Goal: Task Accomplishment & Management: Manage account settings

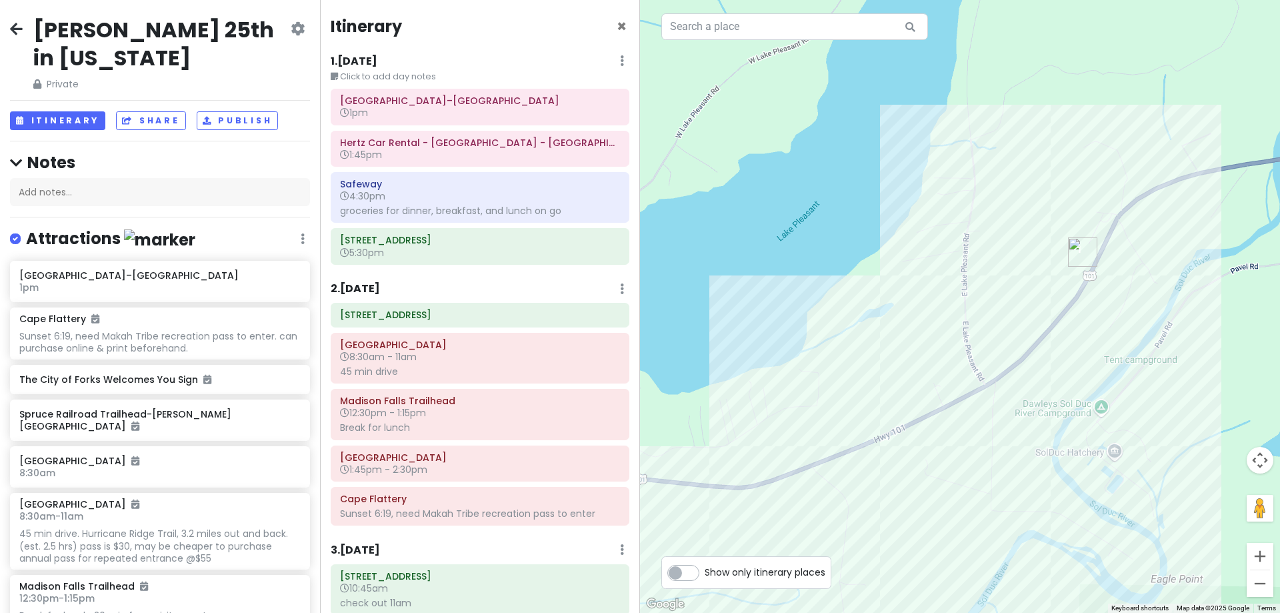
scroll to position [883, 0]
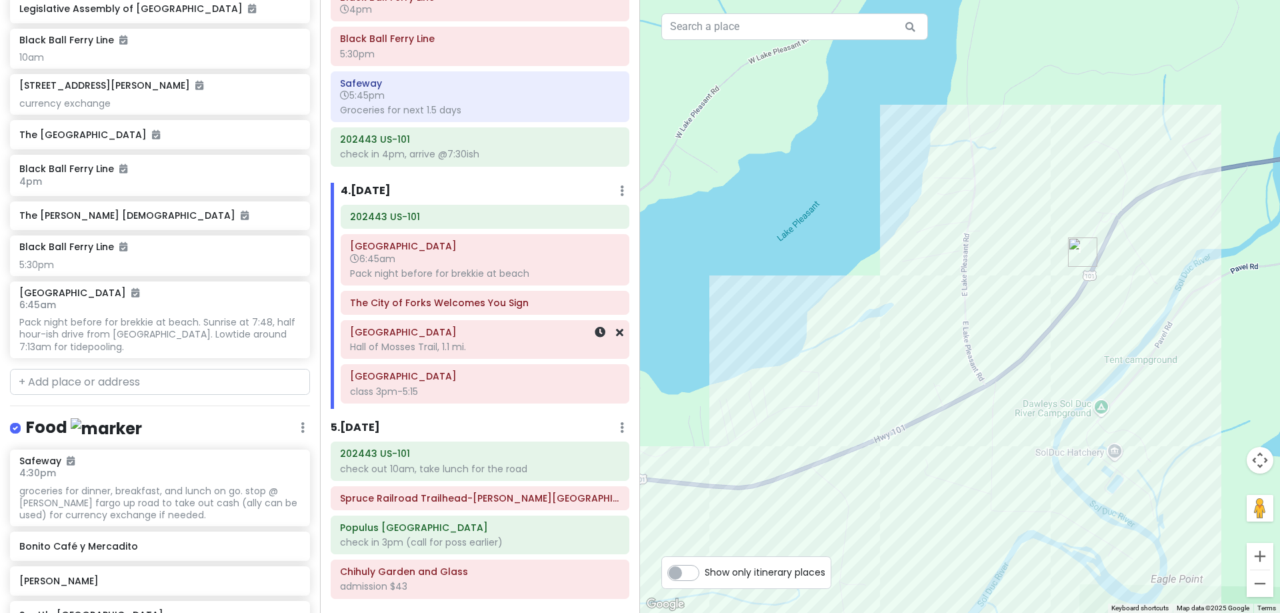
click at [457, 341] on div "Hall of Mosses Trail, 1.1 mi." at bounding box center [485, 347] width 270 height 12
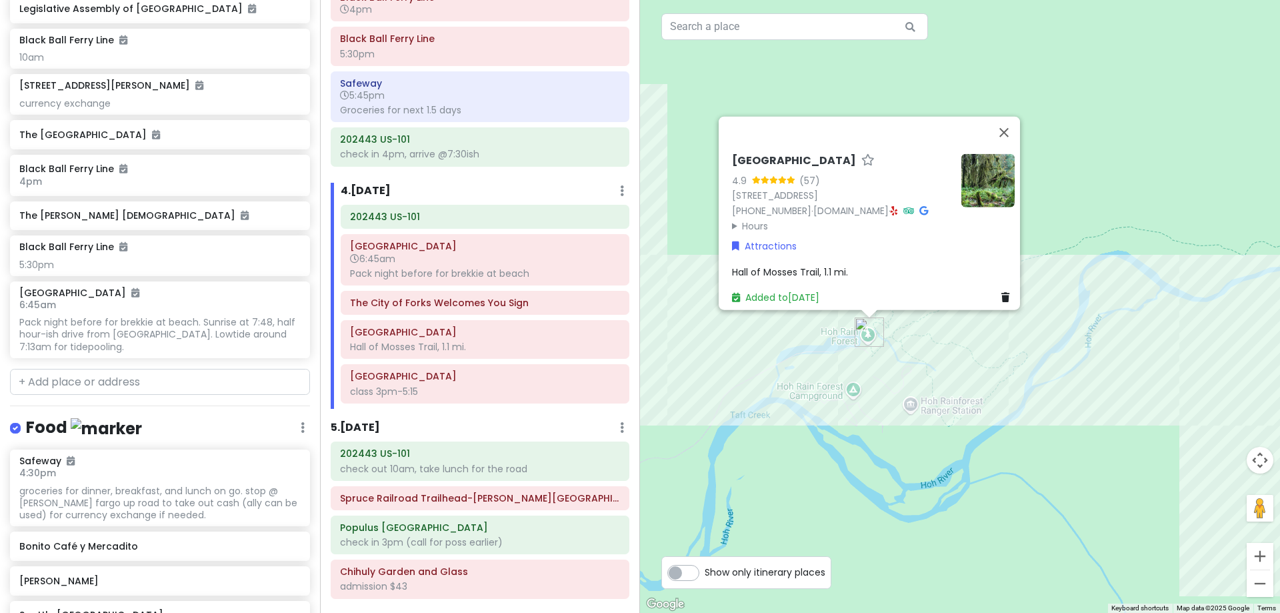
drag, startPoint x: 967, startPoint y: 238, endPoint x: 849, endPoint y: 80, distance: 197.2
click at [849, 80] on div "[GEOGRAPHIC_DATA] 4.9 (57) [STREET_ADDRESS] [PHONE_NUMBER] · [DOMAIN_NAME] · Ho…" at bounding box center [960, 306] width 640 height 613
click at [832, 265] on span "Hall of Mosses Trail, 1.1 mi." at bounding box center [790, 271] width 116 height 13
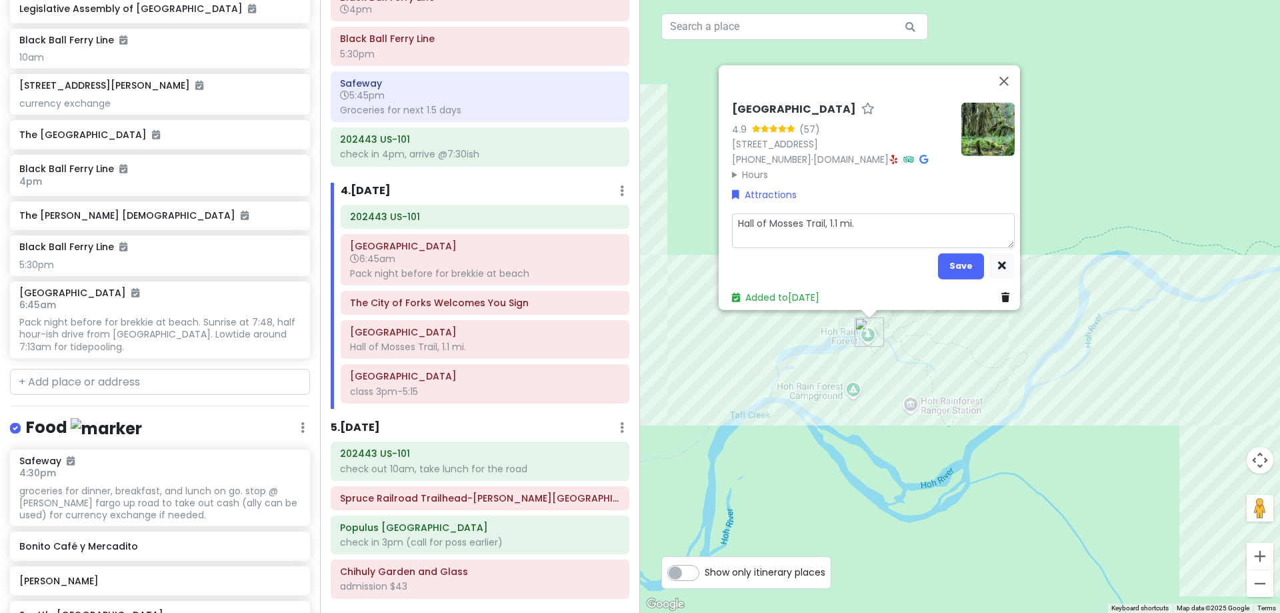
click at [873, 213] on textarea "Hall of Mosses Trail, 1.1 mi." at bounding box center [873, 230] width 283 height 35
type textarea "x"
type textarea "Hall of Mosses Trail, 1.1 mi."
type textarea "x"
type textarea "Hall of Mosses Trail, 1.1 mi. S"
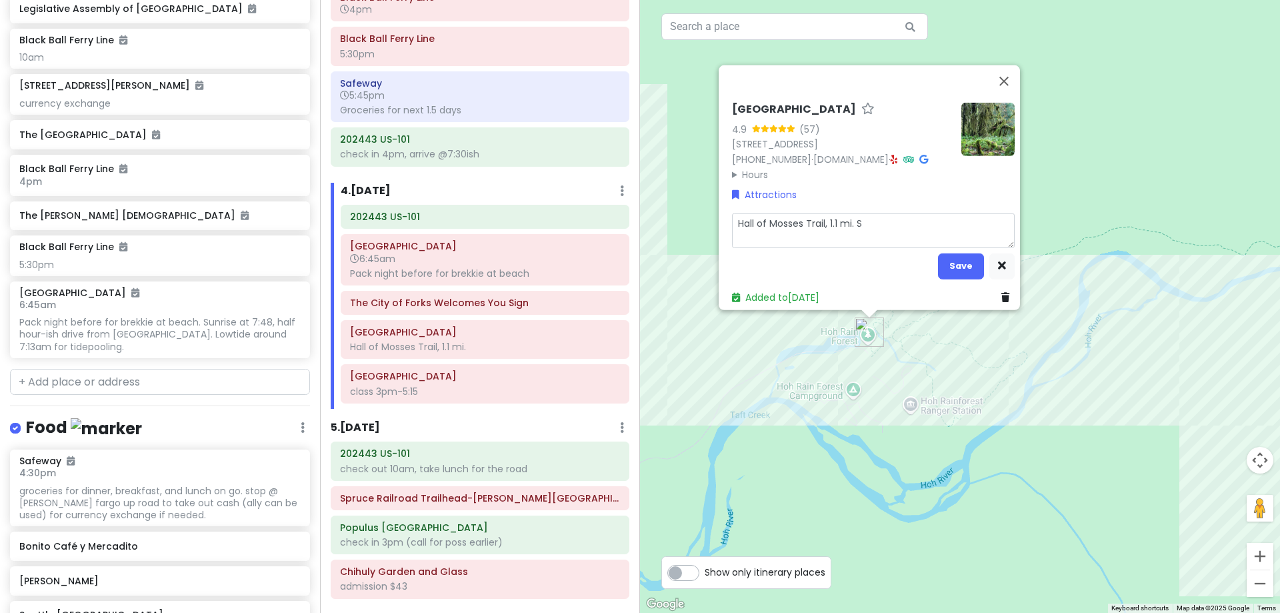
type textarea "x"
type textarea "Hall of Mosses Trail, 1.1 mi. Sp"
type textarea "x"
type textarea "Hall of Mosses Trail, 1.1 mi. Spr"
type textarea "x"
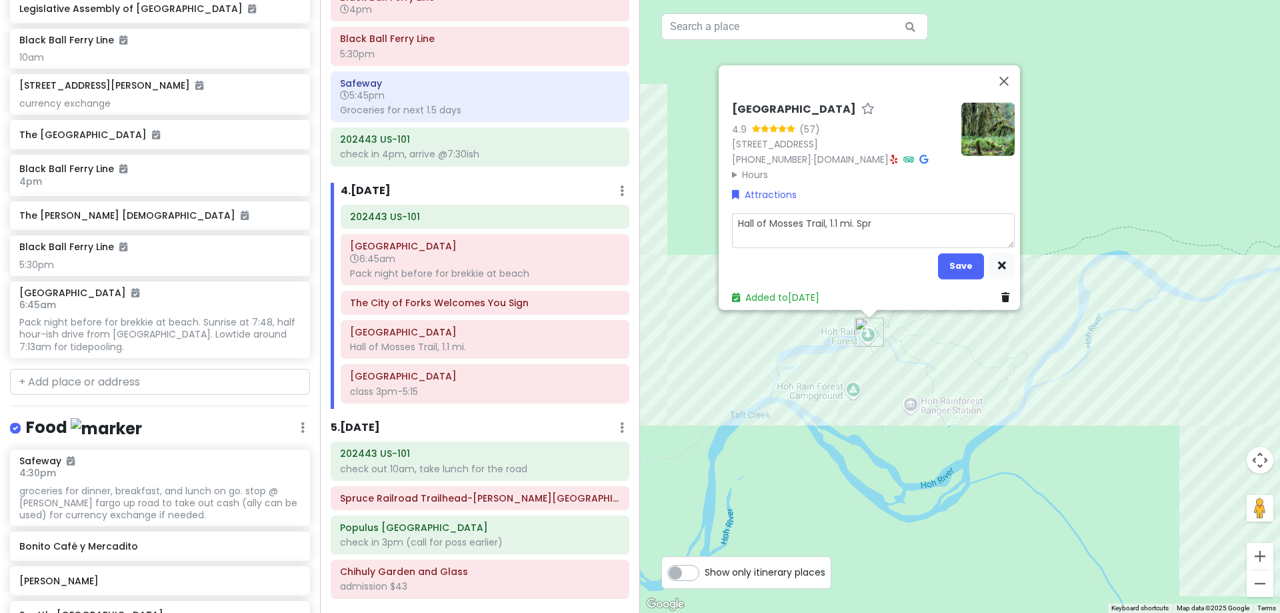
type textarea "Hall of Mosses Trail, 1.1 mi. Spru"
type textarea "x"
type textarea "Hall of Mosses Trail, 1.1 mi. Spruc"
type textarea "x"
type textarea "Hall of Mosses Trail, 1.1 mi. [GEOGRAPHIC_DATA]"
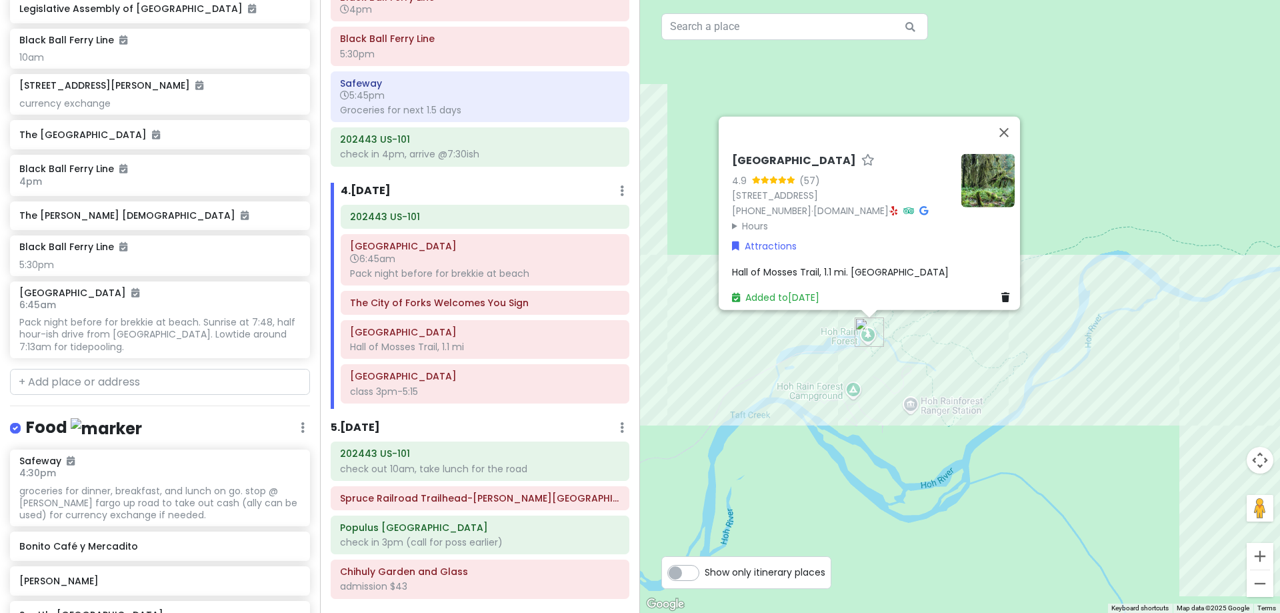
click at [877, 265] on span "Hall of Mosses Trail, 1.1 mi. [GEOGRAPHIC_DATA]" at bounding box center [840, 271] width 217 height 13
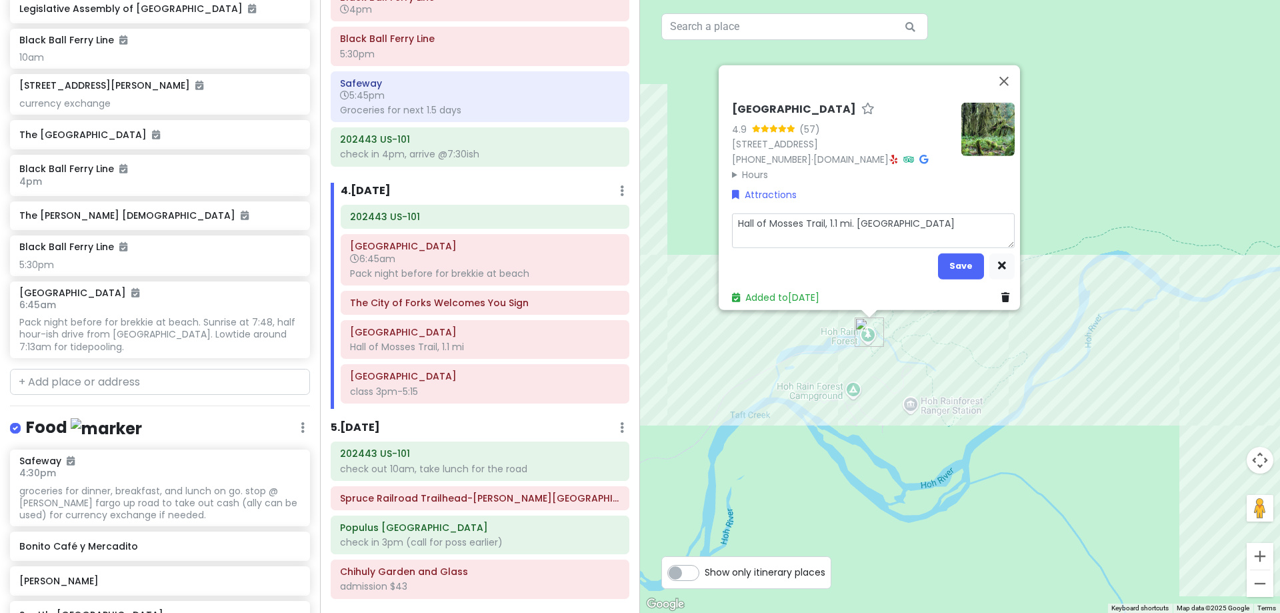
click at [891, 213] on textarea "Hall of Mosses Trail, 1.1 mi. [GEOGRAPHIC_DATA]" at bounding box center [873, 230] width 283 height 35
type textarea "x"
type textarea "Hall of Mosses Trail, 1.1 mi. [GEOGRAPHIC_DATA]"
type textarea "x"
type textarea "Hall of Mosses Trail, 1.1 mi. Spruce N"
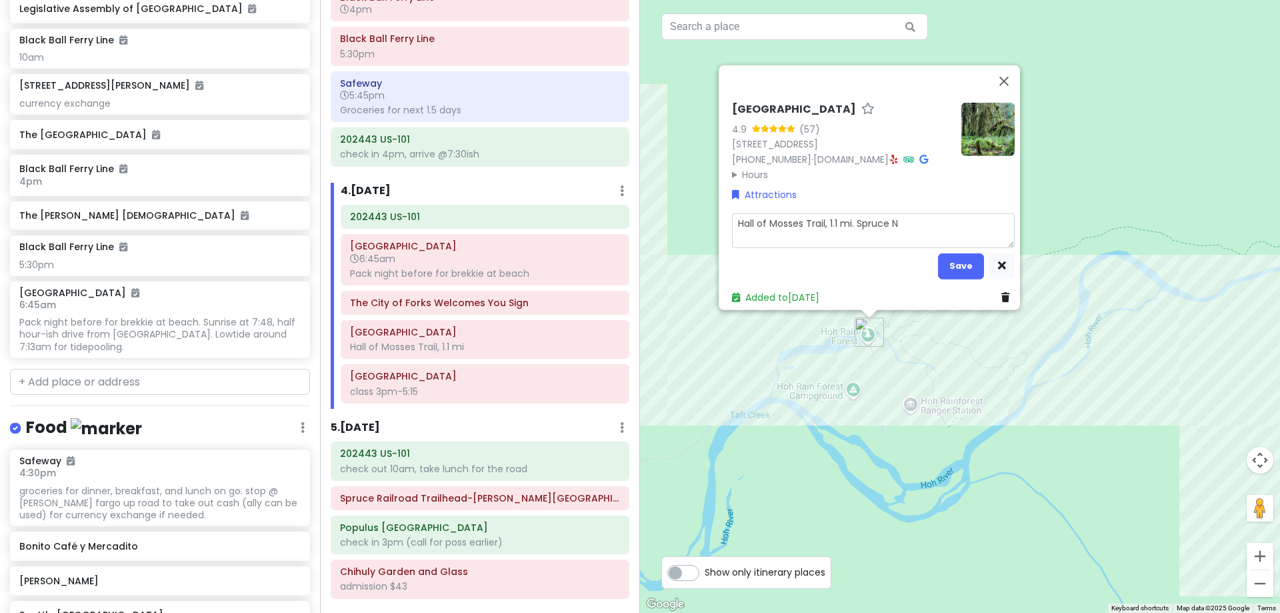
type textarea "x"
type textarea "Hall of Mosses Trail, 1.1 mi. Spruce Na"
type textarea "x"
type textarea "Hall of Mosses Trail, 1.1 mi. Spruce Nat"
type textarea "x"
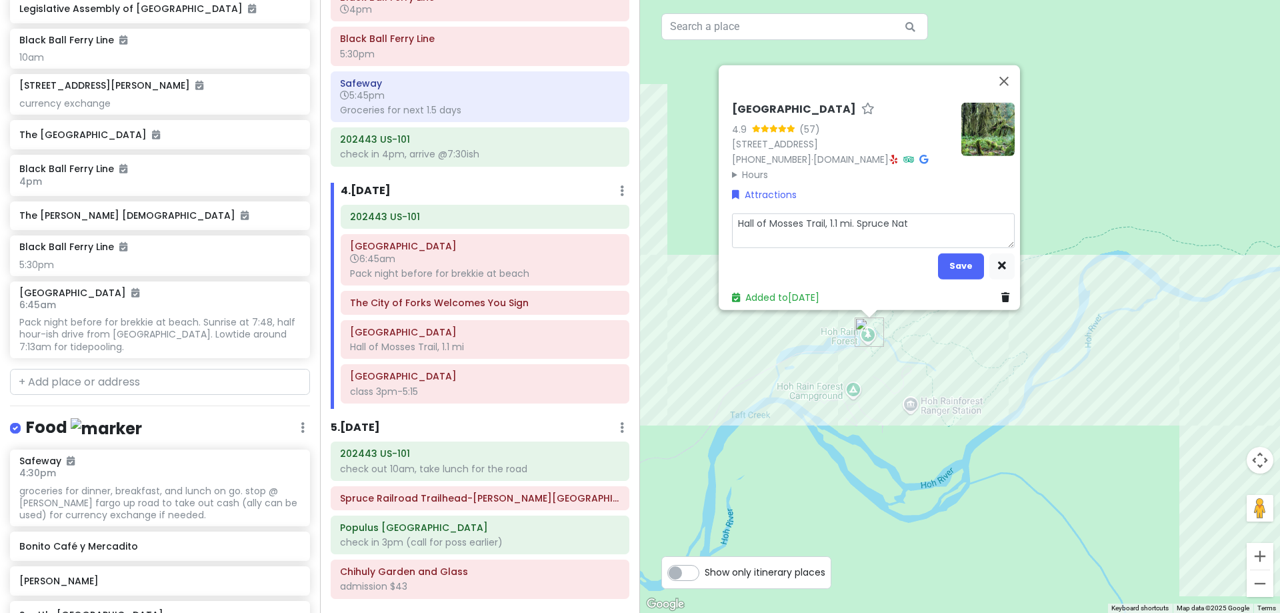
type textarea "Hall of Mosses Trail, 1.1 mi. Spruce Natu"
type textarea "x"
type textarea "Hall of Mosses Trail, 1.1 mi. Spruce Natur"
type textarea "x"
type textarea "Hall of Mosses Trail, 1.1 mi. Spruce Nature"
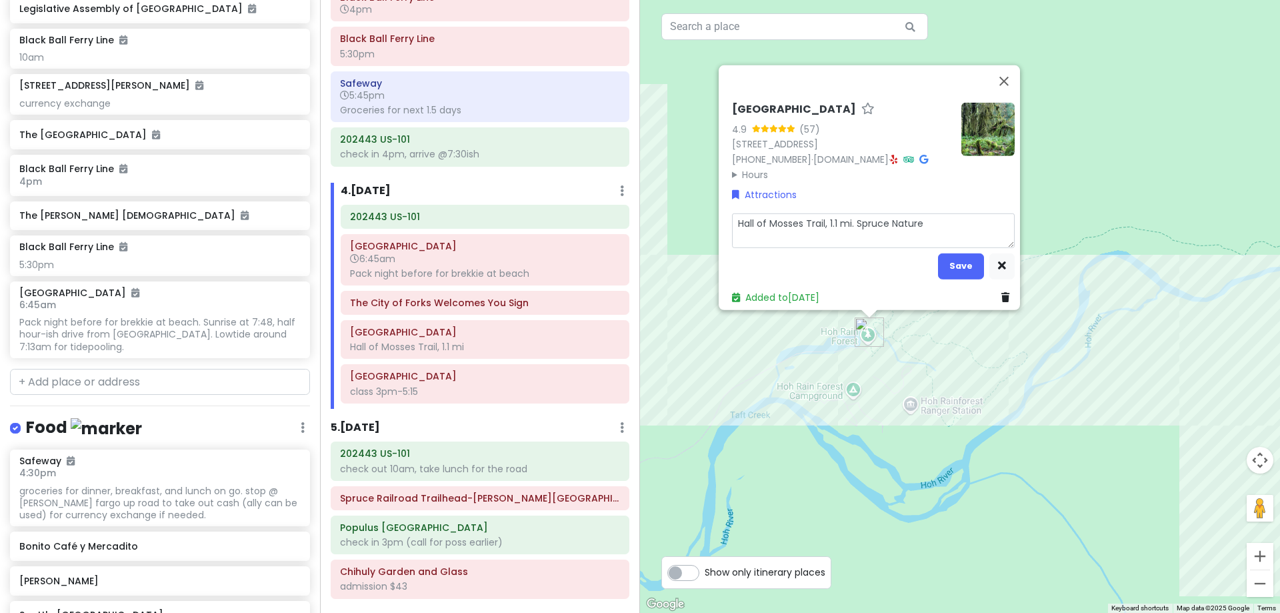
type textarea "x"
type textarea "Hall of Mosses Trail, 1.1 mi. Spruce Nature"
type textarea "x"
type textarea "Hall of Mosses Trail, 1.1 mi. Spruce Nature T"
type textarea "x"
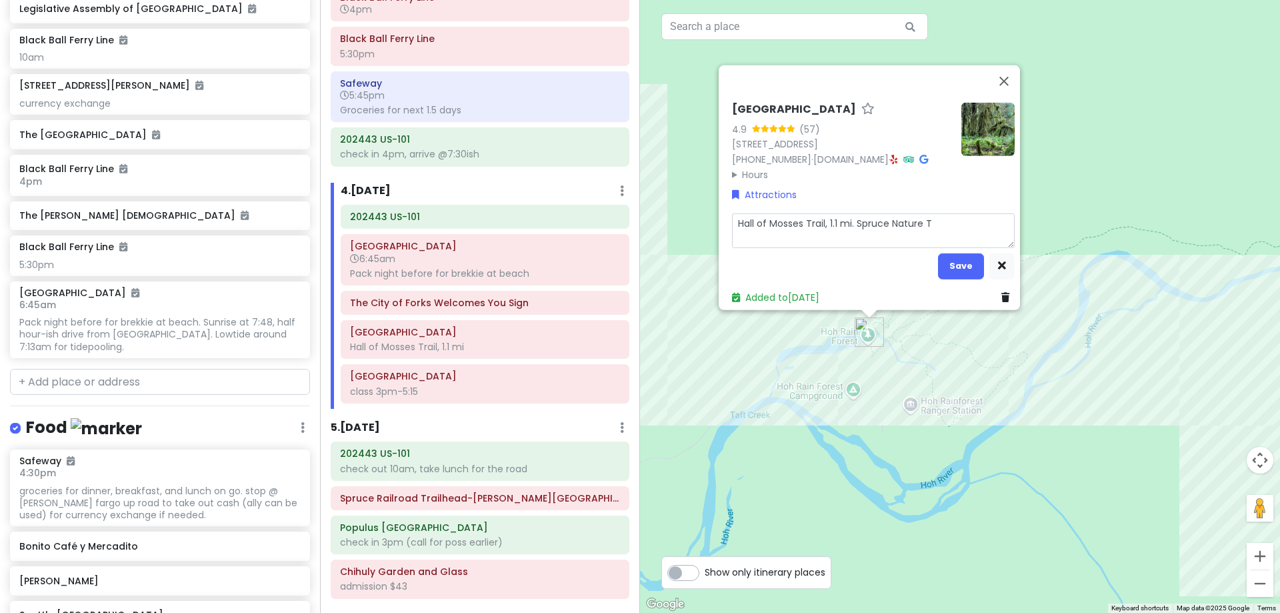
type textarea "Hall of Mosses Trail, 1.1 mi. Spruce Nature Tr"
type textarea "x"
type textarea "Hall of Mosses Trail, 1.1 mi. Spruce Nature Tra"
type textarea "x"
type textarea "Hall of Mosses Trail, 1.1 mi. Spruce Nature Trai"
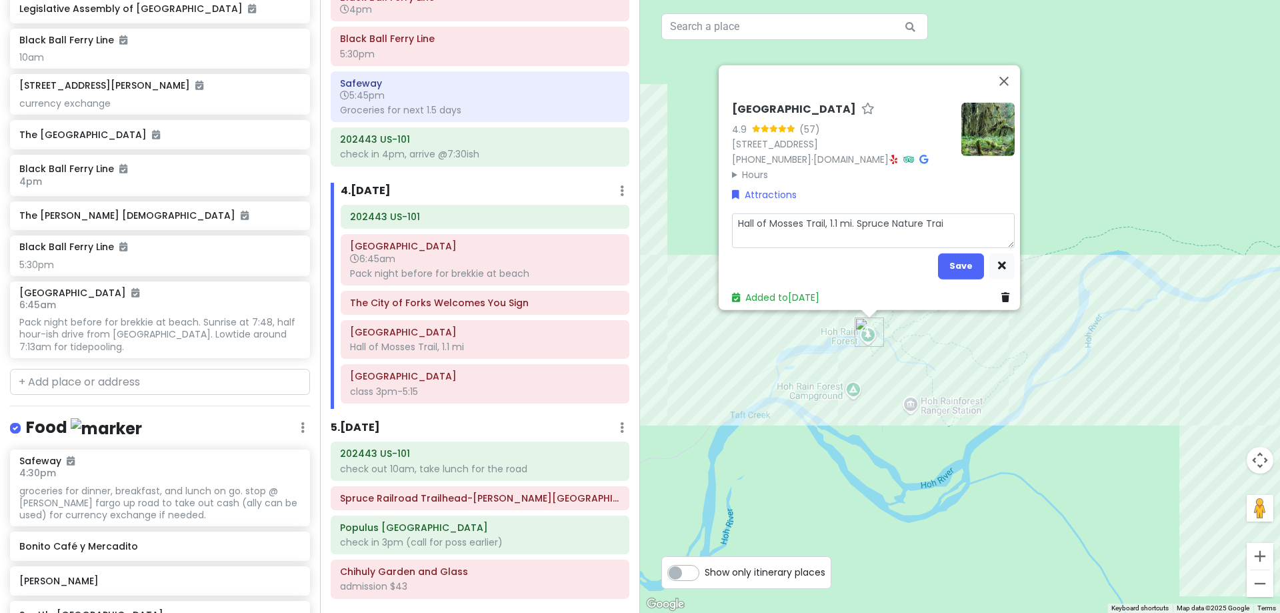
type textarea "x"
type textarea "Hall of Mosses Trail, 1.1 mi. Spruce Nature Trail"
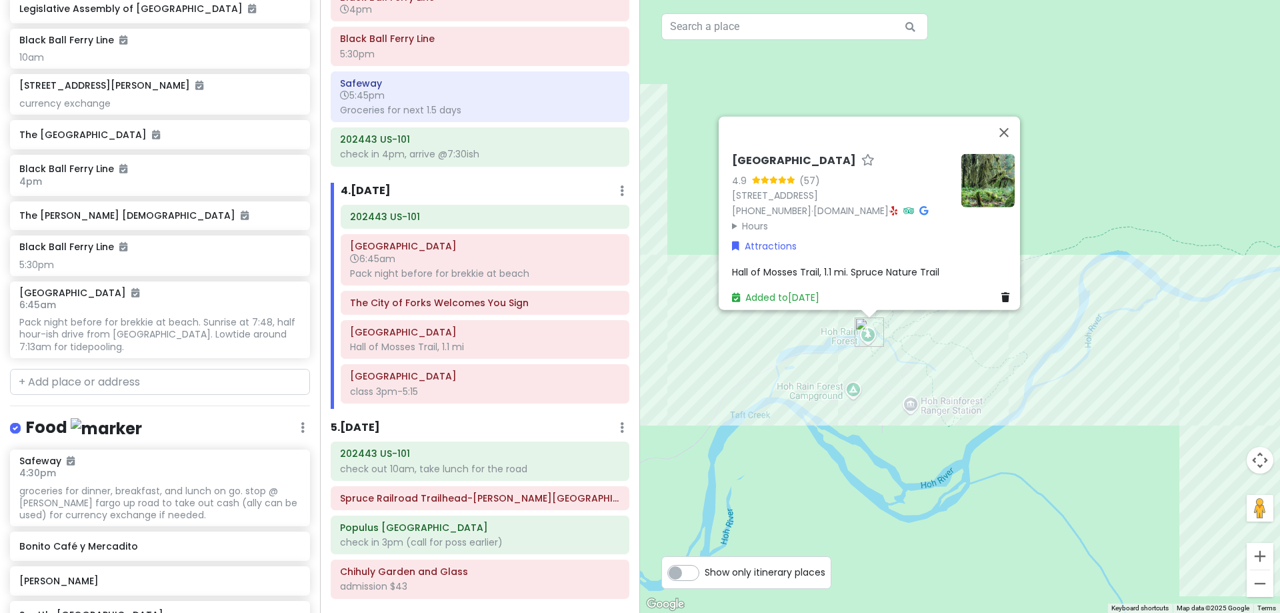
click at [923, 264] on div "Hall of Mosses Trail, 1.1 mi. Spruce Nature Trail" at bounding box center [873, 271] width 283 height 15
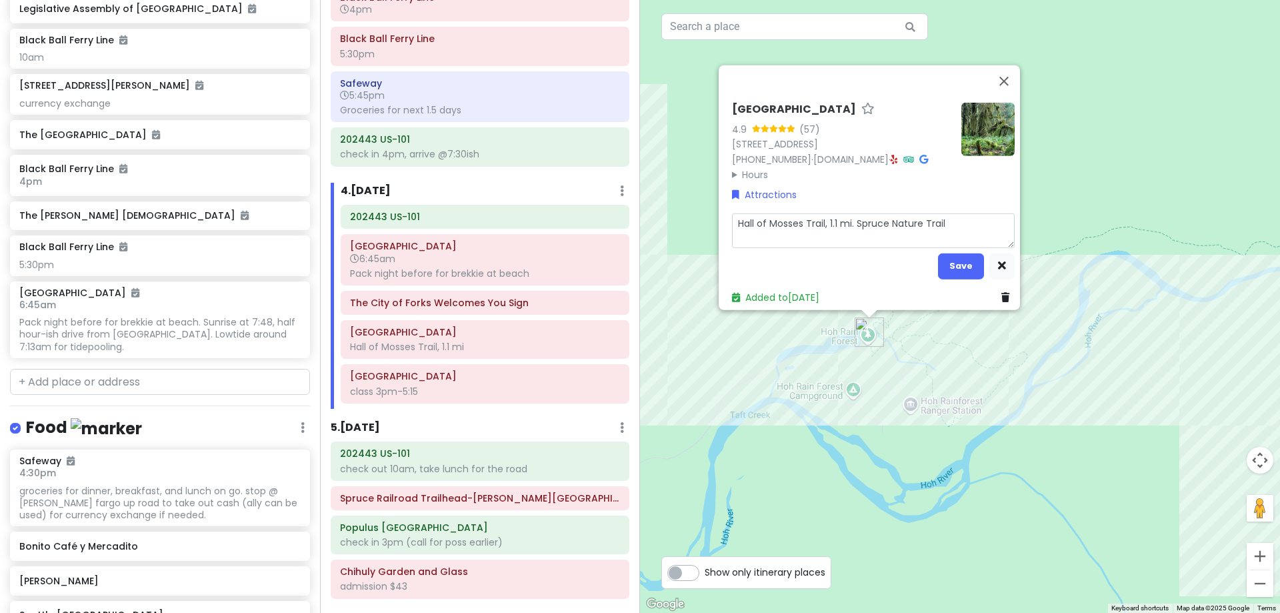
click at [949, 214] on textarea "Hall of Mosses Trail, 1.1 mi. Spruce Nature Trail" at bounding box center [873, 230] width 283 height 35
type textarea "x"
type textarea "Hall of Mosses Trail, 1.1 mi. Spruce Nature Trail"
type textarea "x"
type textarea "Hall of Mosses Trail, 1.1 mi. Spruce Nature Trail 1"
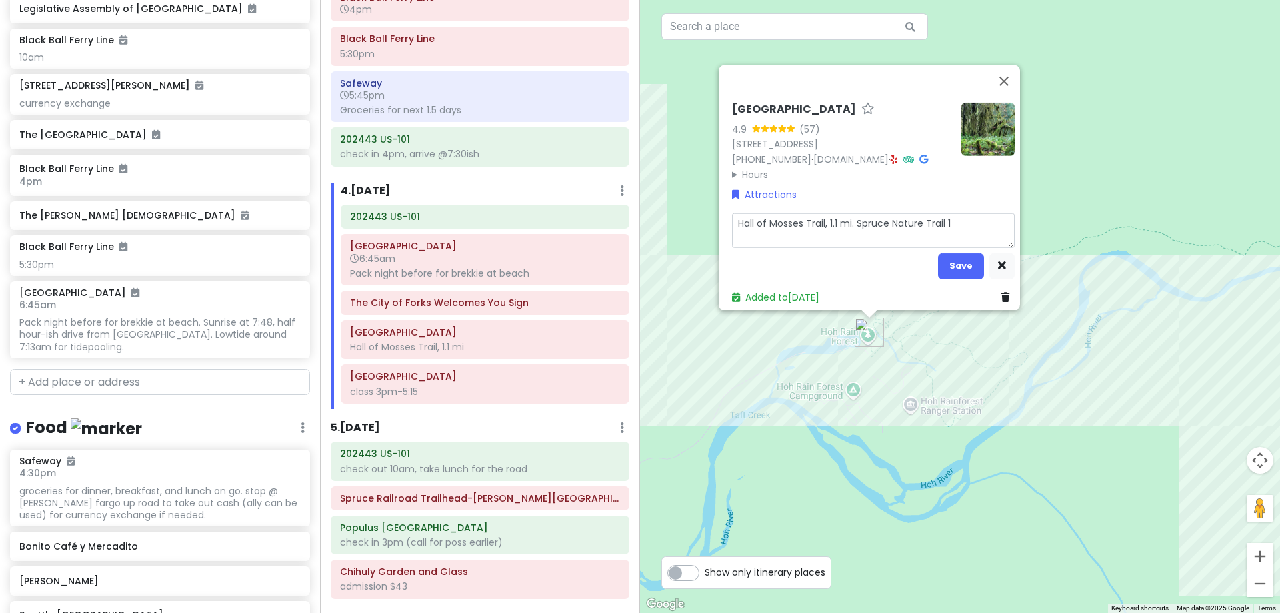
type textarea "x"
type textarea "Hall of Mosses Trail, 1.1 mi. Spruce Nature Trail 1."
type textarea "x"
type textarea "Hall of Mosses Trail, 1.1 mi. Spruce Nature Trail 1.2"
type textarea "x"
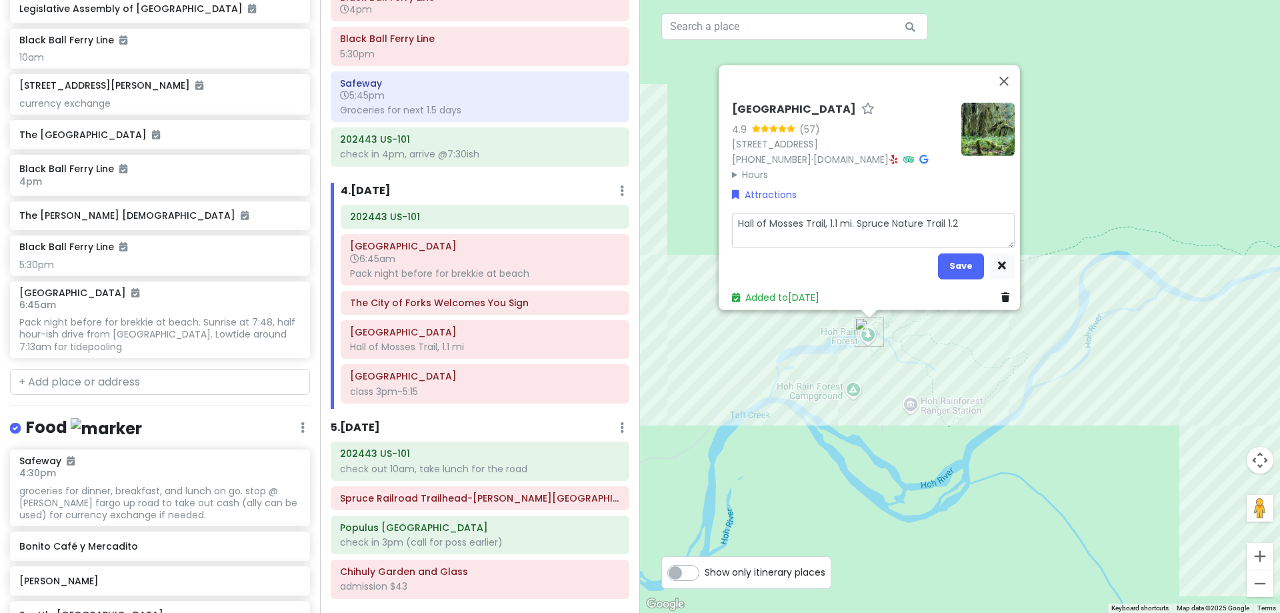
type textarea "Hall of Mosses Trail, 1.1 mi. Spruce Nature Trail 1.2"
type textarea "x"
type textarea "Hall of Mosses Trail, 1.1 mi. Spruce Nature Trail 1.2 m"
type textarea "x"
type textarea "Hall of Mosses Trail, 1.1 mi. Spruce Nature Trail 1.2 mi"
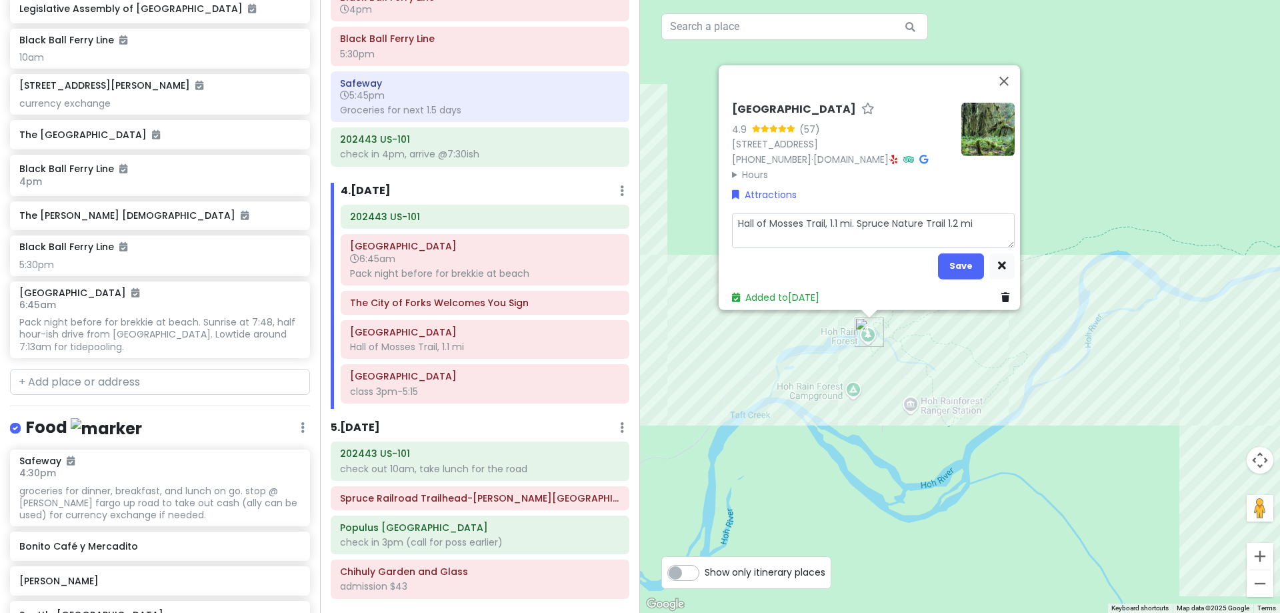
type textarea "x"
type textarea "Hall of Mosses Trail, 1.1 mi. Spruce Nature Trail 1.2 mil"
type textarea "x"
type textarea "Hall of Mosses Trail, 1.1 mi. Spruce Nature Trail 1.2 mile"
type textarea "x"
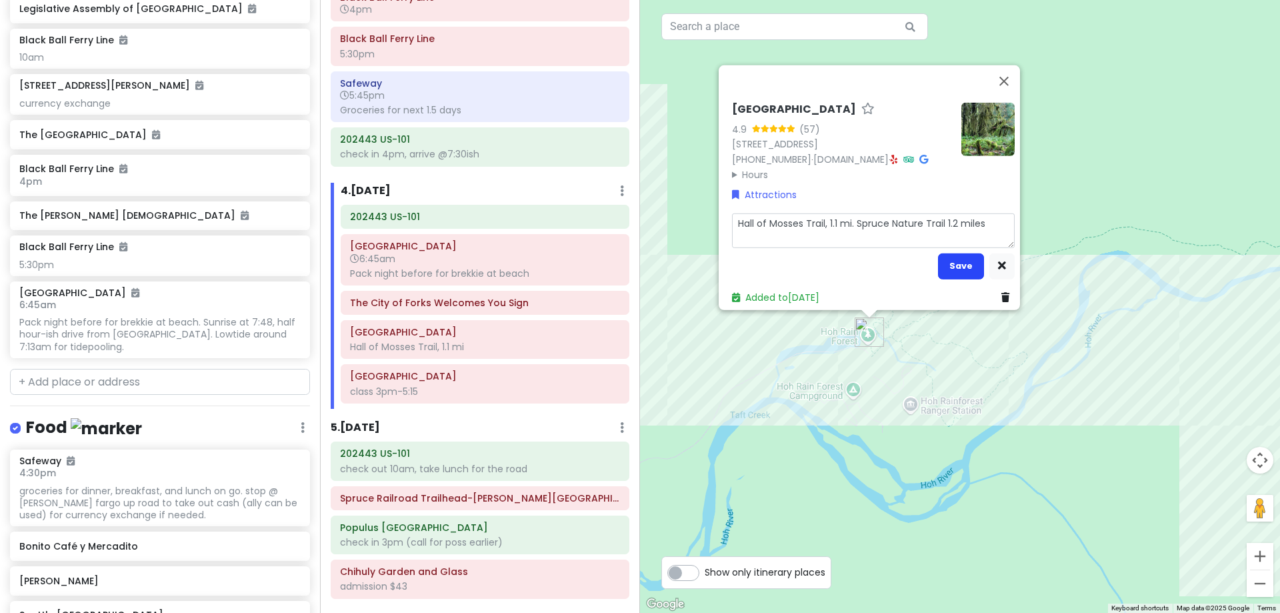
type textarea "Hall of Mosses Trail, 1.1 mi. Spruce Nature Trail 1.2 miles"
click at [956, 255] on button "Save" at bounding box center [961, 266] width 46 height 26
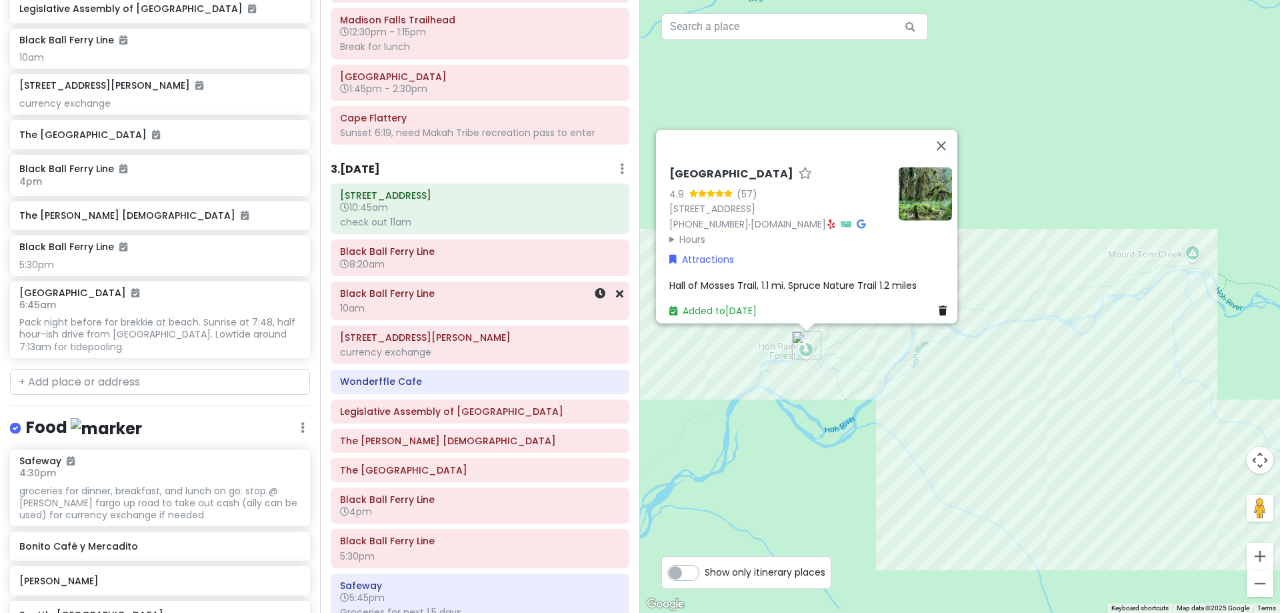
scroll to position [283, 0]
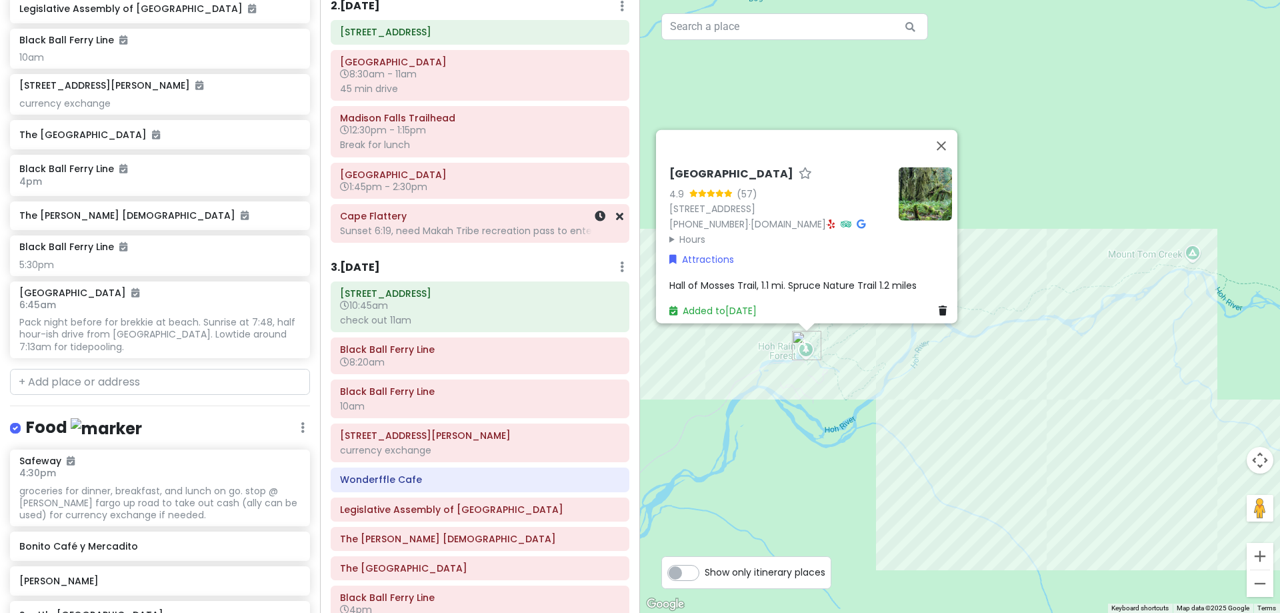
click at [455, 239] on div "[GEOGRAPHIC_DATA] Sunset 6:19, need Makah Tribe recreation pass to enter" at bounding box center [480, 223] width 280 height 33
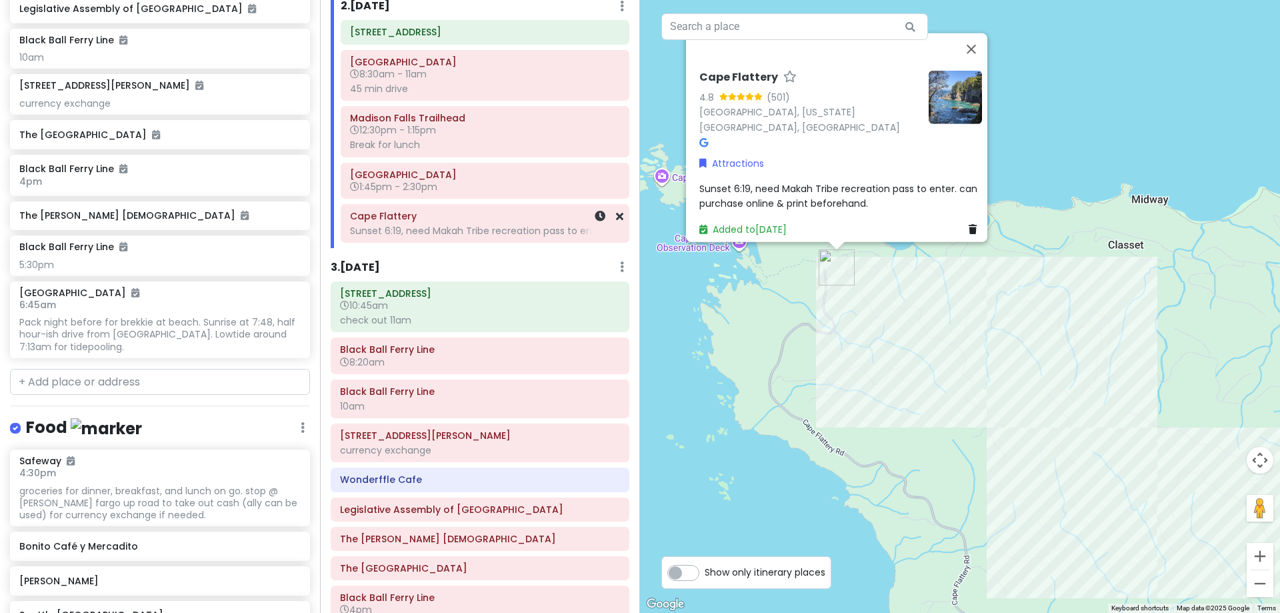
click at [488, 225] on div "Sunset 6:19, need Makah Tribe recreation pass to enter" at bounding box center [485, 231] width 270 height 12
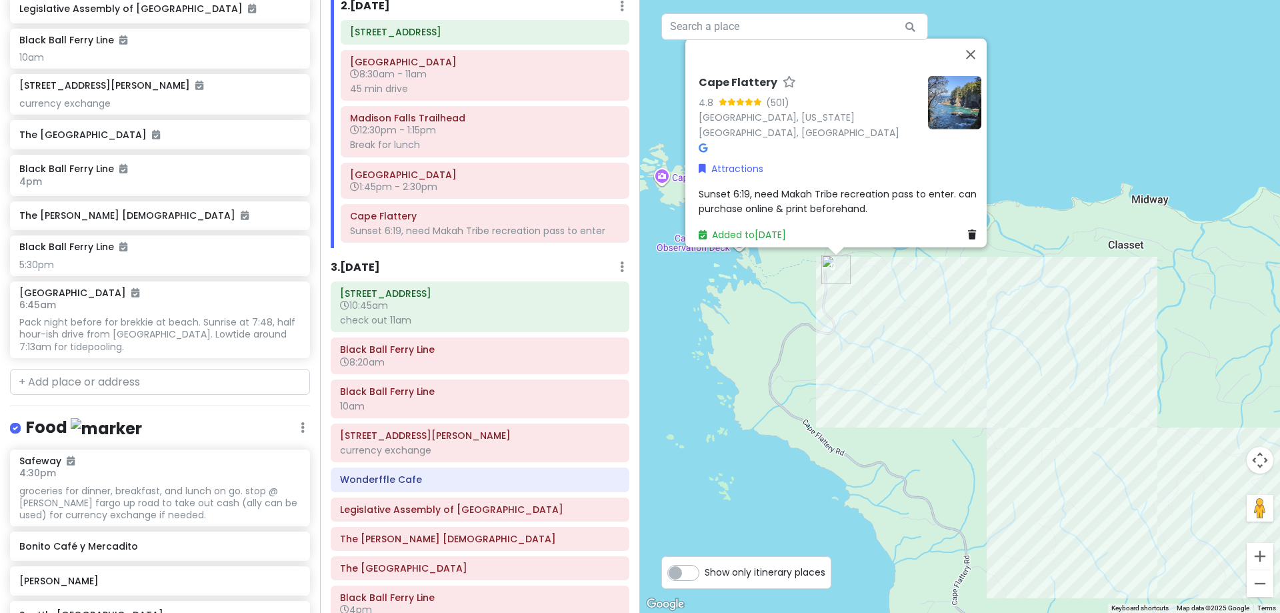
click at [725, 187] on span "Sunset 6:19, need Makah Tribe recreation pass to enter. can purchase online & p…" at bounding box center [839, 201] width 281 height 28
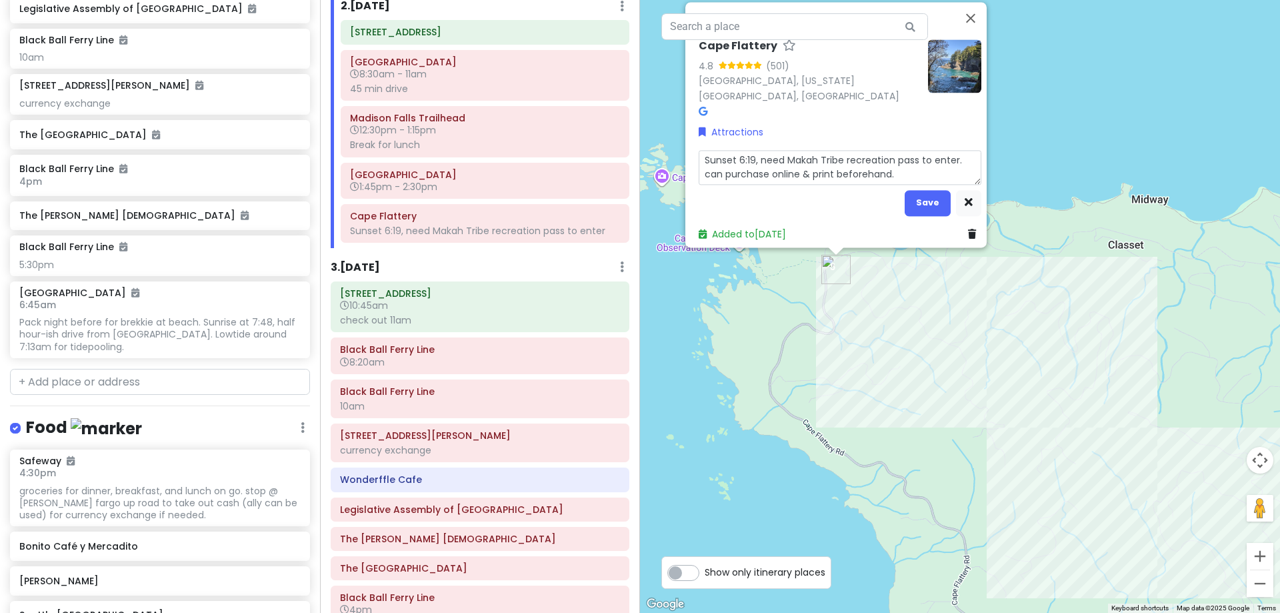
click at [756, 150] on textarea "Sunset 6:19, need Makah Tribe recreation pass to enter. can purchase online & p…" at bounding box center [840, 167] width 283 height 35
type textarea "x"
type textarea "Sunset 6:19, aneed Makah Tribe recreation pass to enter. can purchase online & …"
type textarea "x"
type textarea "Sunset 6:19, arneed Makah Tribe recreation pass to enter. can purchase online &…"
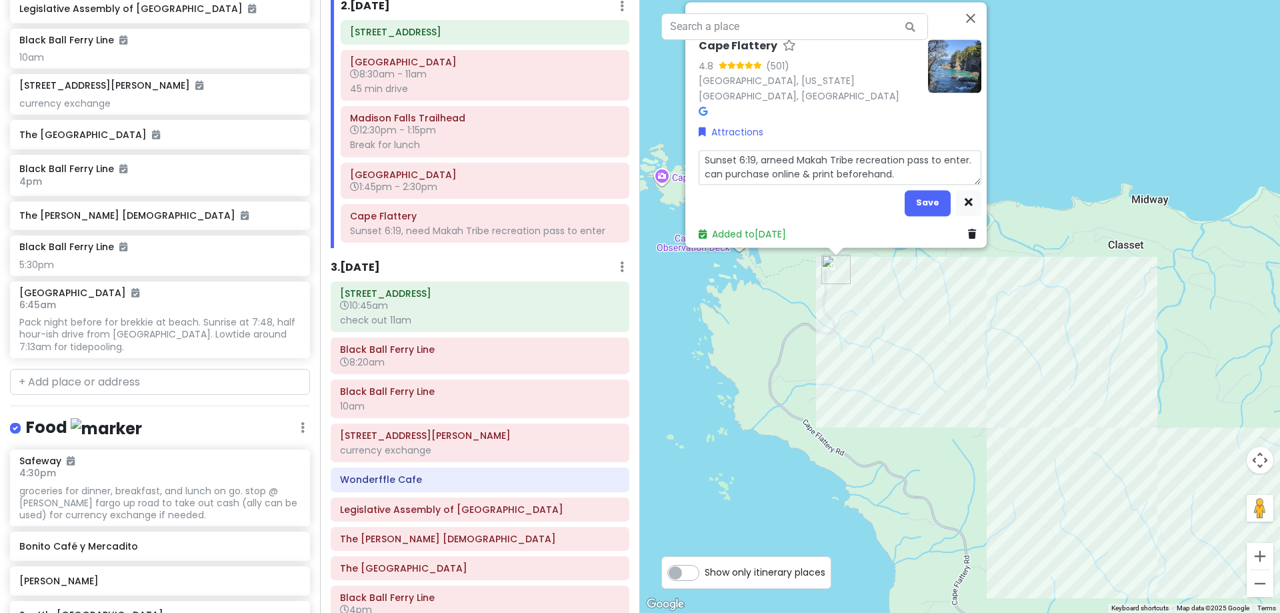
type textarea "x"
type textarea "Sunset 6:19, arrneed Makah Tribe recreation pass to enter. can purchase online …"
type textarea "x"
type textarea "Sunset 6:19, arrineed Makah Tribe recreation pass to enter. can purchase online…"
type textarea "x"
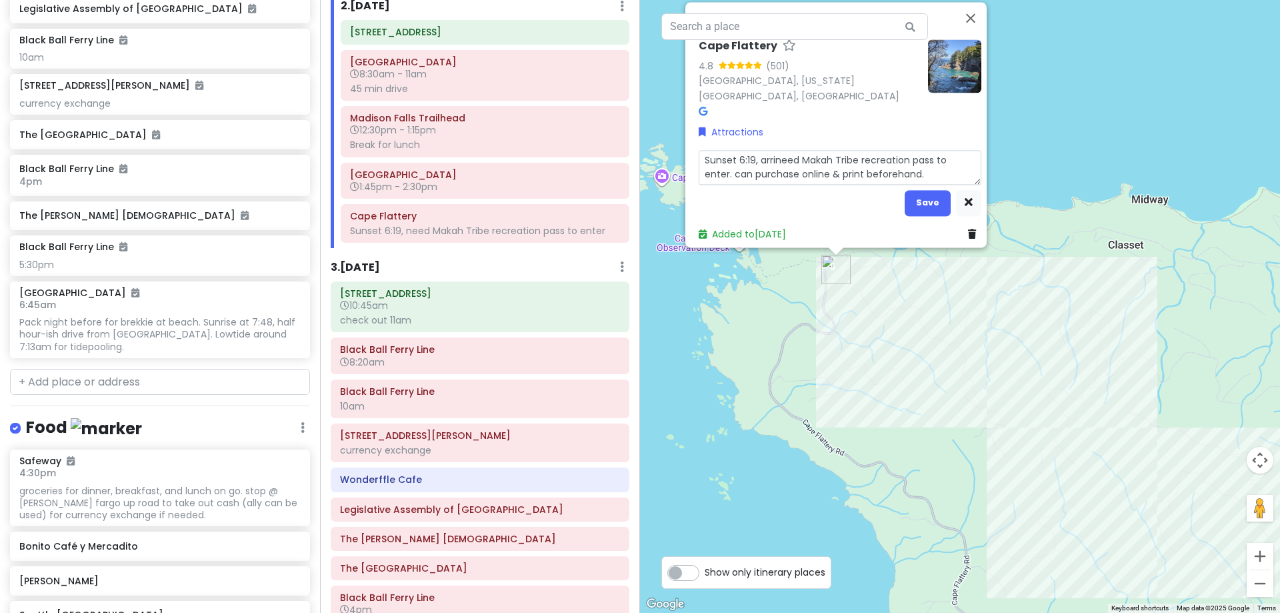
type textarea "Sunset 6:19, arrivneed Makah Tribe recreation pass to enter. can purchase onlin…"
type textarea "x"
type textarea "Sunset 6:19, arriveneed Makah Tribe recreation pass to enter. can purchase onli…"
type textarea "x"
type textarea "Sunset 6:19, arrive need Makah Tribe recreation pass to enter. can purchase onl…"
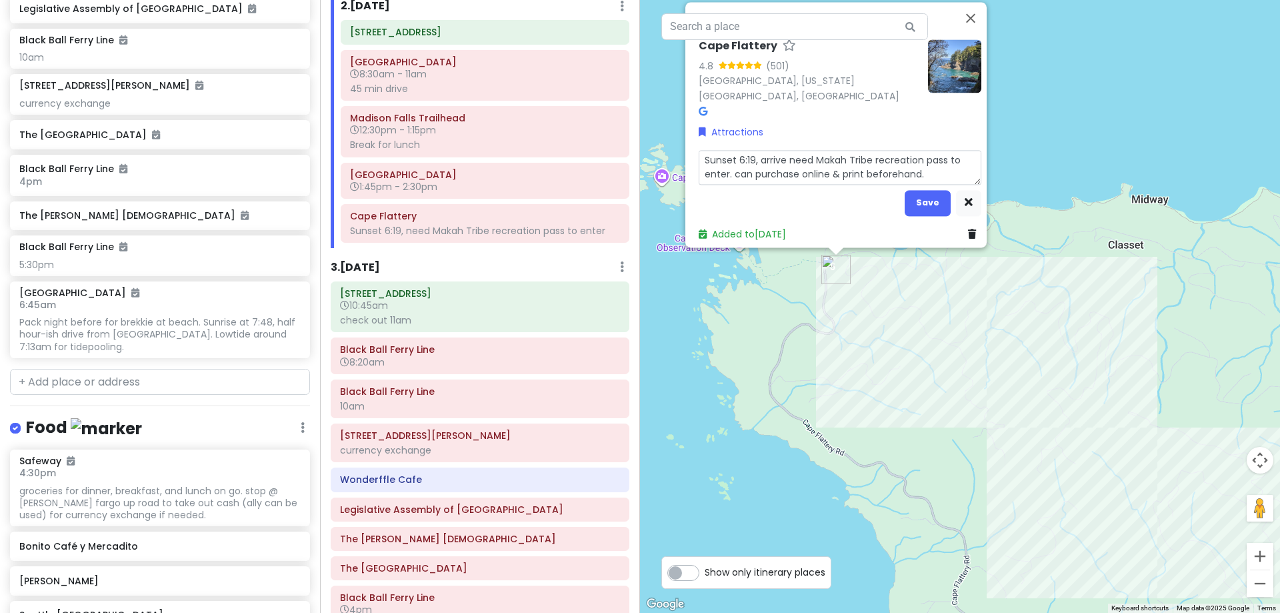
type textarea "x"
type textarea "Sunset 6:19, arrive aneed Makah Tribe recreation pass to enter. can purchase on…"
type textarea "x"
type textarea "Sunset 6:19, arrive atneed [GEOGRAPHIC_DATA] to enter. can purchase online & pr…"
type textarea "x"
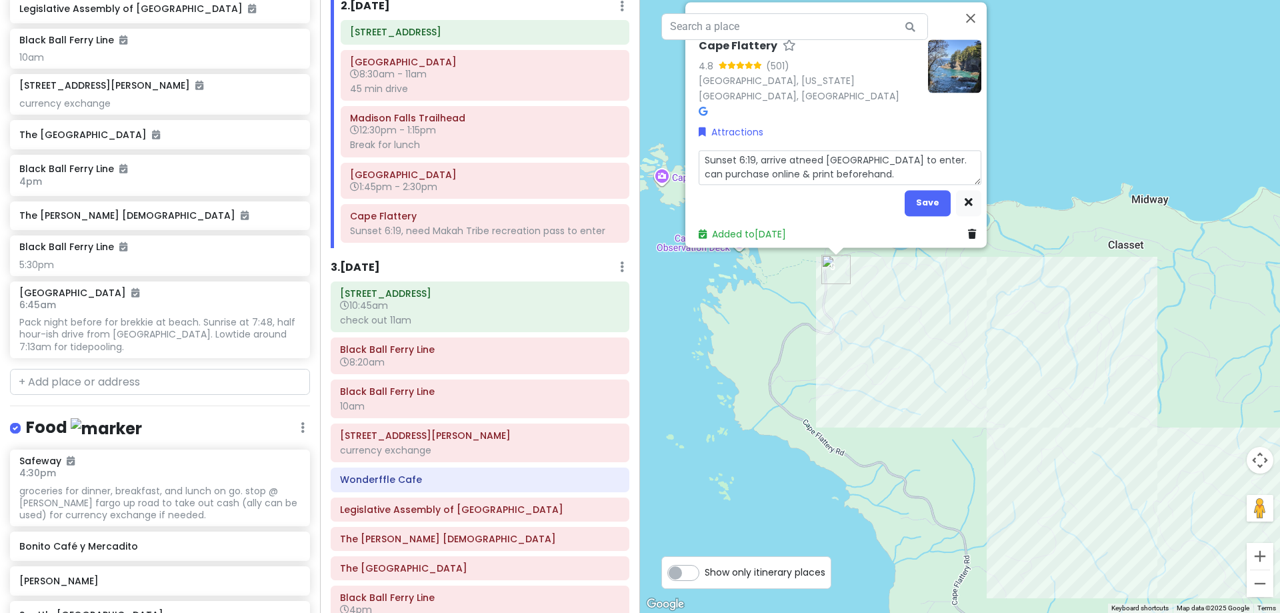
type textarea "Sunset 6:19, arrive at need [GEOGRAPHIC_DATA] to enter. can purchase online & p…"
type textarea "x"
type textarea "Sunset 6:19, arrive at [GEOGRAPHIC_DATA] to enter. can purchase online & print …"
type textarea "x"
type textarea "Sunset 6:19, arrive at 5,need Makah Tribe recreation pass to enter. can purchas…"
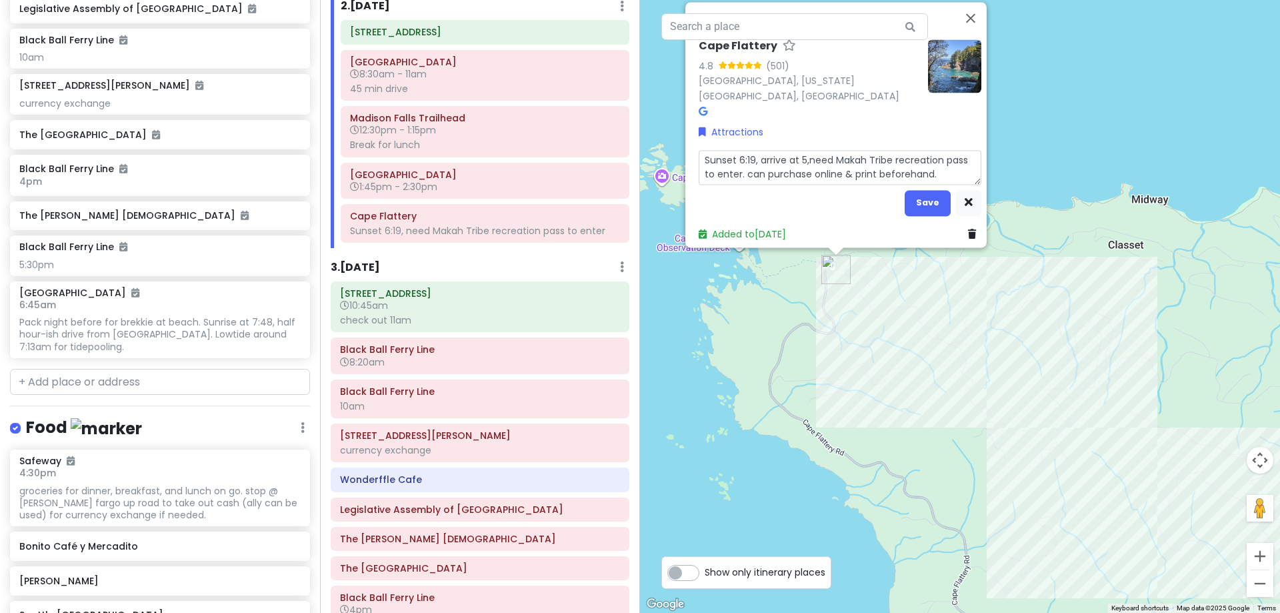
type textarea "x"
type textarea "Sunset 6:19, arrive at 5, need Makah Tribe recreation pass to enter. can purcha…"
type textarea "x"
type textarea "Sunset 6:19, arrive at 5, need Makah Tribe recreation pass to enter. can purcha…"
type textarea "x"
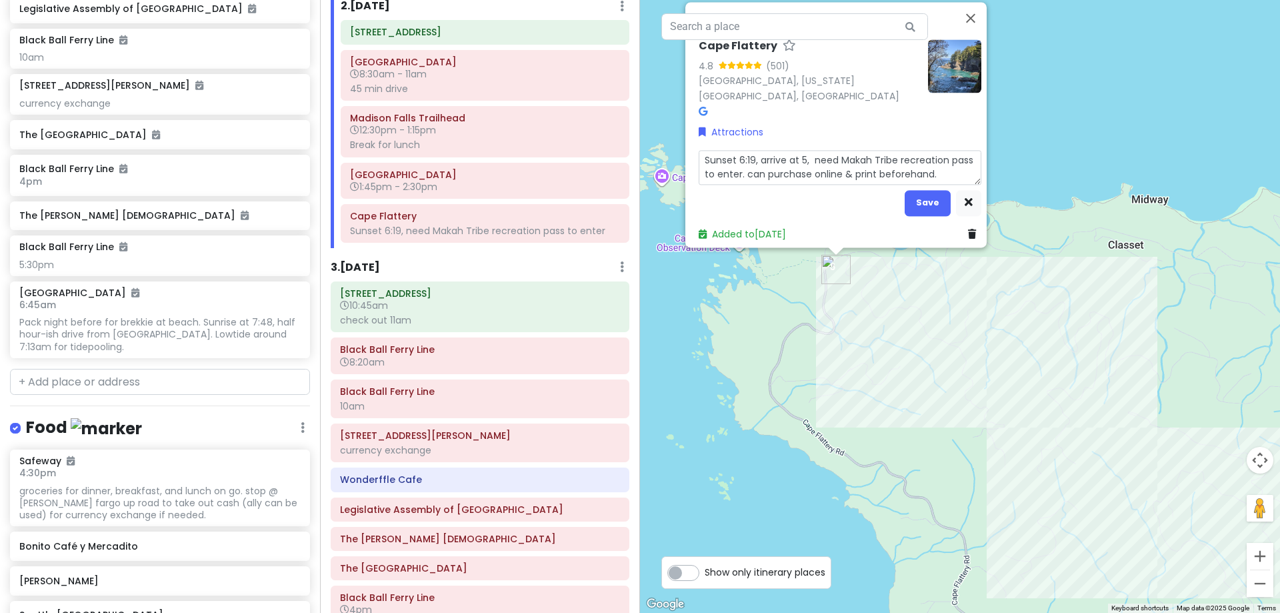
type textarea "Sunset 6:19, arrive at 5, need Makah Tribe recreation pass to enter. can purcha…"
type textarea "x"
type textarea "Sunset 6:19, arrive at 5, 2need Makah Tribe recreation pass to enter. can purch…"
type textarea "x"
type textarea "Sunset 6:19, arrive at 5, 2 need Makah Tribe recreation pass to enter. can purc…"
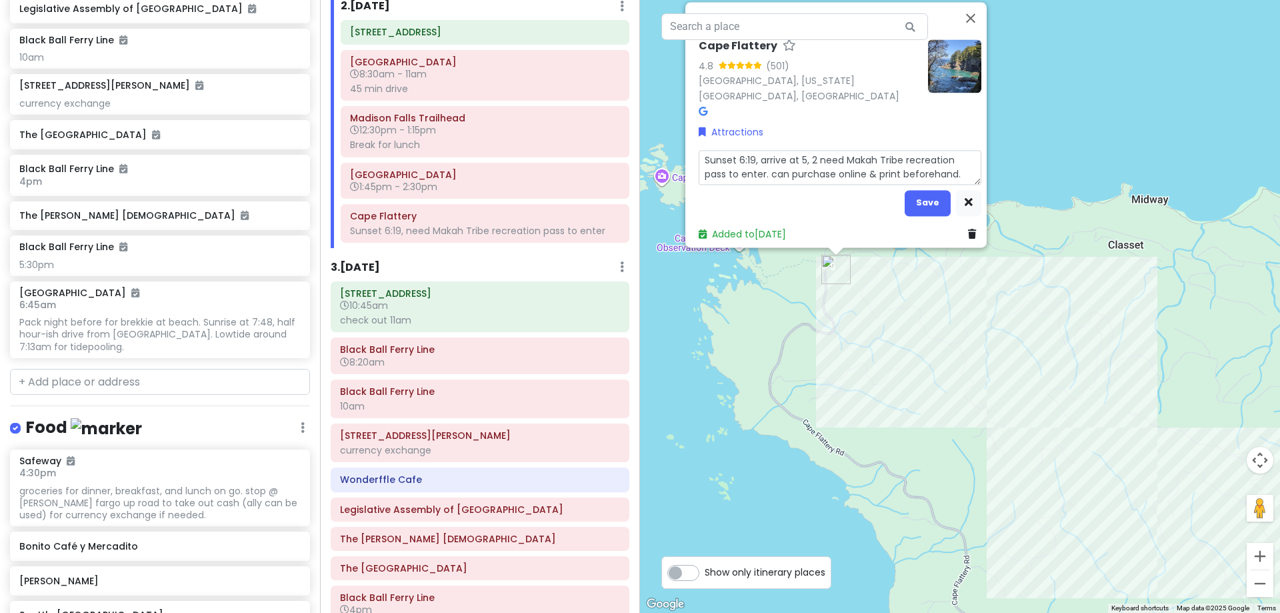
type textarea "x"
type textarea "Sunset 6:19, arrive at 5, 2 hneed Makah Tribe recreation pass to enter. can pur…"
type textarea "x"
type textarea "Sunset 6:19, arrive at 5, 2 hrneed Makah Tribe recreation pass to enter. can pu…"
type textarea "x"
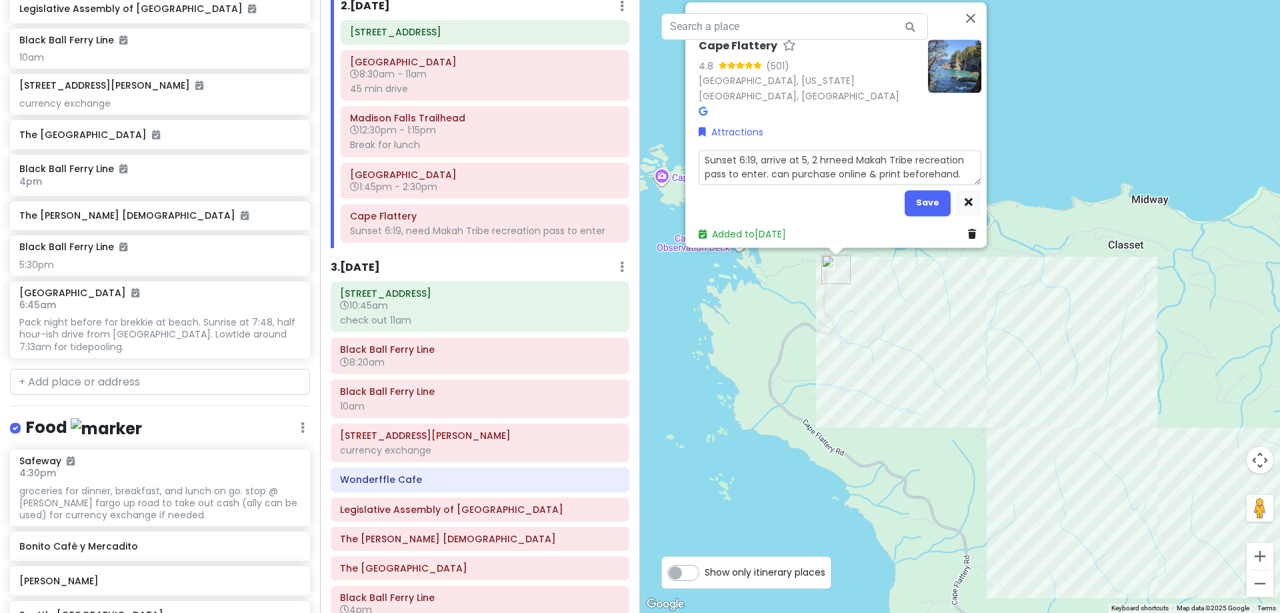
type textarea "Sunset 6:19, arrive at 5, 2 hr need Makah Tribe recreation pass to enter. can p…"
type textarea "x"
type textarea "Sunset 6:19, arrive at 5, 2 hr dneed [GEOGRAPHIC_DATA] to enter. can purchase o…"
type textarea "x"
type textarea "Sunset 6:19, arrive at 5, 2 hr drneed Makah Tribe recreation pass to enter. can…"
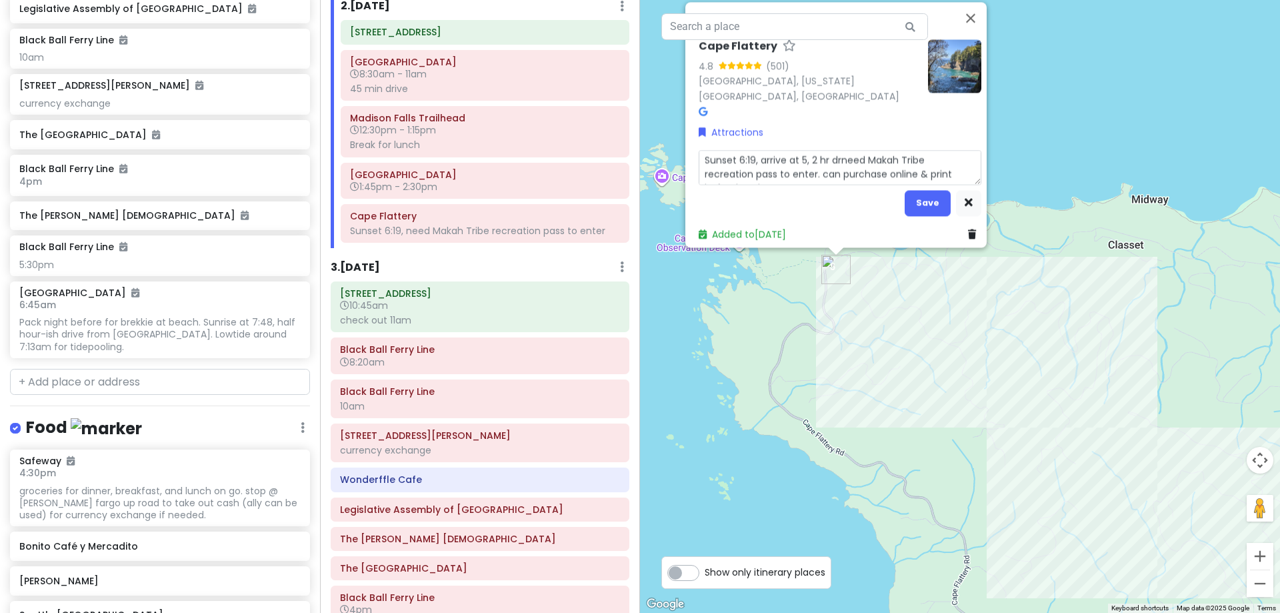
type textarea "x"
type textarea "Sunset 6:19, arrive at 5, 2 hr drineed Makah Tribe recreation pass to enter. ca…"
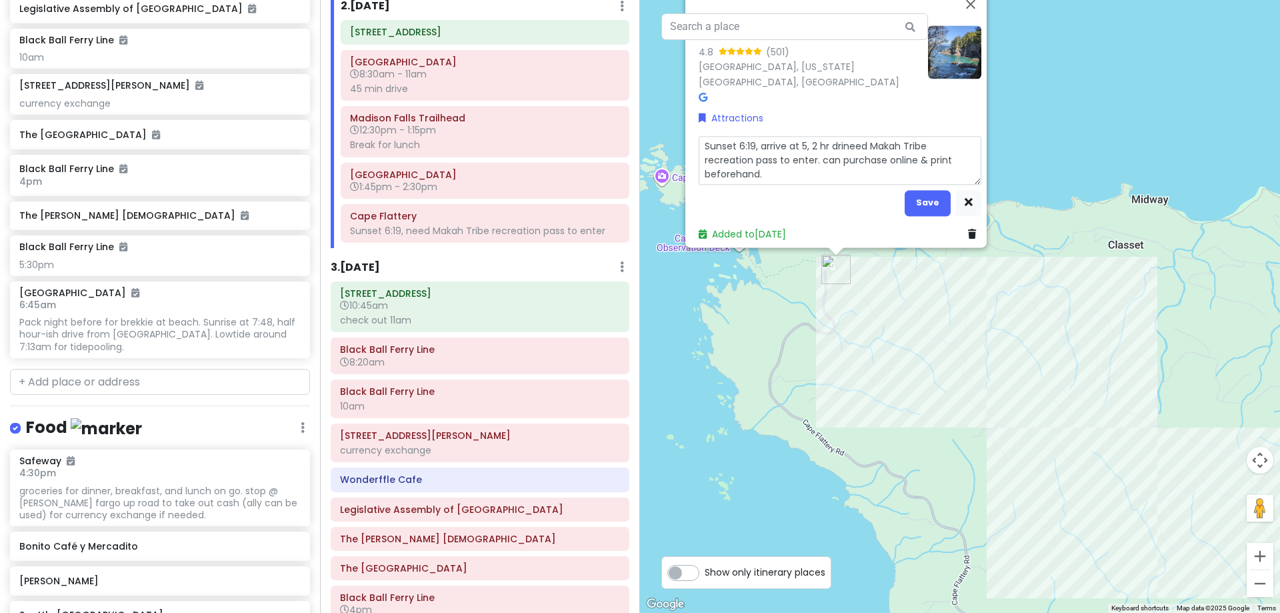
type textarea "x"
type textarea "Sunset 6:19, arrive at 5, 2 hr drivneed Makah Tribe recreation pass to enter. c…"
type textarea "x"
type textarea "Sunset 6:19, arrive at 5, 2 hr driveneed Makah Tribe recreation pass to enter. …"
type textarea "x"
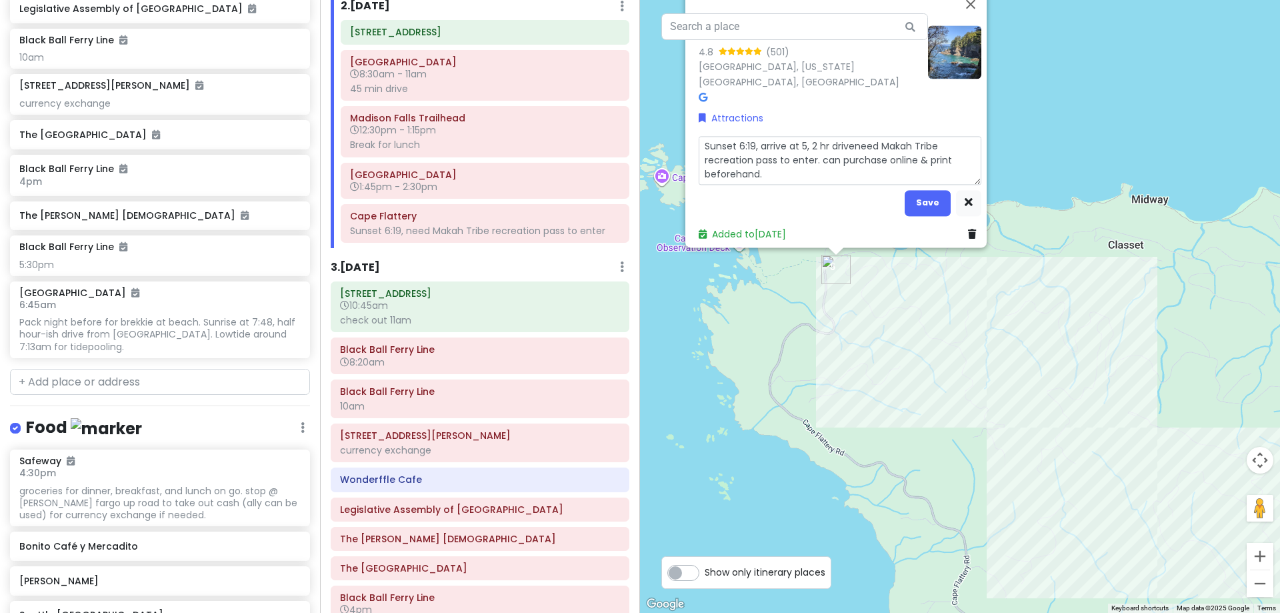
type textarea "Sunset 6:19, arrive at 5, 2 hr drive need Makah Tribe recreation pass to enter.…"
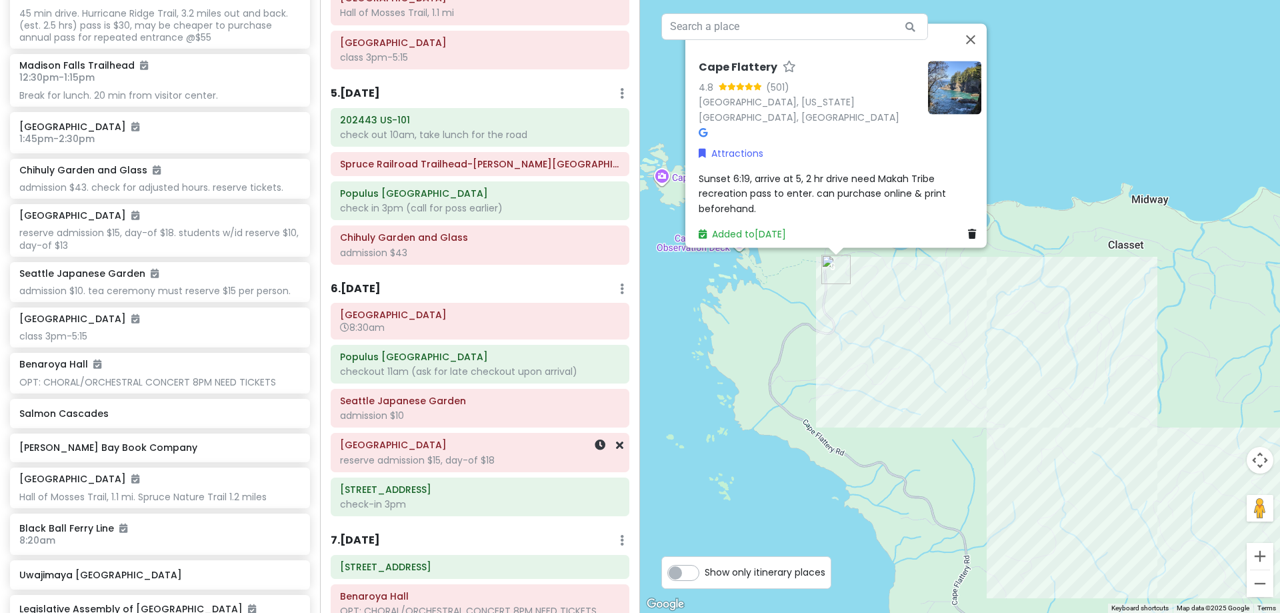
scroll to position [1296, 0]
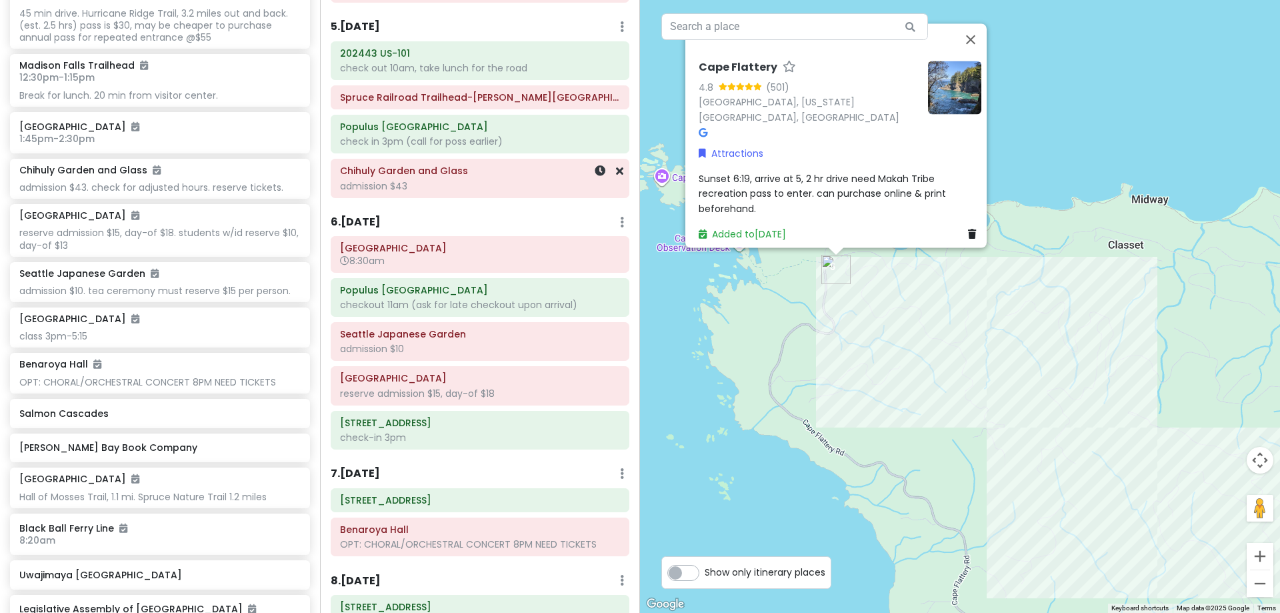
click at [441, 189] on div "admission $43" at bounding box center [480, 186] width 280 height 12
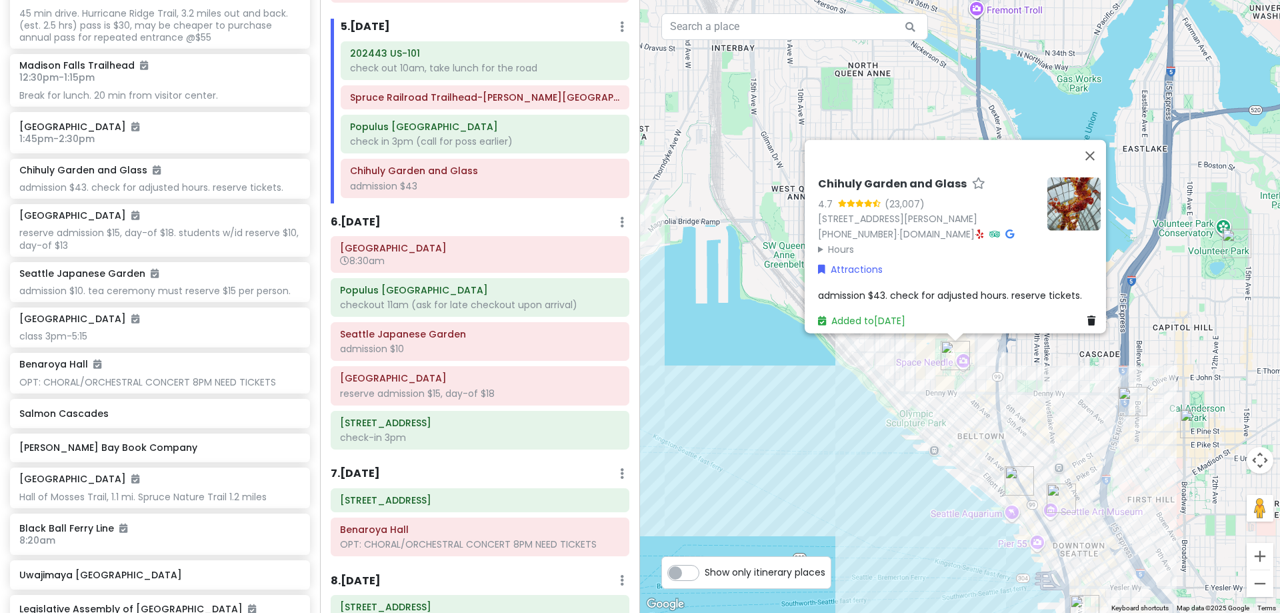
drag, startPoint x: 811, startPoint y: 387, endPoint x: 681, endPoint y: 175, distance: 249.1
click at [681, 175] on div "Chihuly Garden and Glass 4.7 (23,007) [STREET_ADDRESS][PERSON_NAME] [PHONE_NUMB…" at bounding box center [960, 306] width 640 height 613
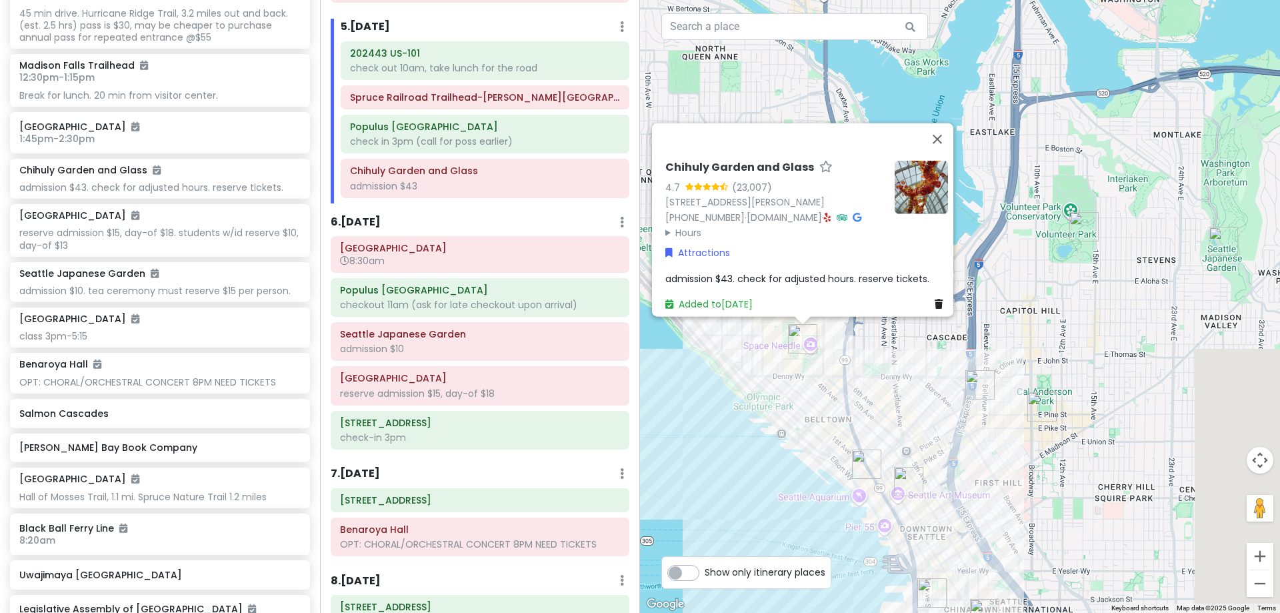
drag, startPoint x: 1021, startPoint y: 412, endPoint x: 851, endPoint y: 397, distance: 171.3
click at [851, 397] on div "Chihuly Garden and Glass 4.7 (23,007) [STREET_ADDRESS][PERSON_NAME] [PHONE_NUMB…" at bounding box center [960, 306] width 640 height 613
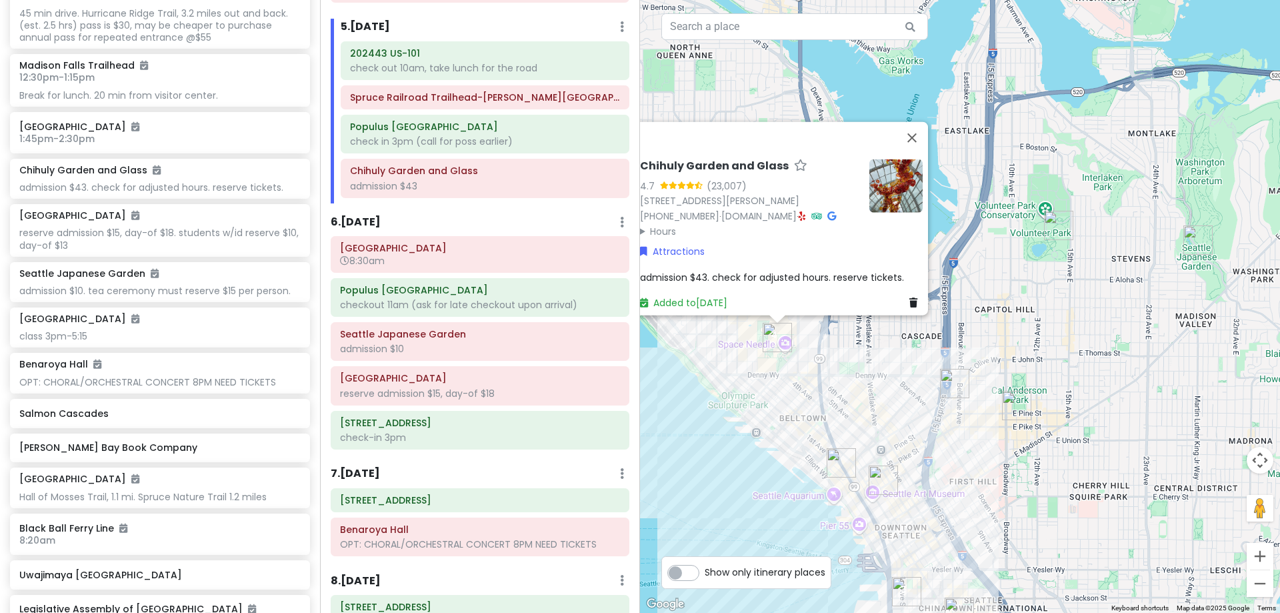
click at [884, 480] on img "Benaroya Hall" at bounding box center [883, 480] width 40 height 40
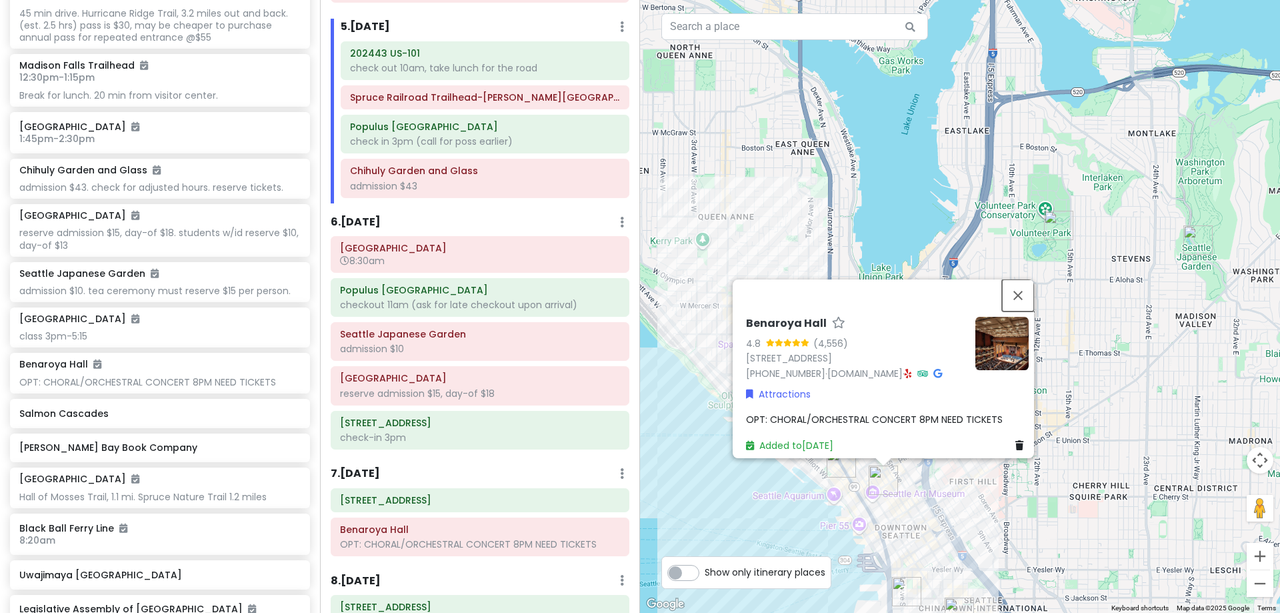
click at [1025, 279] on button "Close" at bounding box center [1018, 295] width 32 height 32
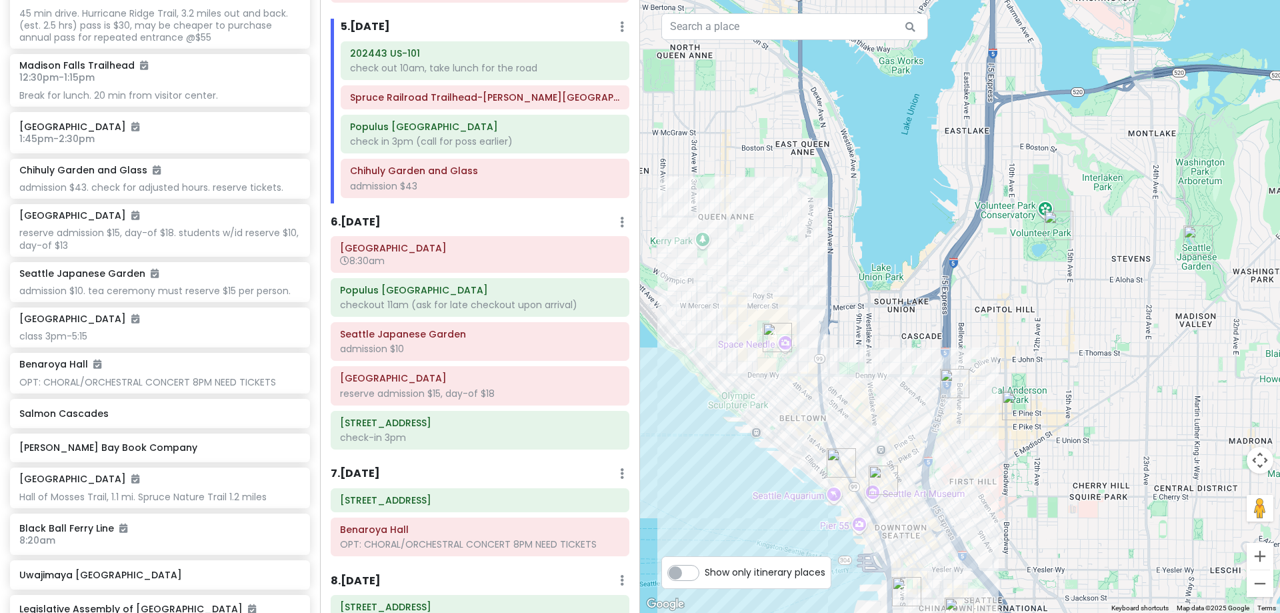
click at [954, 382] on img "Bonito Café y Mercadito" at bounding box center [955, 383] width 40 height 40
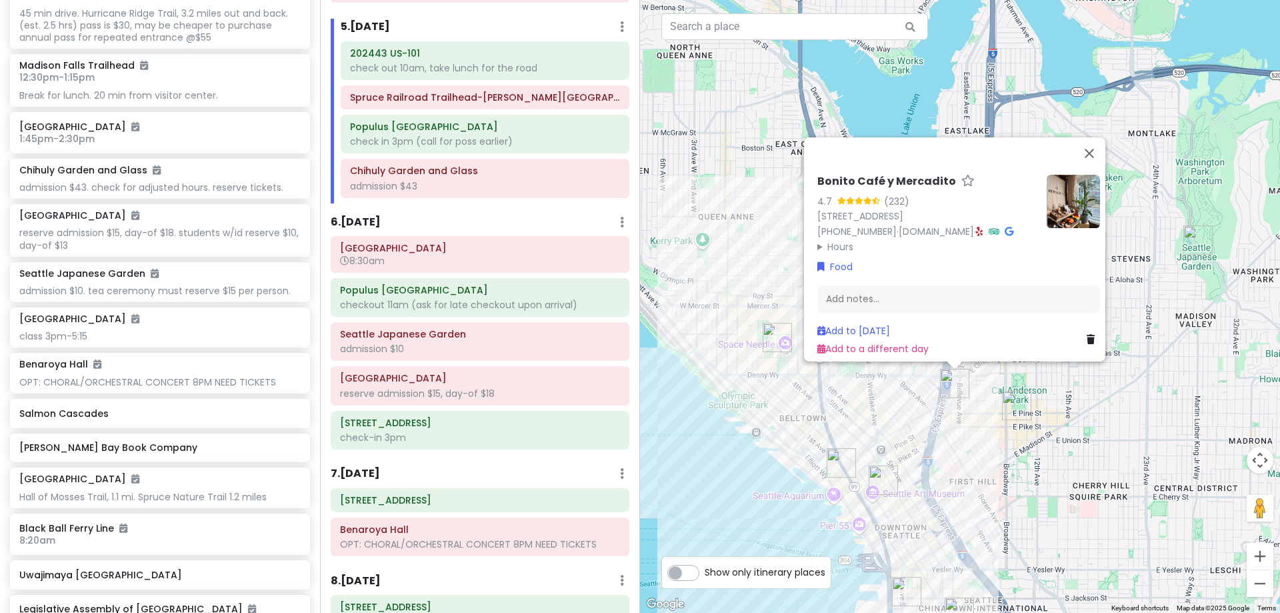
click at [842, 239] on summary "Hours" at bounding box center [926, 246] width 219 height 15
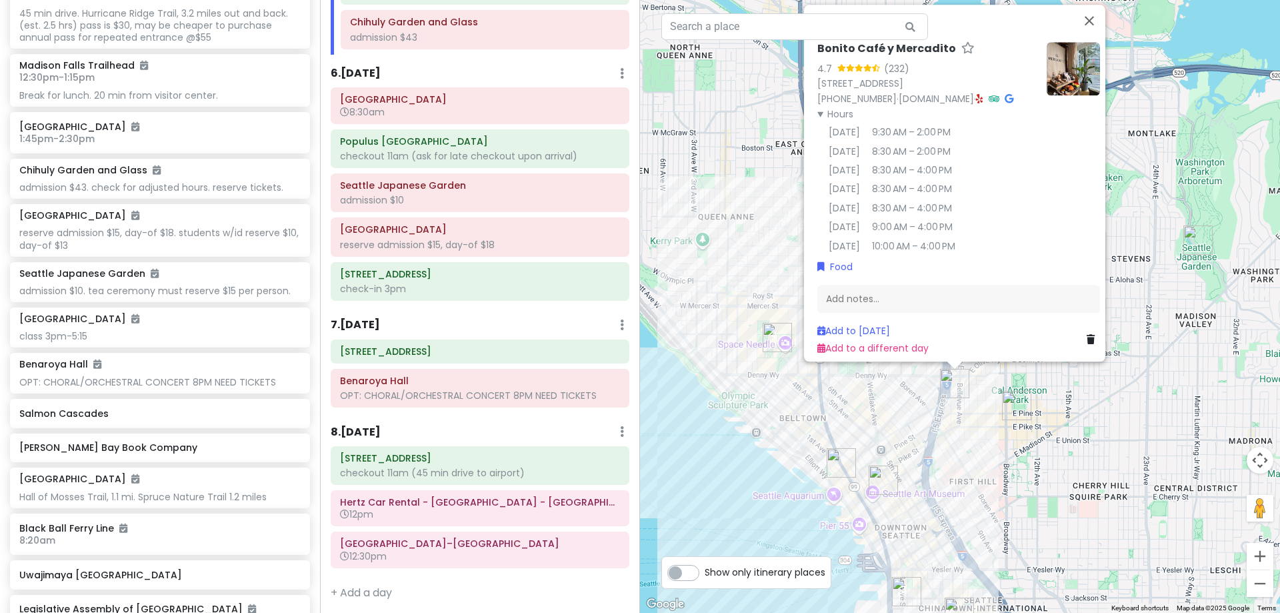
scroll to position [1448, 0]
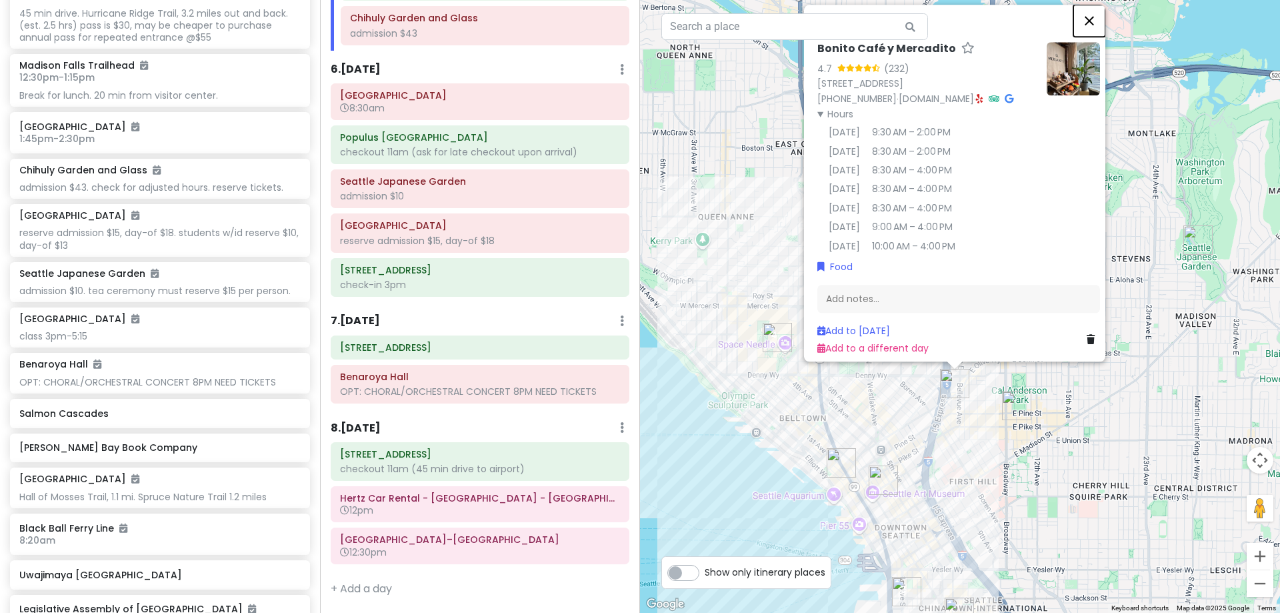
click at [1097, 9] on button "Close" at bounding box center [1089, 21] width 32 height 32
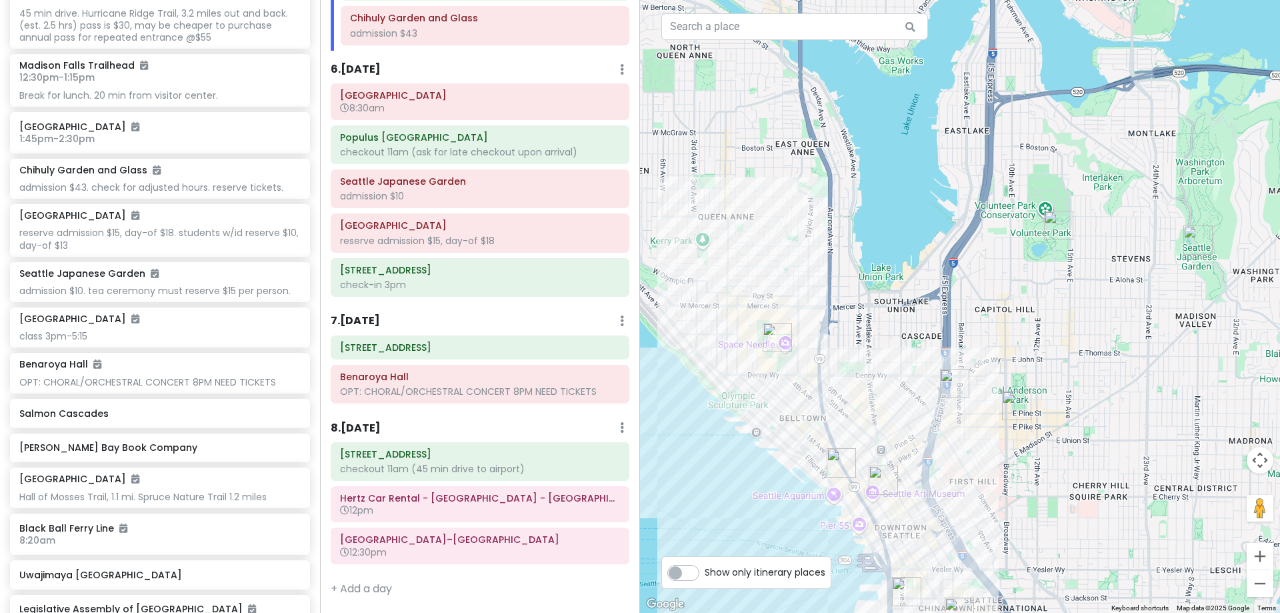
click at [1056, 219] on img "Seattle Asian Art Museum" at bounding box center [1059, 225] width 40 height 40
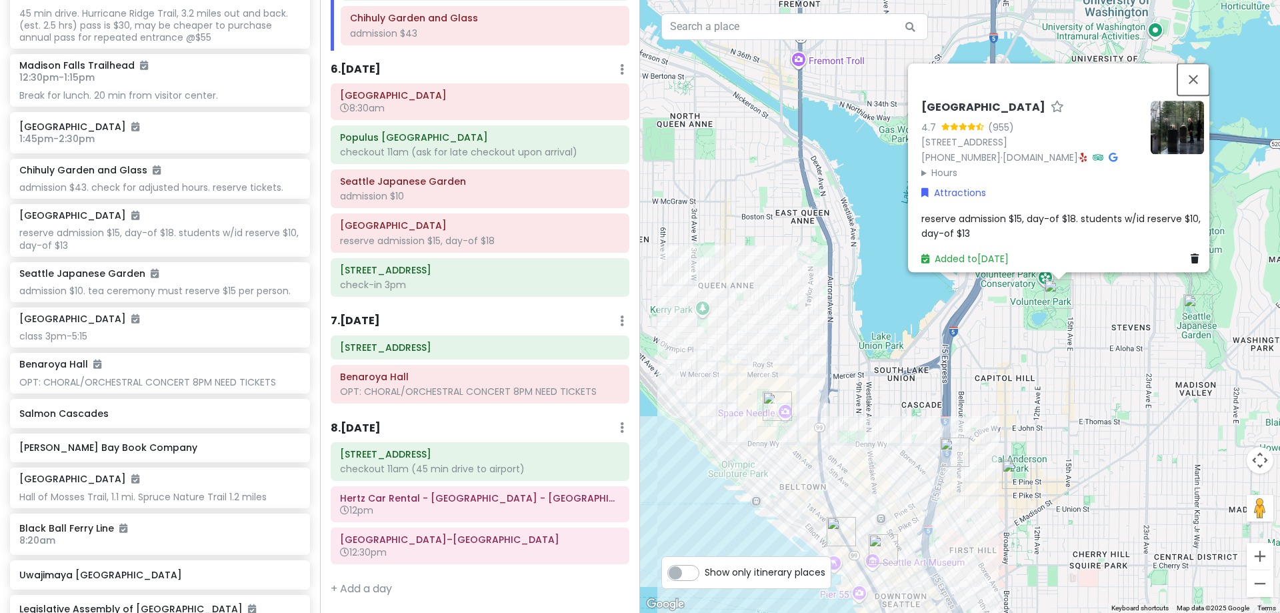
click at [1202, 63] on button "Close" at bounding box center [1194, 79] width 32 height 32
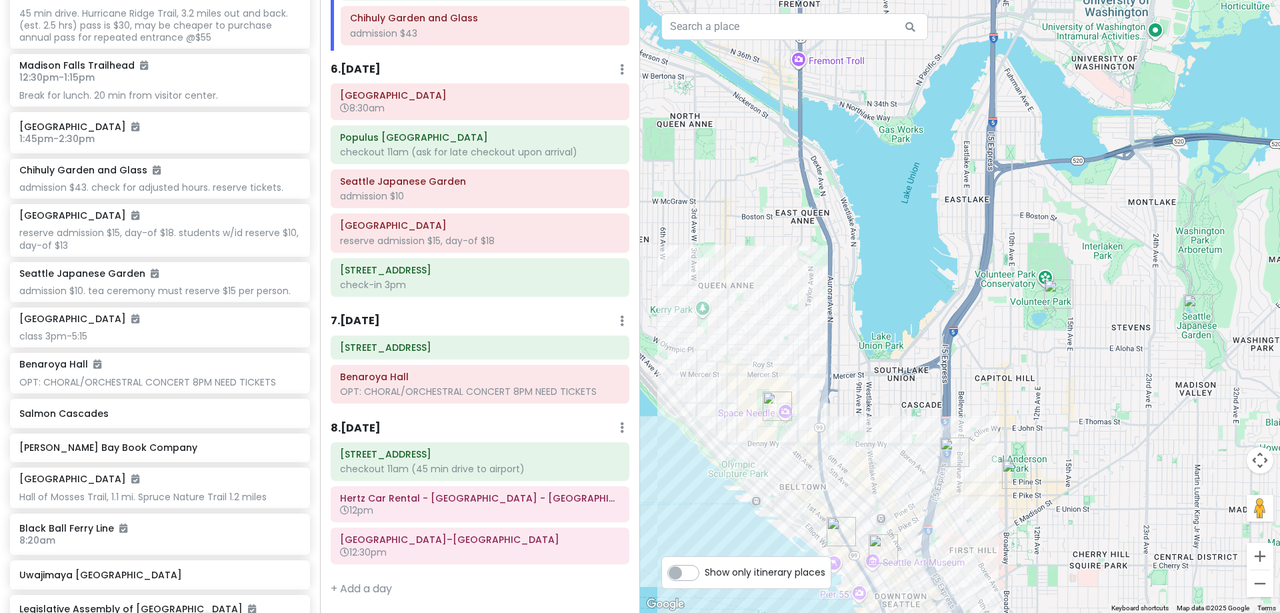
click at [1195, 314] on img "Seattle Japanese Garden" at bounding box center [1198, 309] width 40 height 40
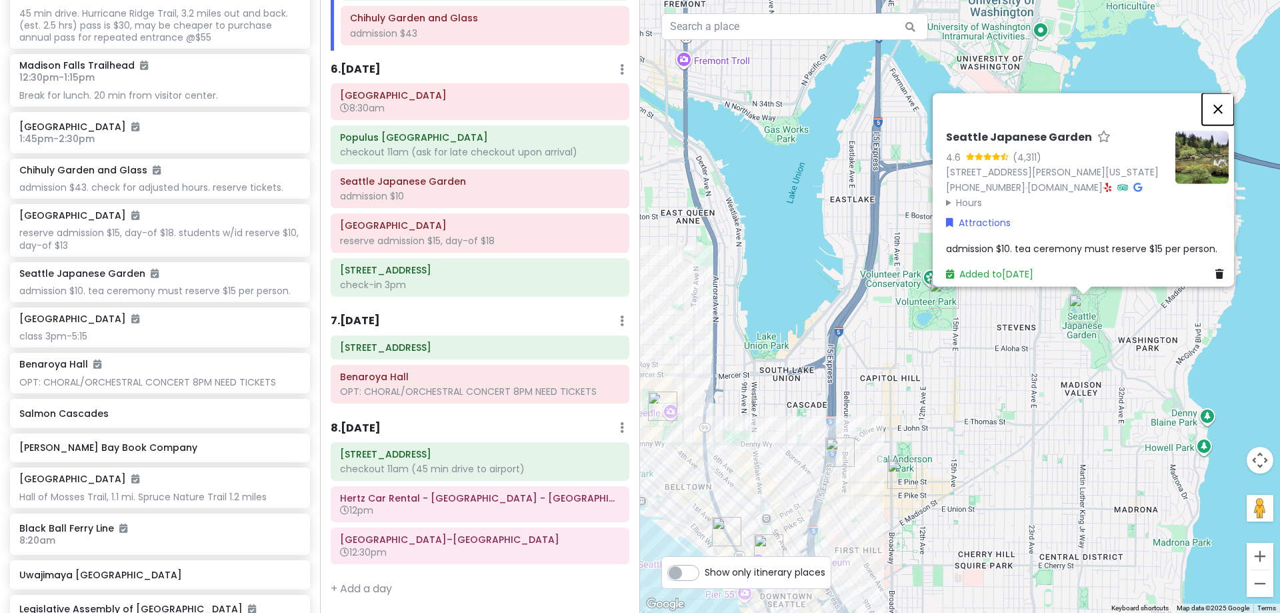
click at [1222, 93] on button "Close" at bounding box center [1218, 109] width 32 height 32
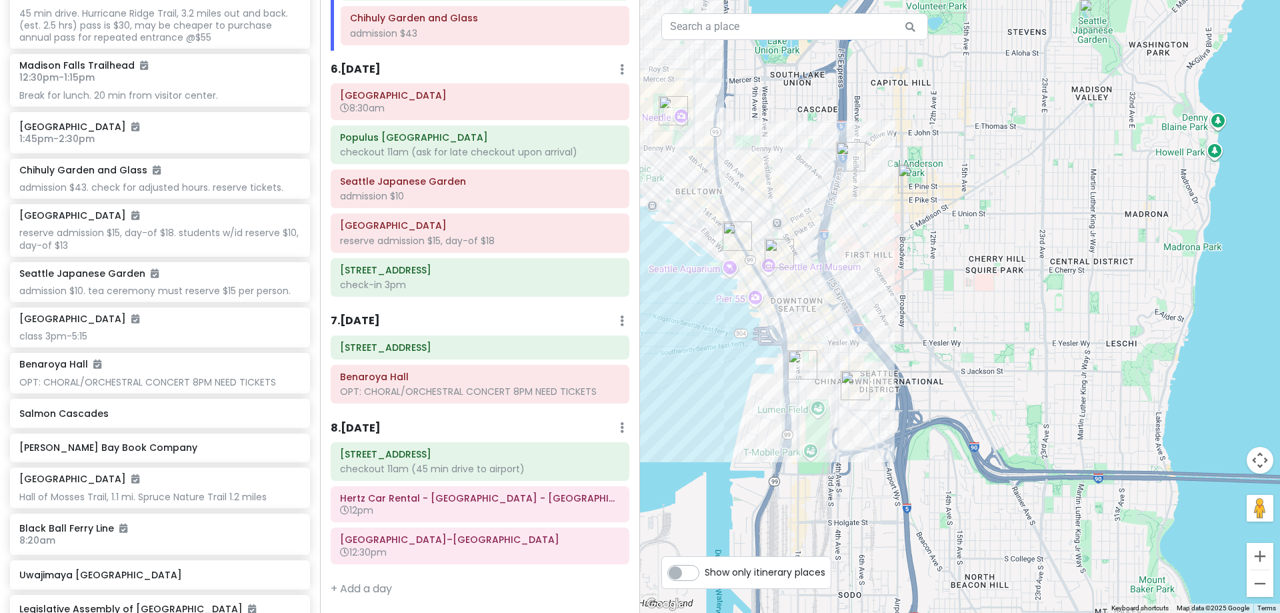
drag, startPoint x: 963, startPoint y: 391, endPoint x: 983, endPoint y: 172, distance: 219.6
click at [983, 172] on div at bounding box center [960, 306] width 640 height 613
click at [782, 247] on img "Benaroya Hall" at bounding box center [779, 253] width 40 height 40
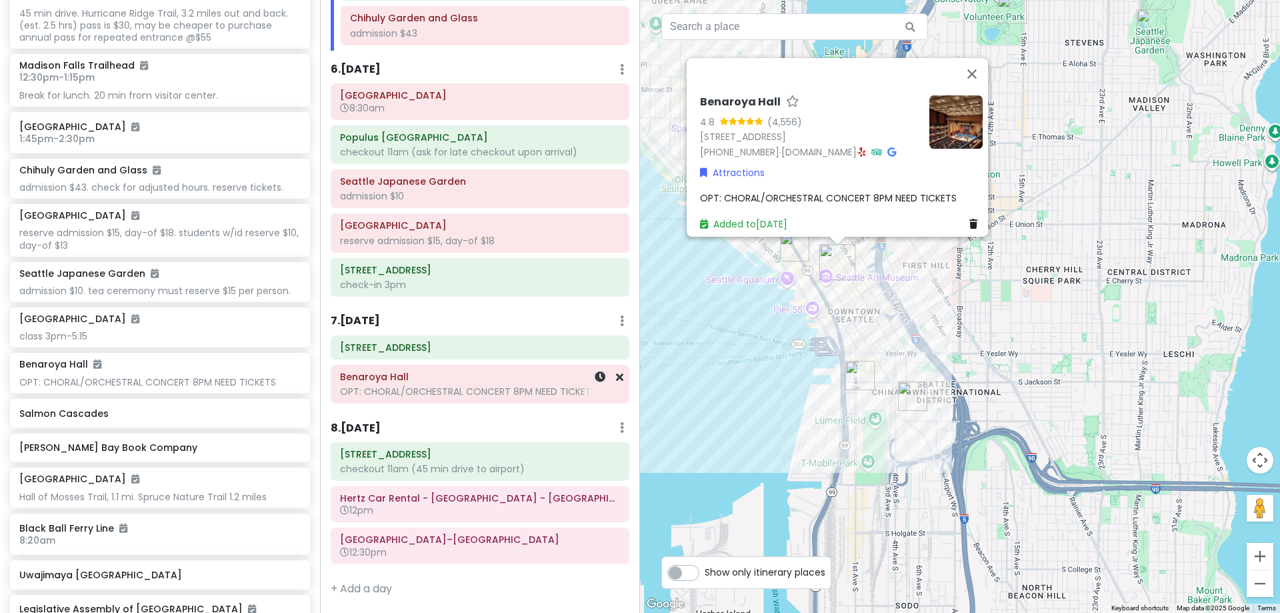
click at [515, 391] on div "OPT: CHORAL/ORCHESTRAL CONCERT 8PM NEED TICKETS" at bounding box center [480, 391] width 280 height 12
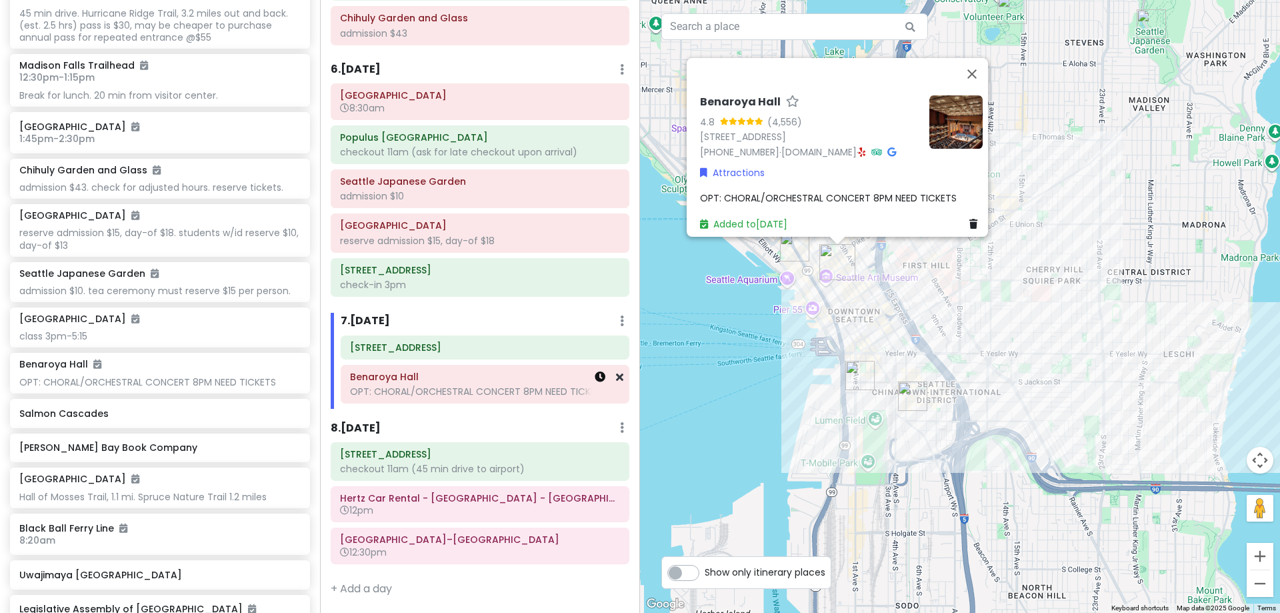
click at [595, 379] on icon at bounding box center [600, 376] width 11 height 11
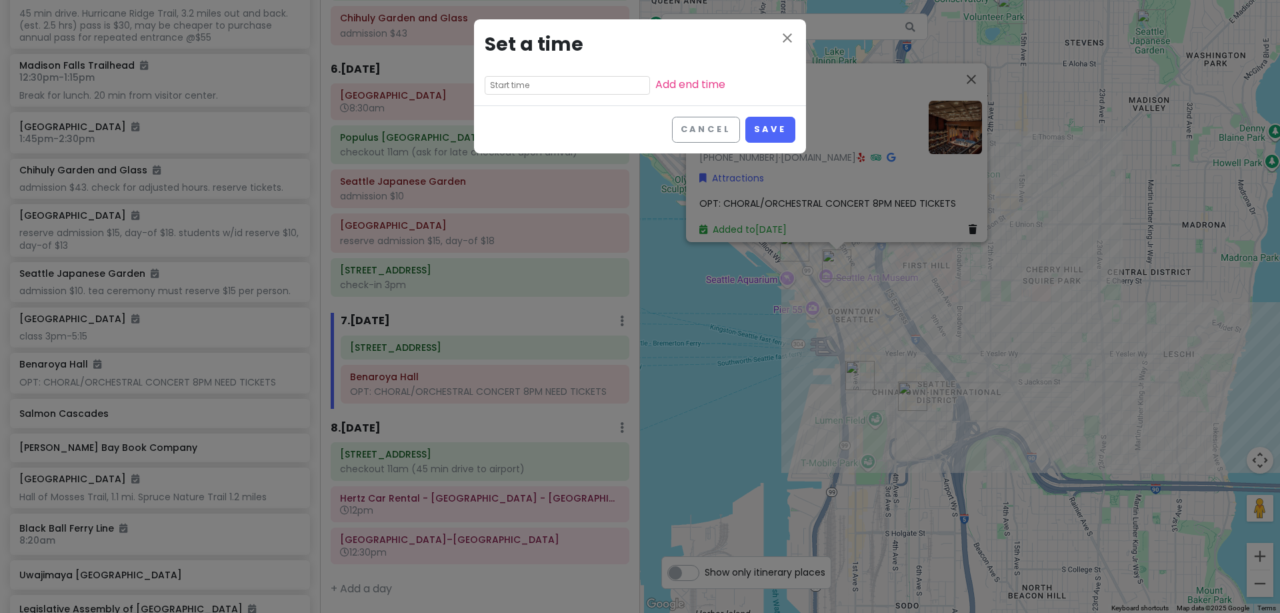
click at [542, 86] on input "text" at bounding box center [567, 85] width 165 height 19
click at [508, 135] on li "08" at bounding box center [503, 137] width 37 height 16
type input "8:10 pm"
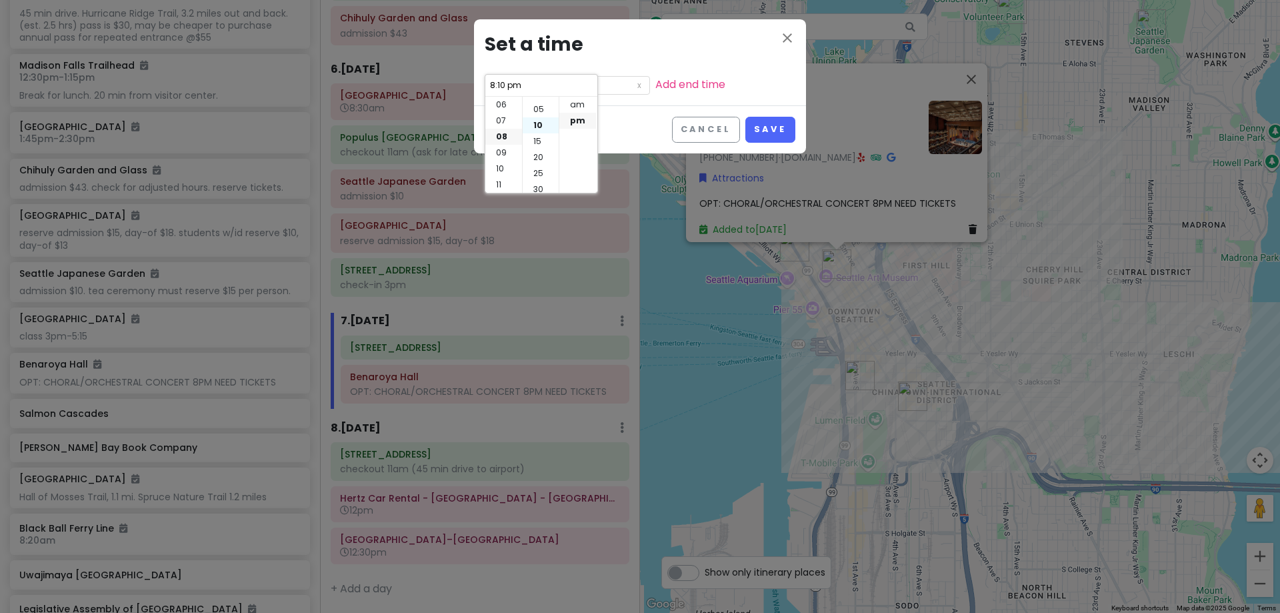
scroll to position [0, 0]
drag, startPoint x: 533, startPoint y: 108, endPoint x: 585, endPoint y: 115, distance: 52.5
click at [534, 107] on li "00" at bounding box center [541, 105] width 36 height 16
type input "8:00 pm"
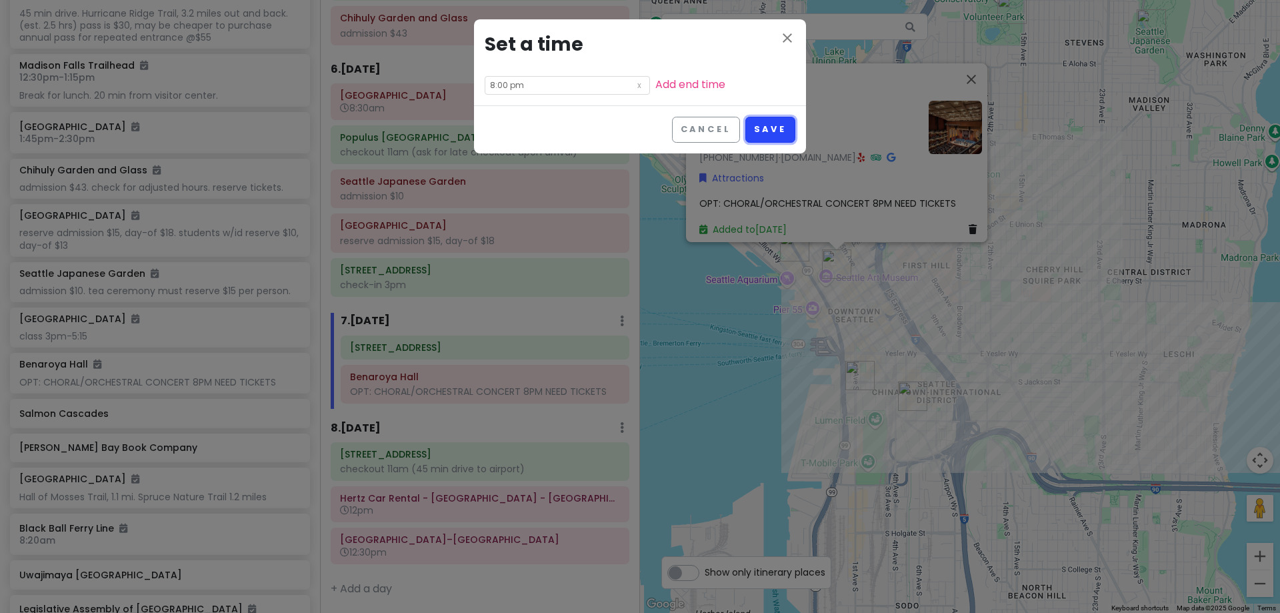
click at [768, 130] on button "Save" at bounding box center [770, 130] width 50 height 26
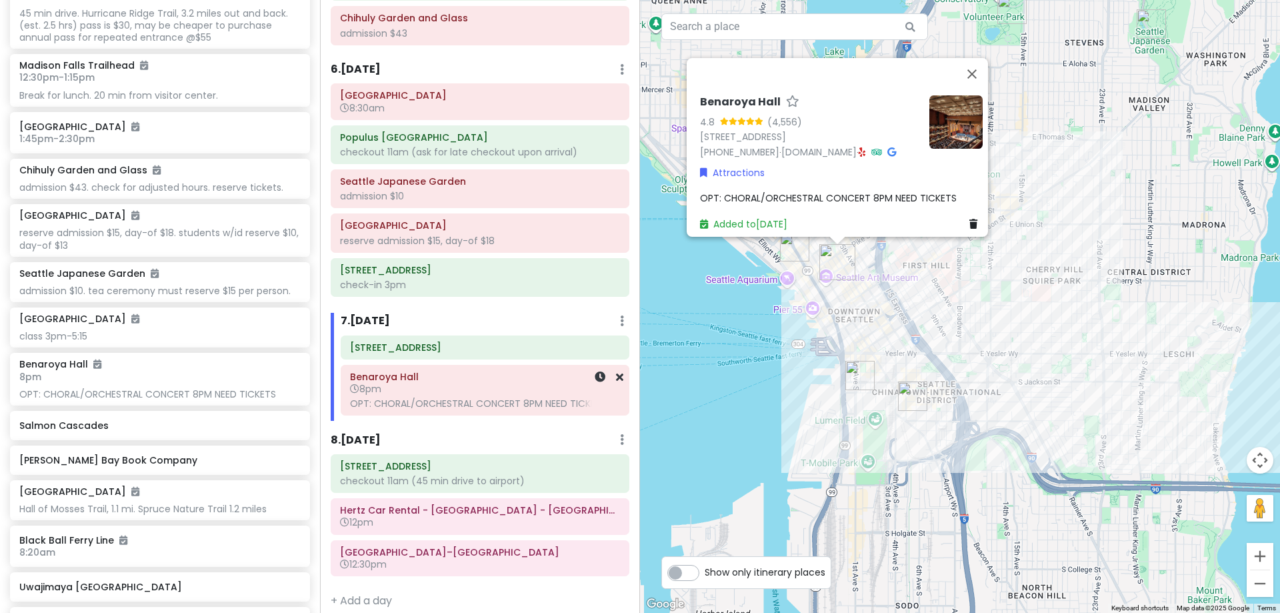
click at [514, 395] on h6 "8pm" at bounding box center [485, 389] width 270 height 12
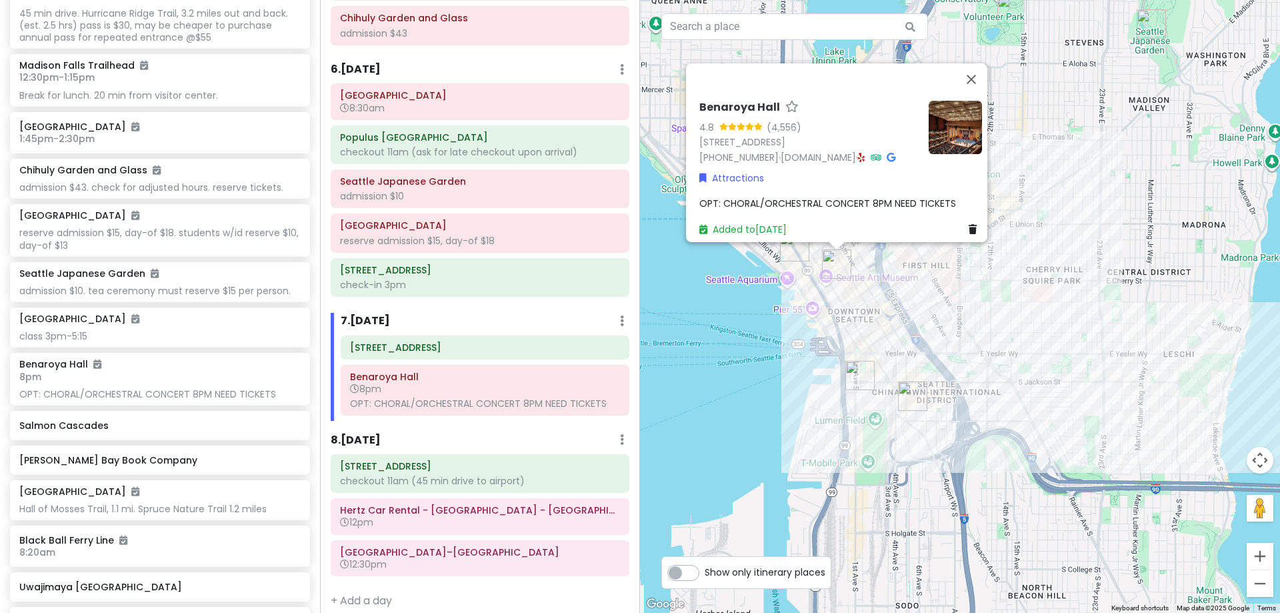
click at [897, 197] on span "OPT: CHORAL/ORCHESTRAL CONCERT 8PM NEED TICKETS" at bounding box center [827, 203] width 257 height 13
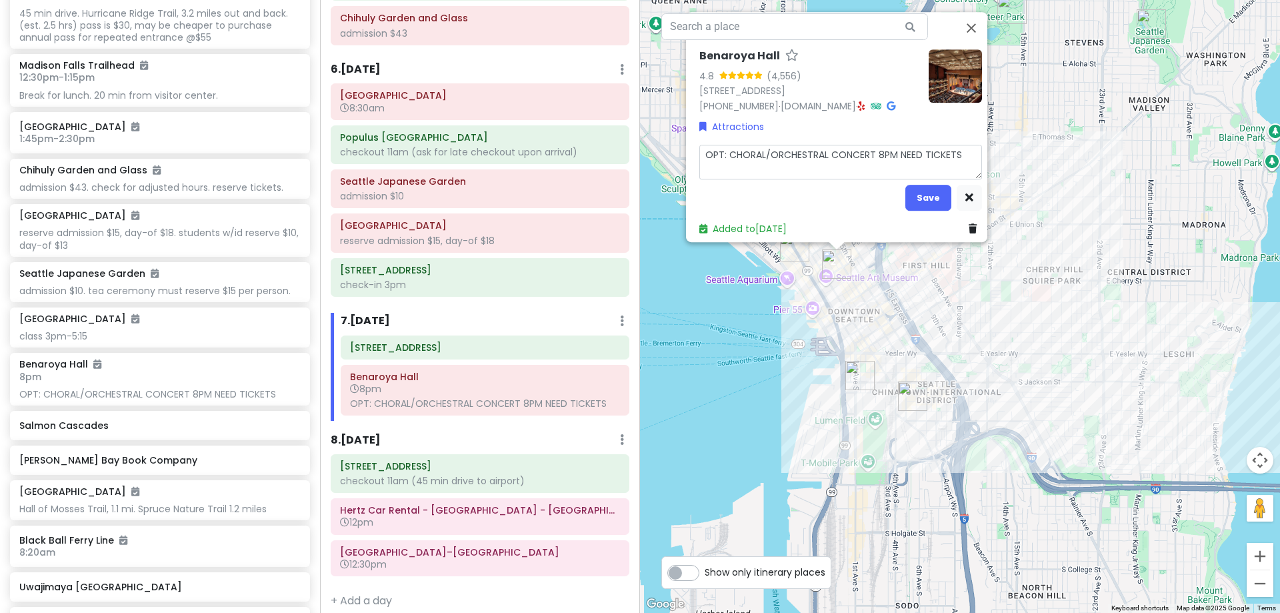
click at [892, 146] on textarea "OPT: CHORAL/ORCHESTRAL CONCERT 8PM NEED TICKETS" at bounding box center [840, 162] width 283 height 35
type textarea "x"
type textarea "OPT: CHORAL/ORCHESTRAL CONCERT 8PMNEED TICKETS"
type textarea "x"
type textarea "OPT: CHORAL/ORCHESTRAL CONCERT 8PNEED TICKETS"
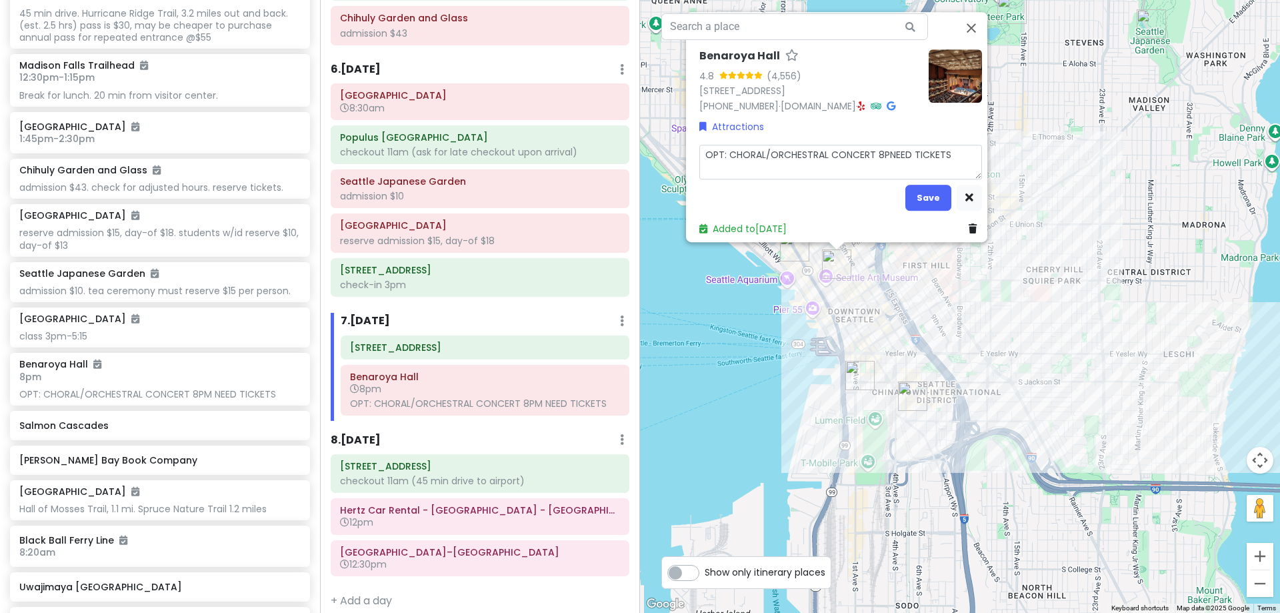
type textarea "x"
type textarea "OPT: CHORAL/ORCHESTRAL CONCERT 8NEED TICKETS"
type textarea "x"
type textarea "OPT: CHORAL/ORCHESTRAL CONCERT NEED TICKETS"
click at [921, 197] on button "Save" at bounding box center [928, 198] width 46 height 26
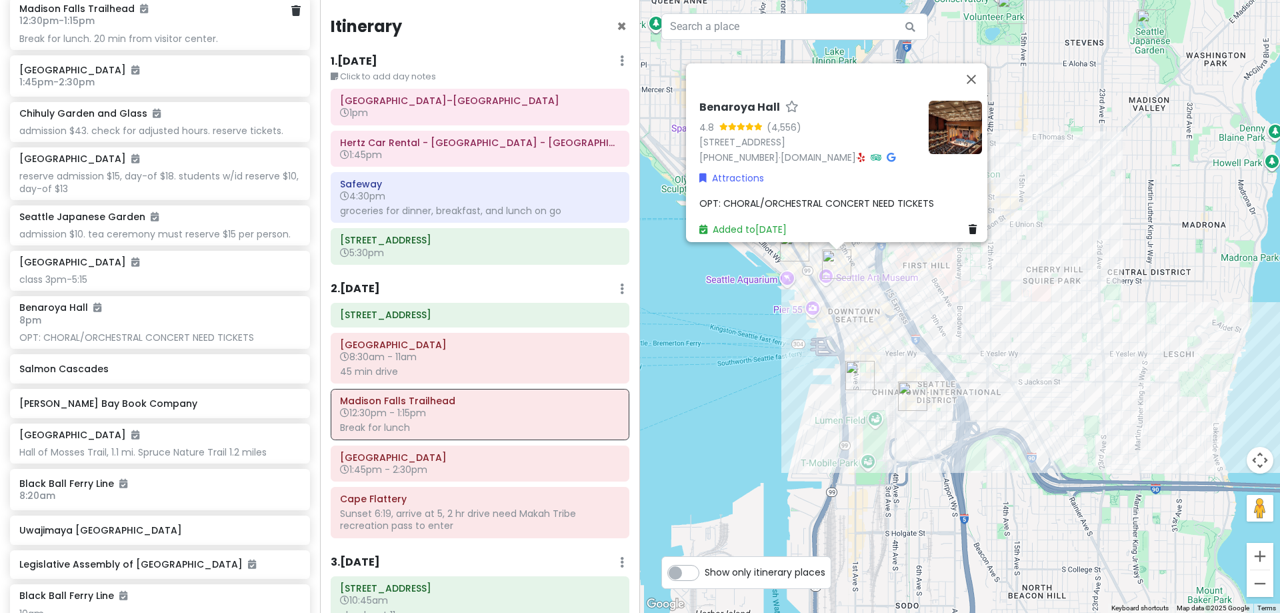
scroll to position [667, 0]
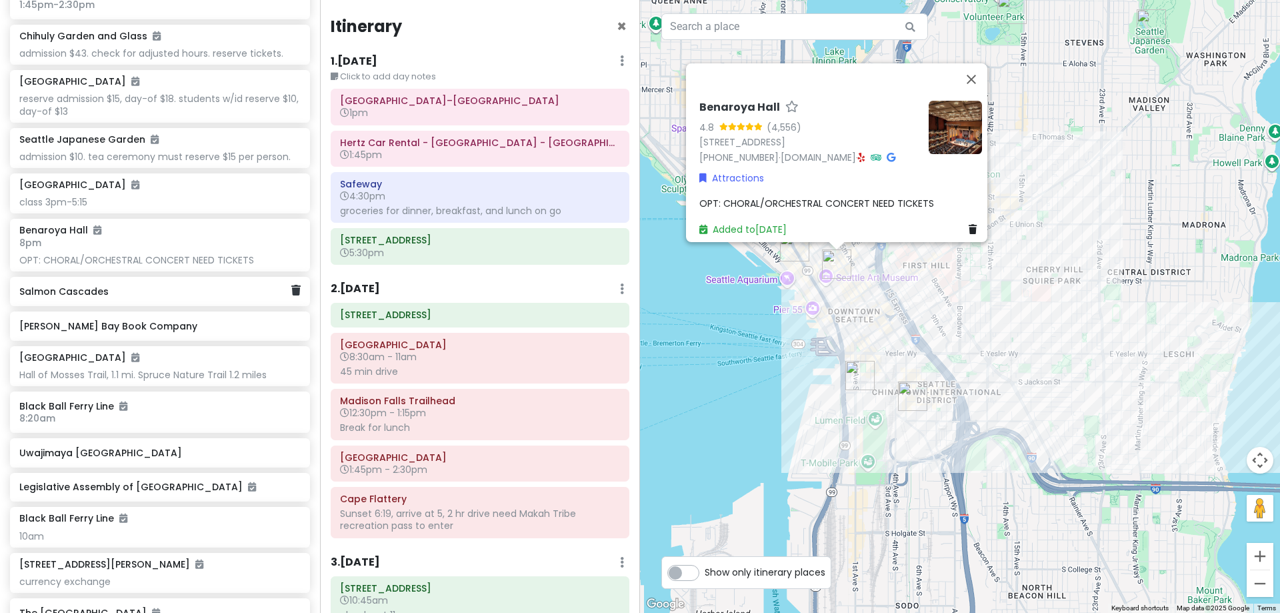
click at [173, 297] on div "Salmon Cascades" at bounding box center [154, 291] width 271 height 19
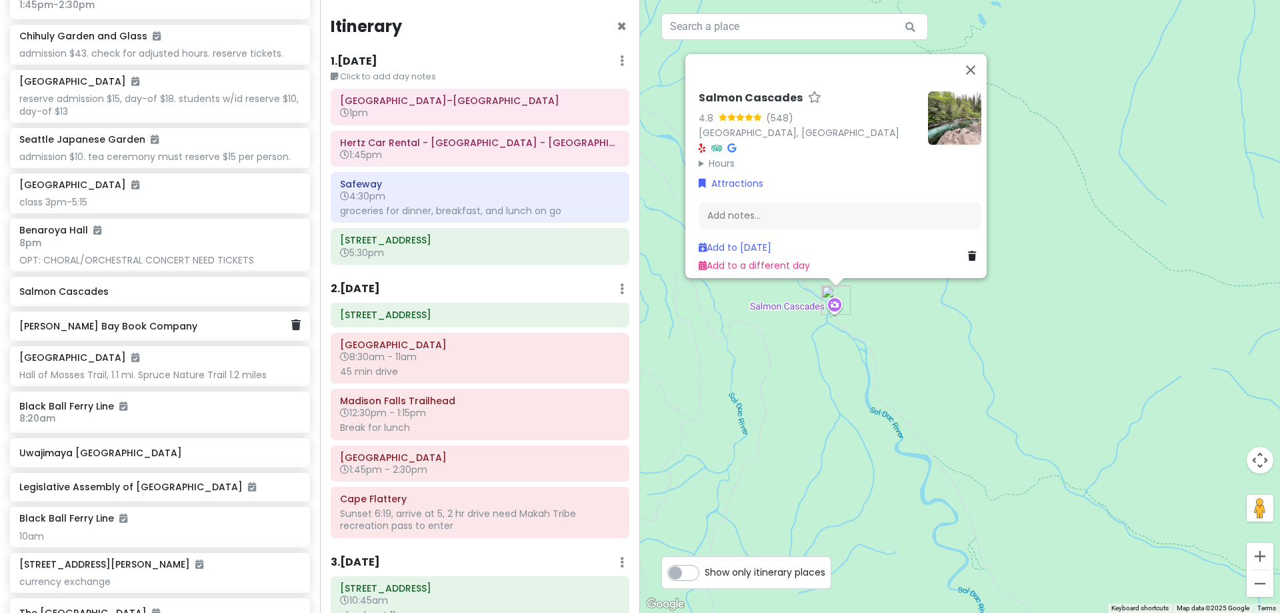
click at [245, 322] on h6 "[PERSON_NAME] Bay Book Company" at bounding box center [154, 326] width 271 height 12
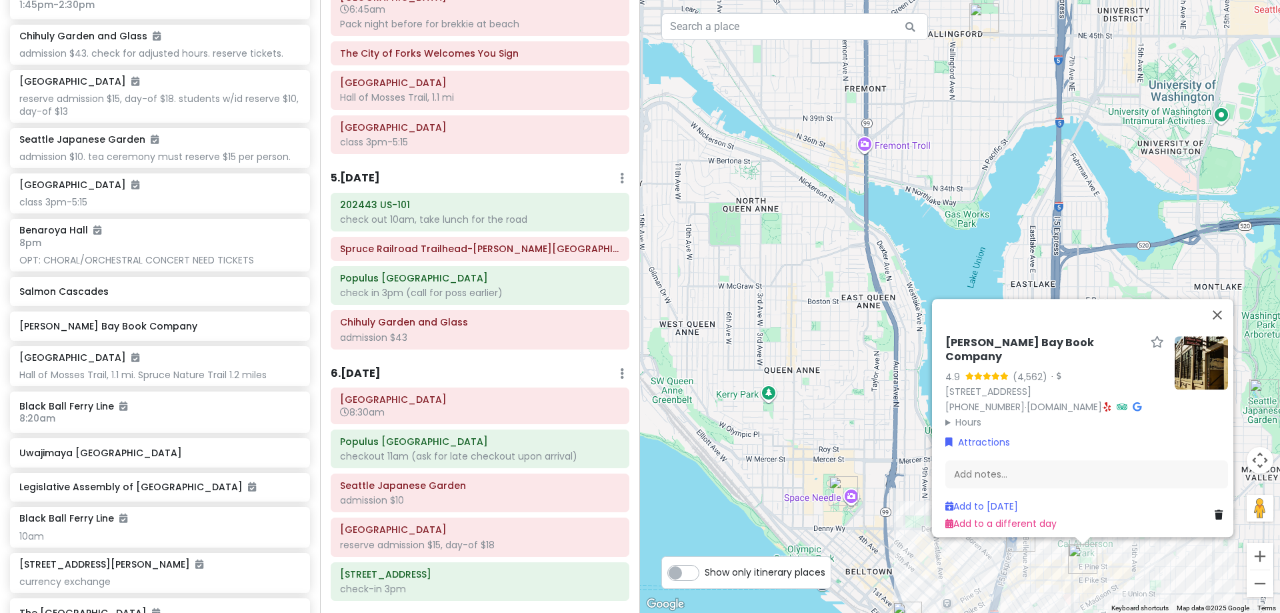
scroll to position [1200, 0]
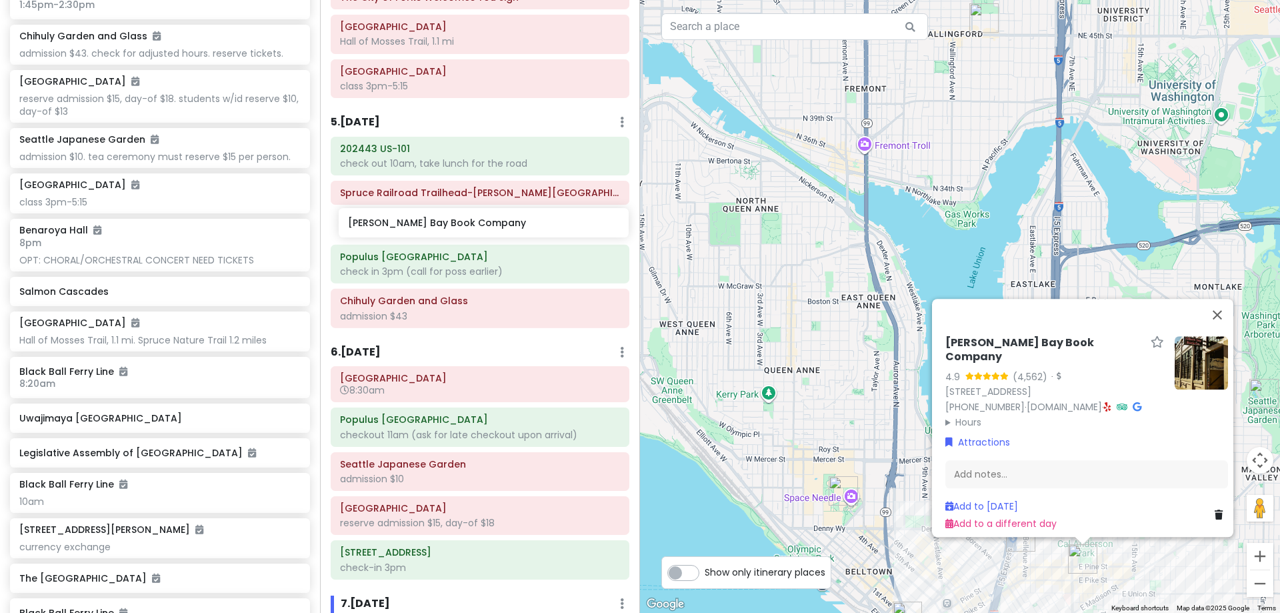
drag, startPoint x: 202, startPoint y: 327, endPoint x: 531, endPoint y: 225, distance: 344.2
click at [531, 225] on div "[PERSON_NAME] 25th in [US_STATE] Private Change Dates Make a Copy Delete Trip G…" at bounding box center [640, 306] width 1280 height 613
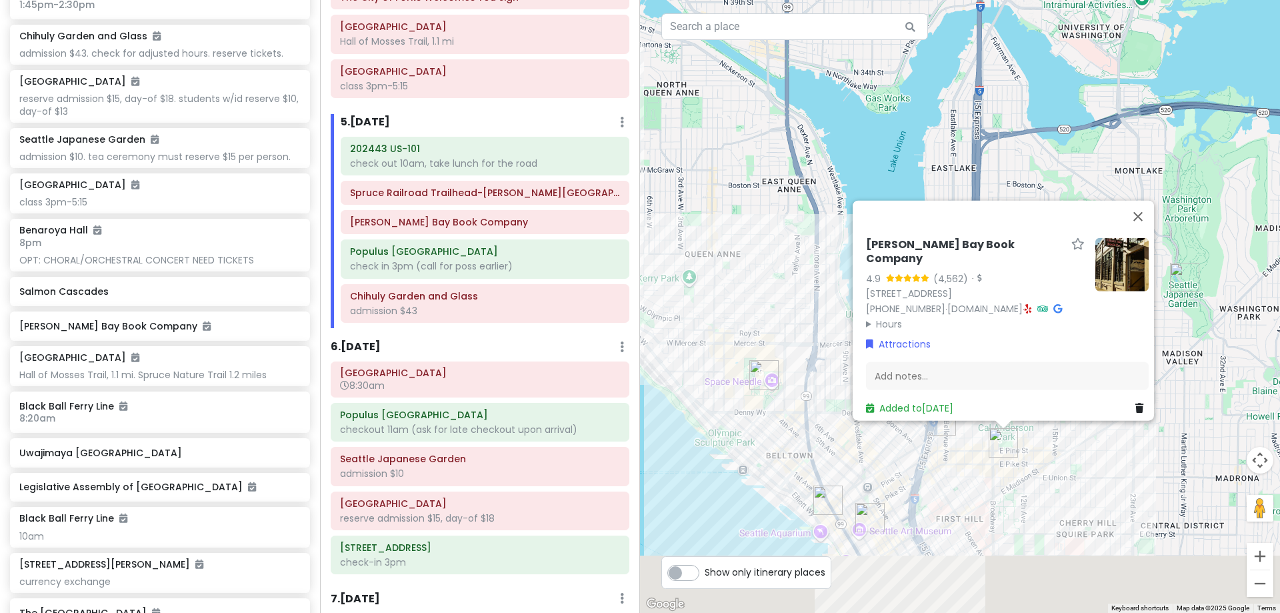
drag, startPoint x: 737, startPoint y: 253, endPoint x: 655, endPoint y: 121, distance: 155.6
click at [657, 121] on div "[PERSON_NAME] Bay Book Company 4.9 (4,562) · [STREET_ADDRESS] [PHONE_NUMBER] · …" at bounding box center [960, 306] width 640 height 613
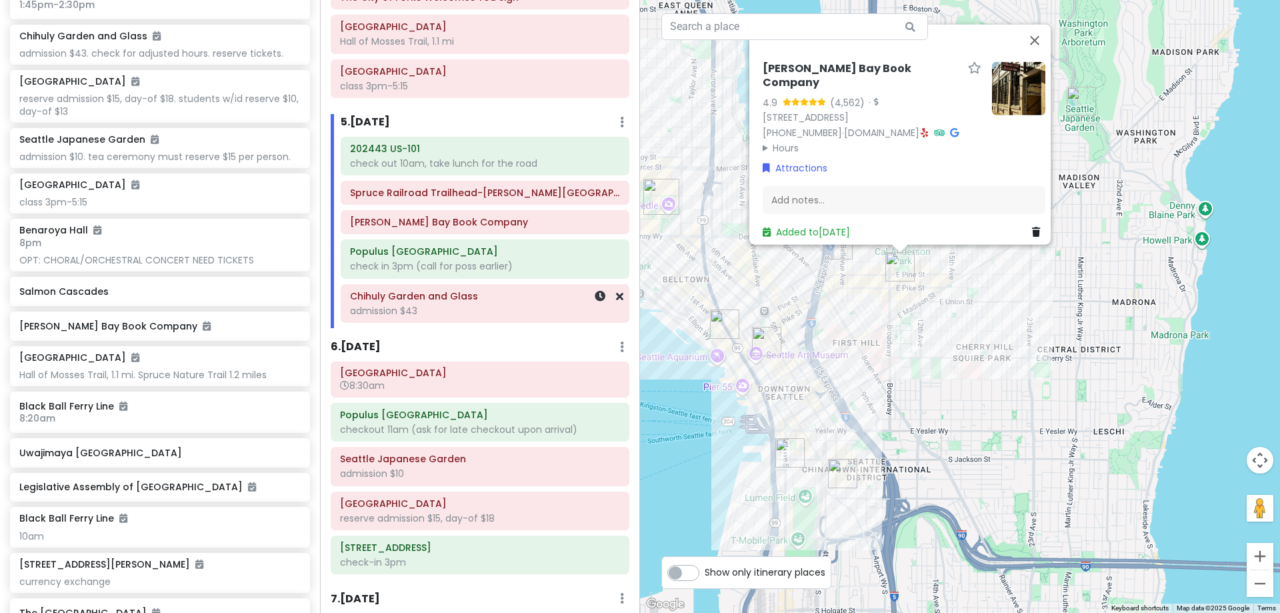
click at [493, 299] on h6 "Chihuly Garden and Glass" at bounding box center [485, 296] width 270 height 12
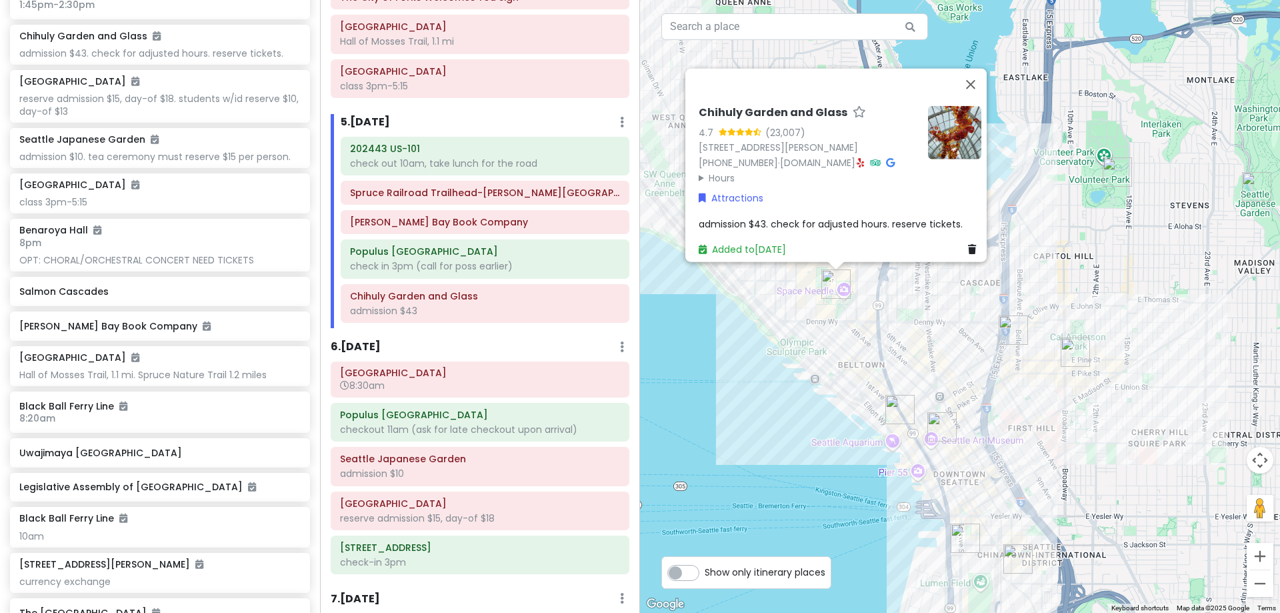
click at [717, 170] on summary "Hours" at bounding box center [808, 177] width 219 height 15
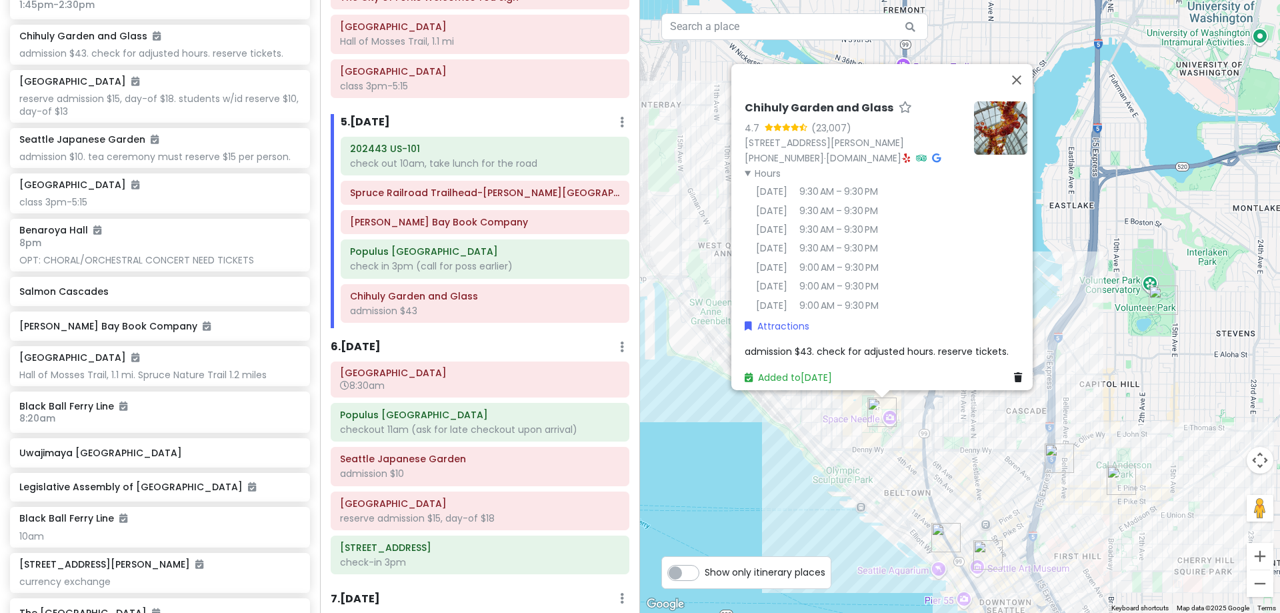
drag, startPoint x: 1125, startPoint y: 161, endPoint x: 1172, endPoint y: 289, distance: 136.0
click at [1172, 289] on img "Seattle Asian Art Museum" at bounding box center [1163, 300] width 40 height 40
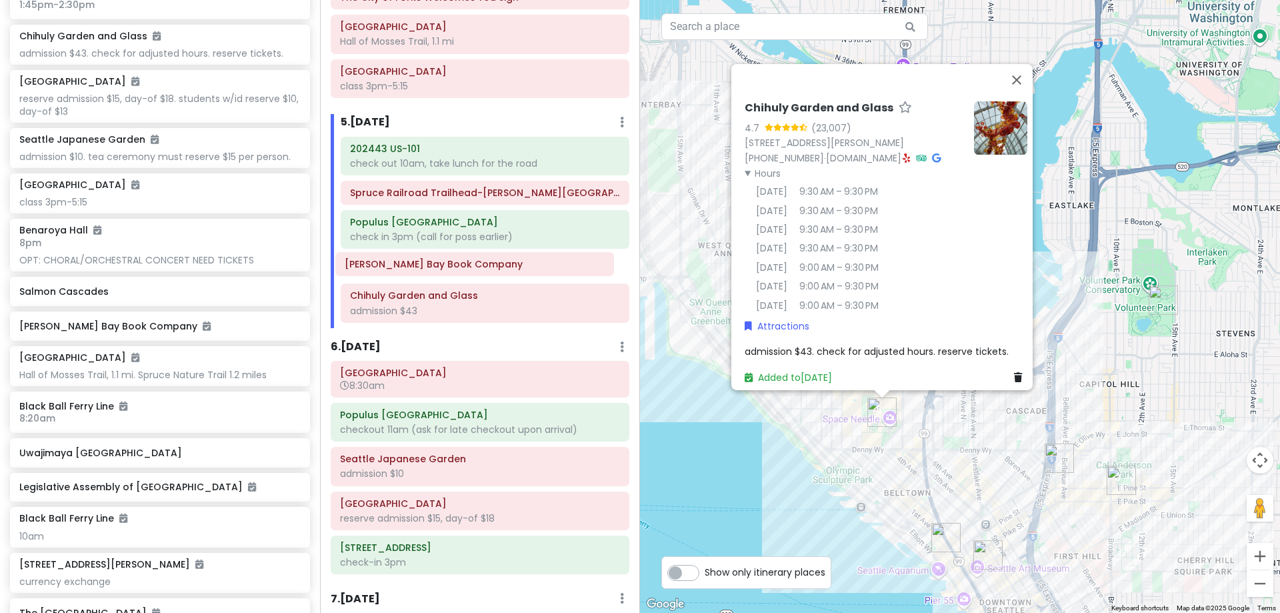
drag, startPoint x: 450, startPoint y: 223, endPoint x: 445, endPoint y: 265, distance: 42.3
click at [445, 265] on div "202443 US-101 check out 10am, take lunch for the road Spruce Railroad Trailhead…" at bounding box center [485, 232] width 309 height 191
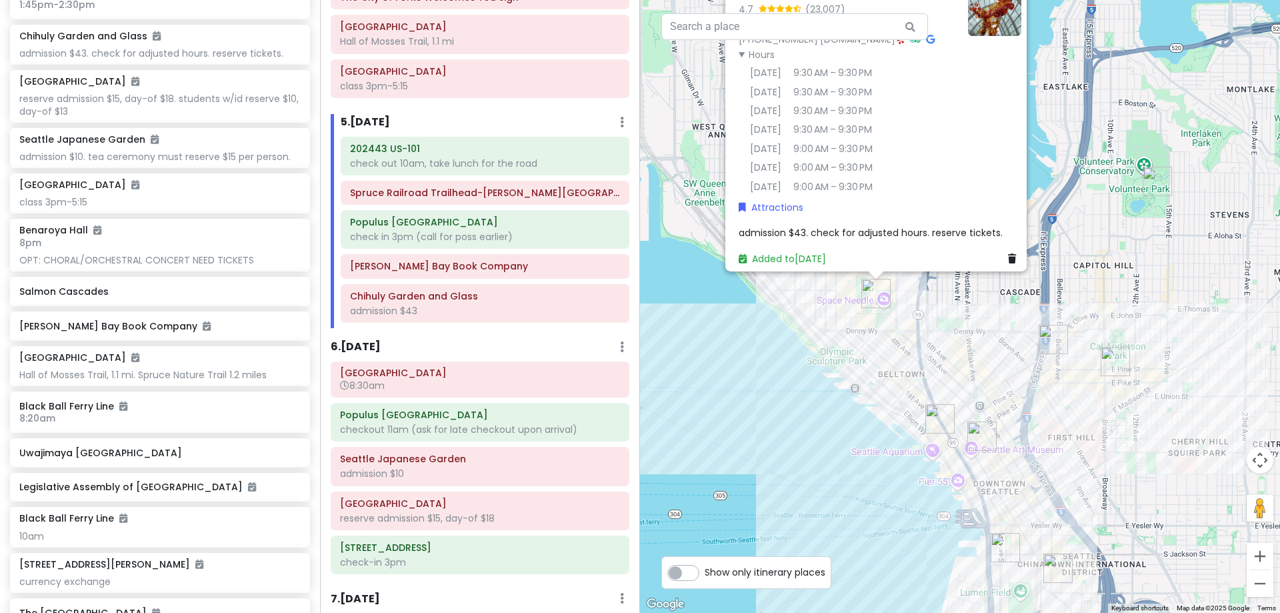
drag, startPoint x: 1059, startPoint y: 405, endPoint x: 1047, endPoint y: 264, distance: 141.9
click at [1047, 265] on div "Chihuly Garden and Glass 4.7 (23,007) [STREET_ADDRESS][PERSON_NAME] [PHONE_NUMB…" at bounding box center [960, 306] width 640 height 613
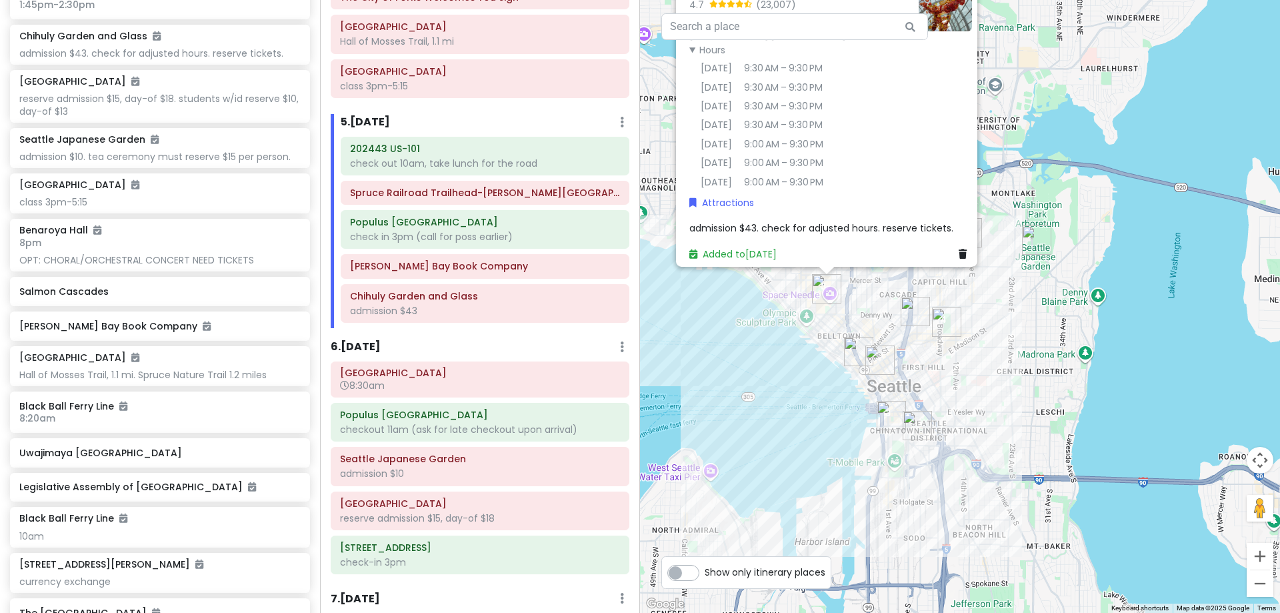
drag, startPoint x: 1148, startPoint y: 286, endPoint x: 953, endPoint y: 355, distance: 206.7
click at [983, 350] on div "Chihuly Garden and Glass 4.7 (23,007) [STREET_ADDRESS][PERSON_NAME] [PHONE_NUMB…" at bounding box center [960, 306] width 640 height 613
click at [937, 366] on div "Chihuly Garden and Glass 4.7 (23,007) [STREET_ADDRESS][PERSON_NAME] [PHONE_NUMB…" at bounding box center [960, 306] width 640 height 613
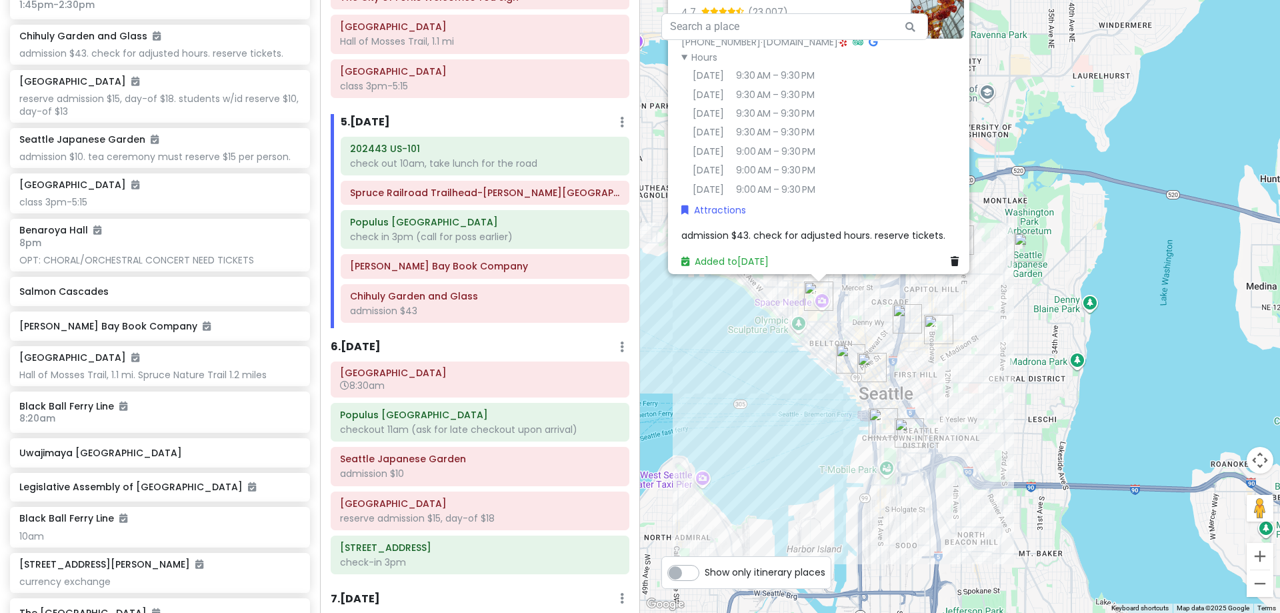
click at [1013, 145] on div "Chihuly Garden and Glass 4.7 (23,007) [STREET_ADDRESS][PERSON_NAME] [PHONE_NUMB…" at bounding box center [960, 306] width 640 height 613
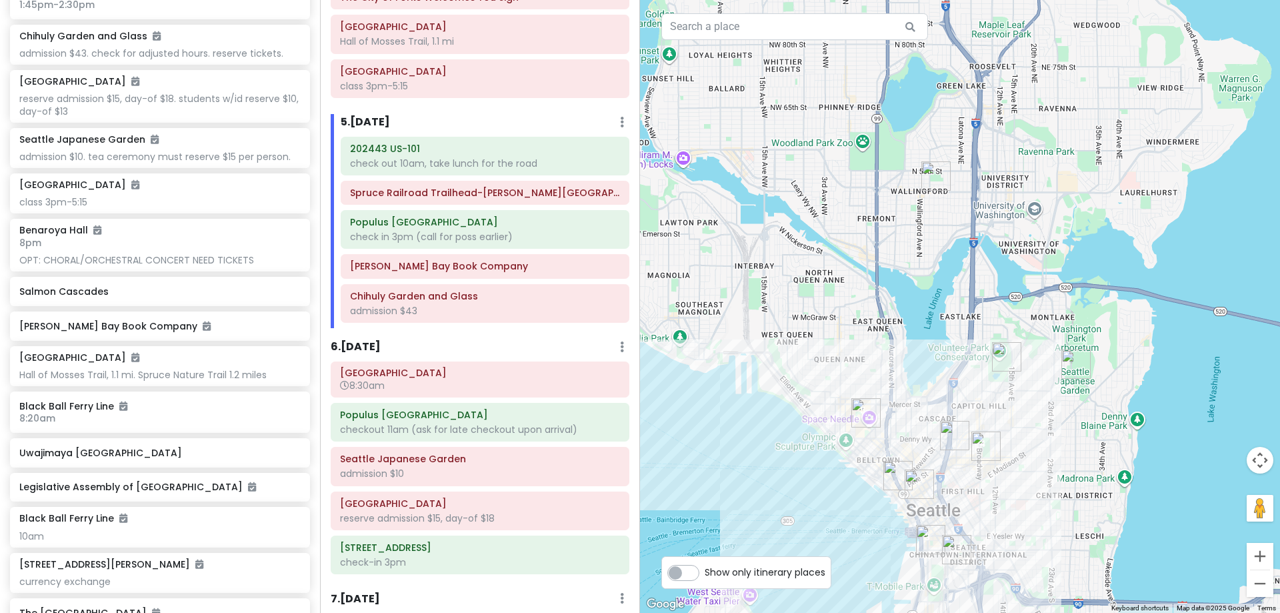
drag, startPoint x: 900, startPoint y: 178, endPoint x: 932, endPoint y: 269, distance: 96.8
click at [933, 293] on div at bounding box center [960, 306] width 640 height 613
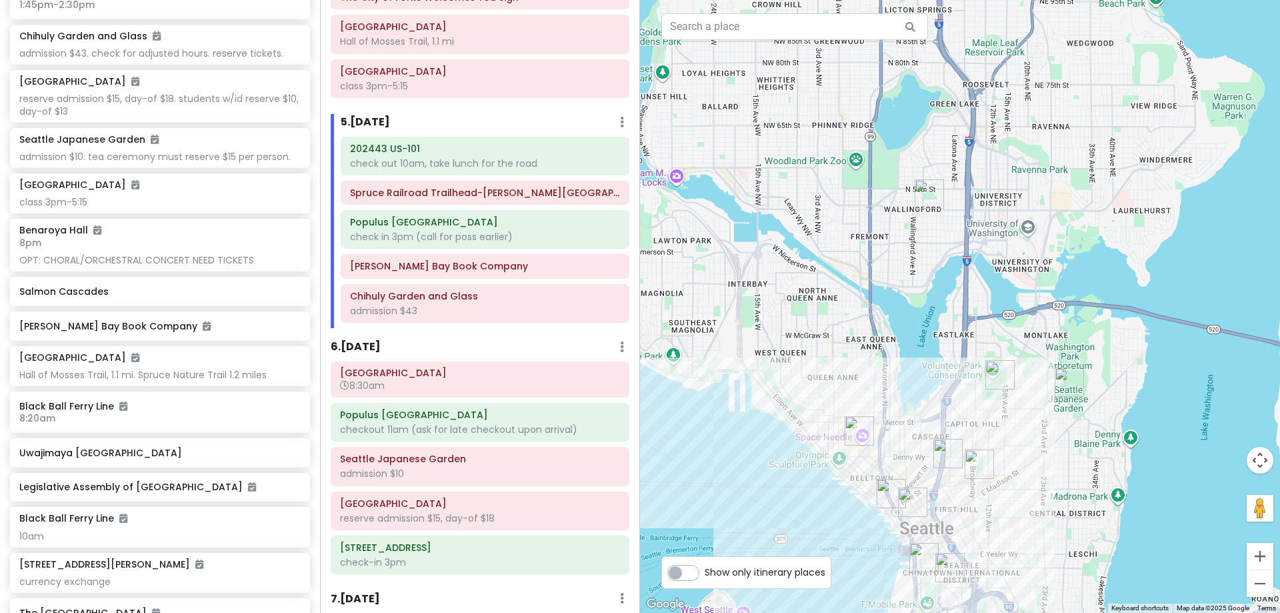
click at [924, 189] on img "Seattle Dumpling House" at bounding box center [929, 194] width 40 height 40
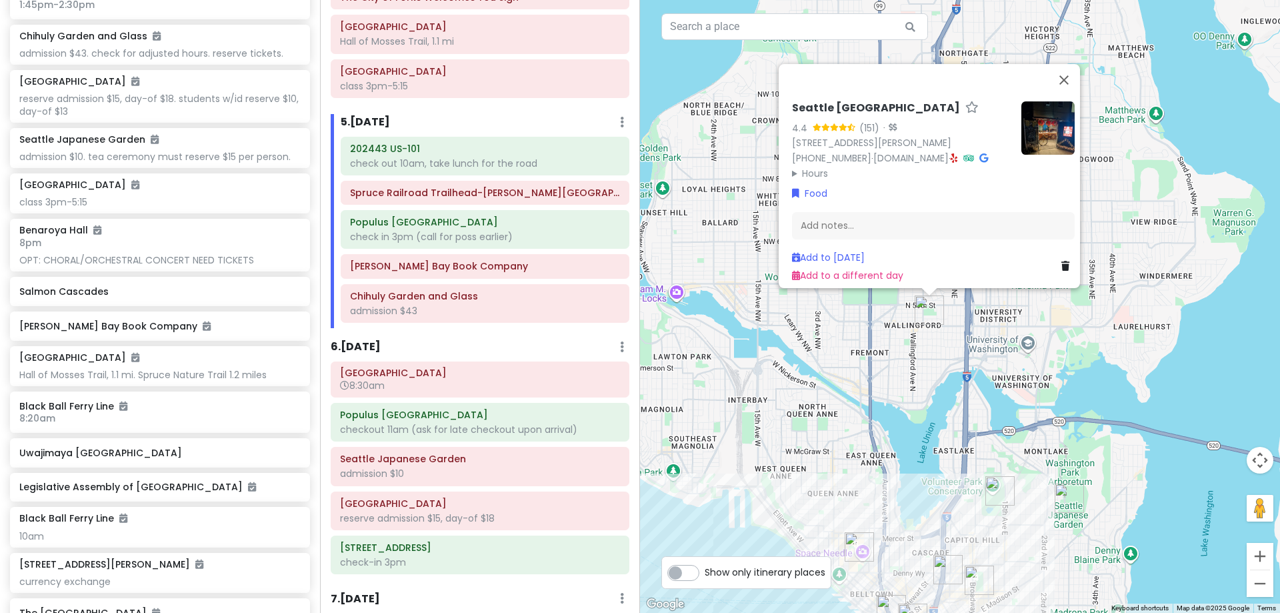
click at [877, 343] on div "Seattle Dumpling House 4.4 (151) · [STREET_ADDRESS][PERSON_NAME] [PHONE_NUMBER]…" at bounding box center [960, 306] width 640 height 613
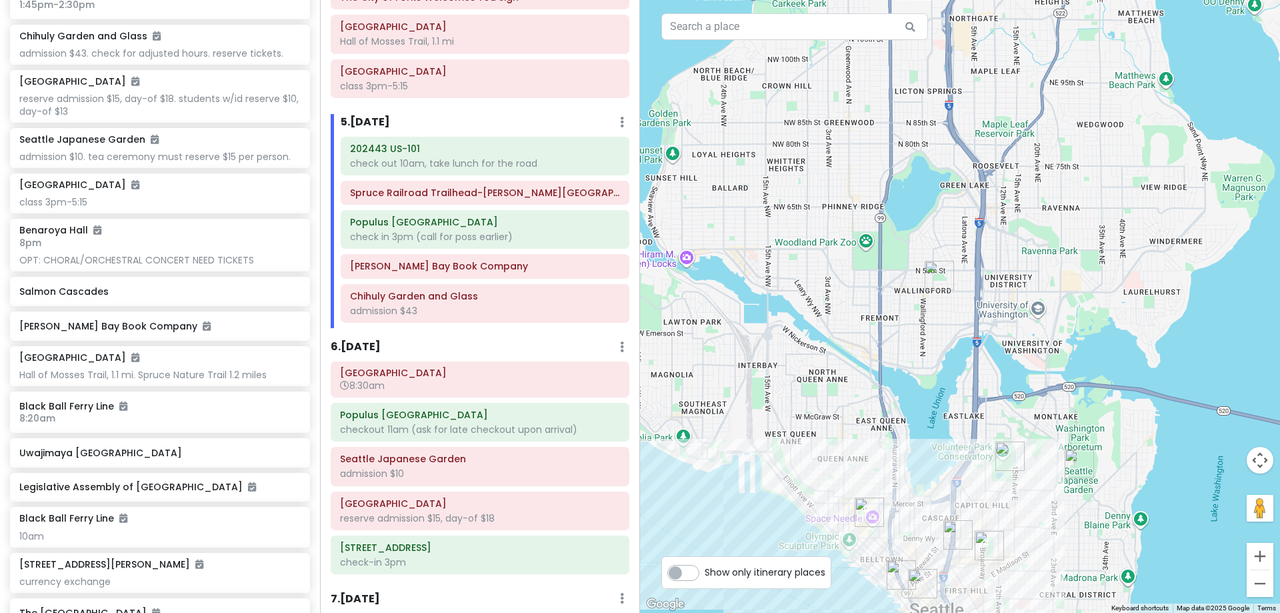
drag, startPoint x: 853, startPoint y: 159, endPoint x: 930, endPoint y: 271, distance: 136.3
click at [865, 124] on div at bounding box center [960, 306] width 640 height 613
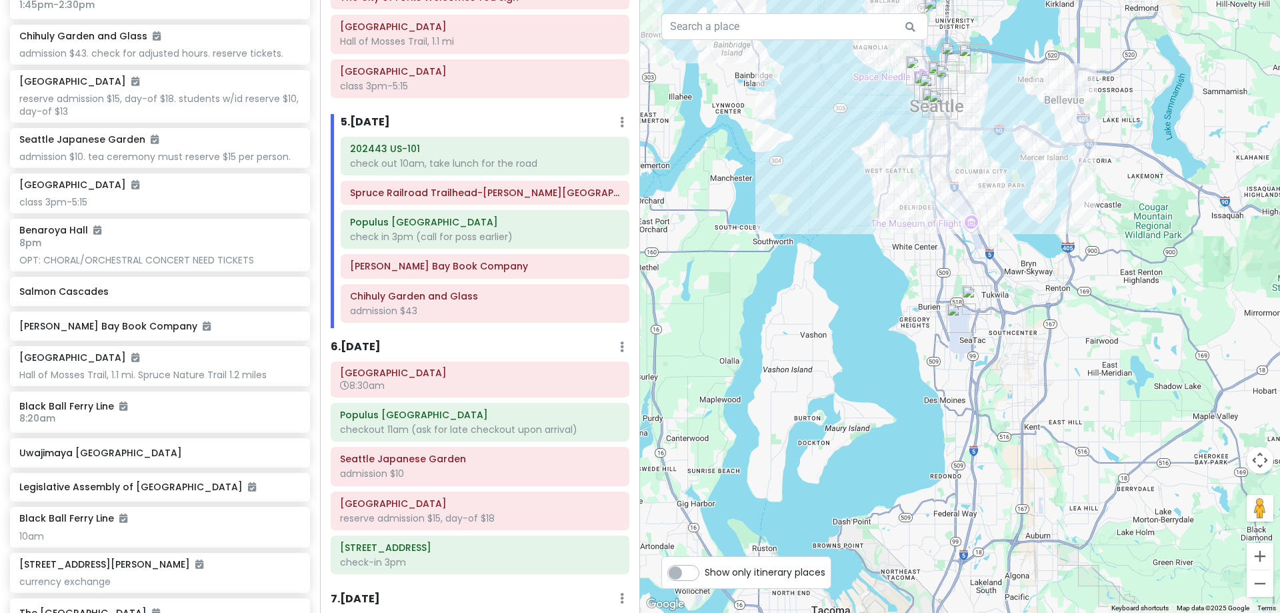
drag, startPoint x: 913, startPoint y: 388, endPoint x: 920, endPoint y: 233, distance: 154.9
click at [915, 219] on div at bounding box center [960, 306] width 640 height 613
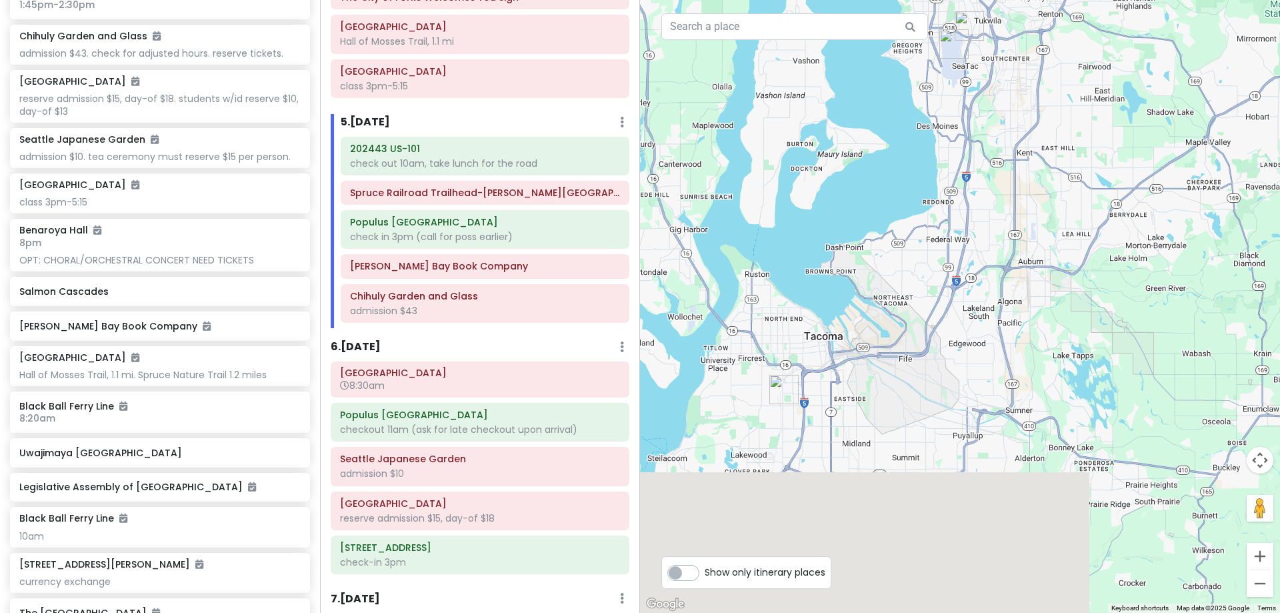
drag, startPoint x: 948, startPoint y: 459, endPoint x: 977, endPoint y: 177, distance: 282.8
click at [979, 147] on div at bounding box center [960, 306] width 640 height 613
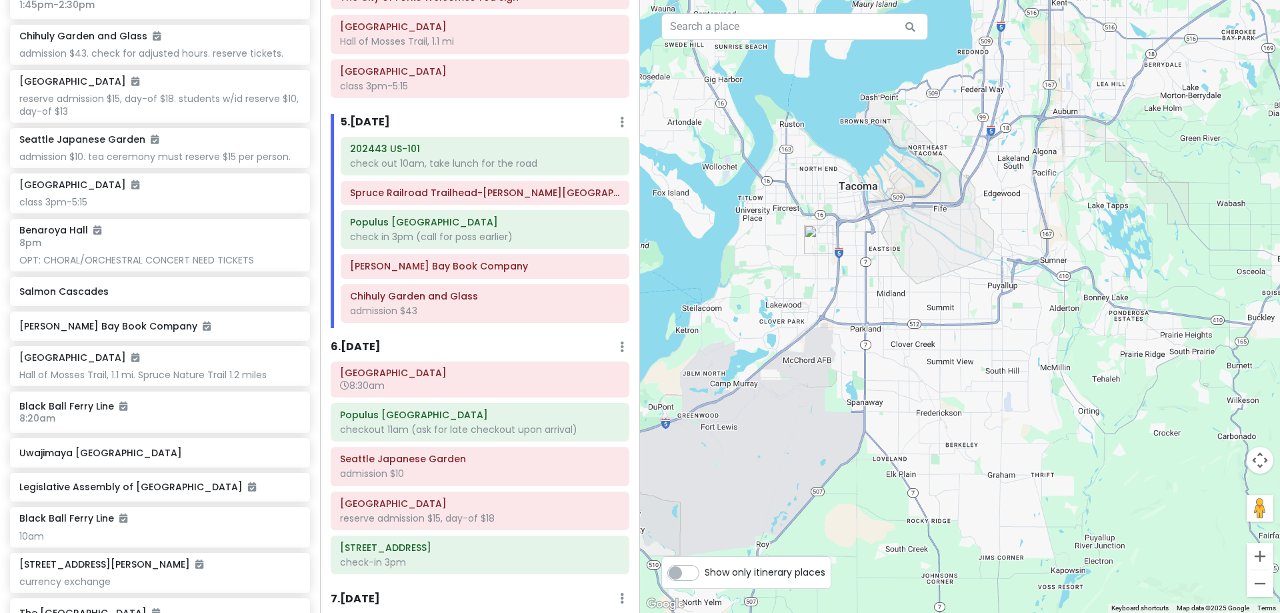
click at [819, 231] on img "Howdy Bagel" at bounding box center [819, 239] width 40 height 40
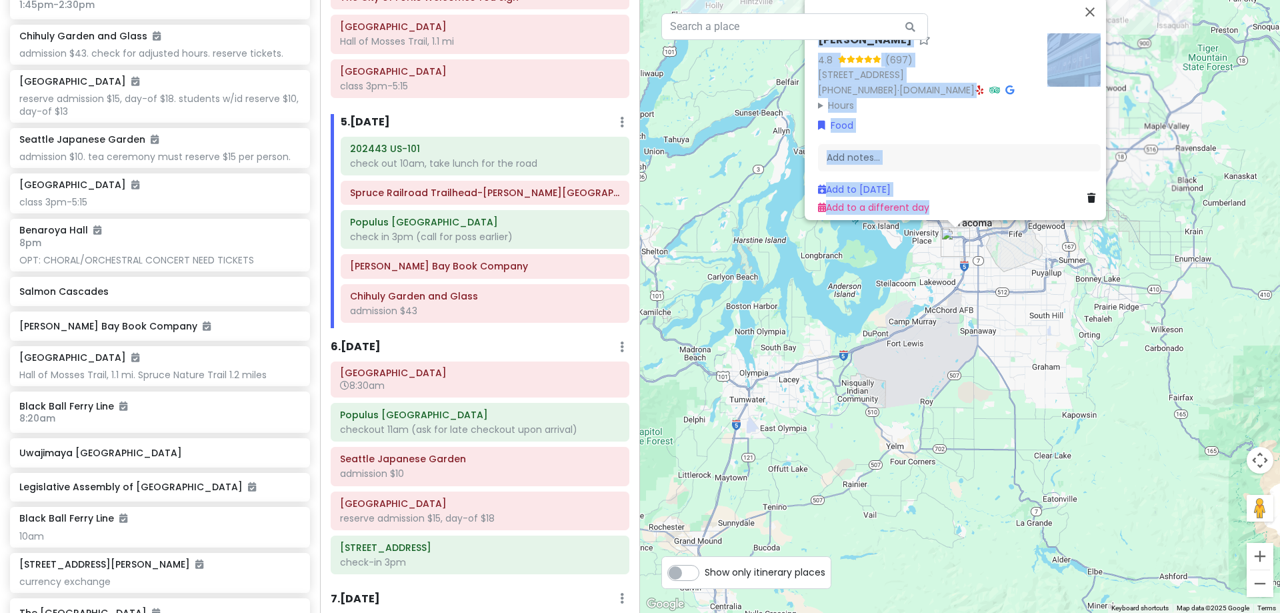
drag, startPoint x: 1075, startPoint y: 191, endPoint x: 1071, endPoint y: 443, distance: 252.1
click at [1071, 443] on div "Howdy Bagel 4.8 (697) [STREET_ADDRESS] [PHONE_NUMBER] · [DOMAIN_NAME] · Hours […" at bounding box center [960, 306] width 640 height 613
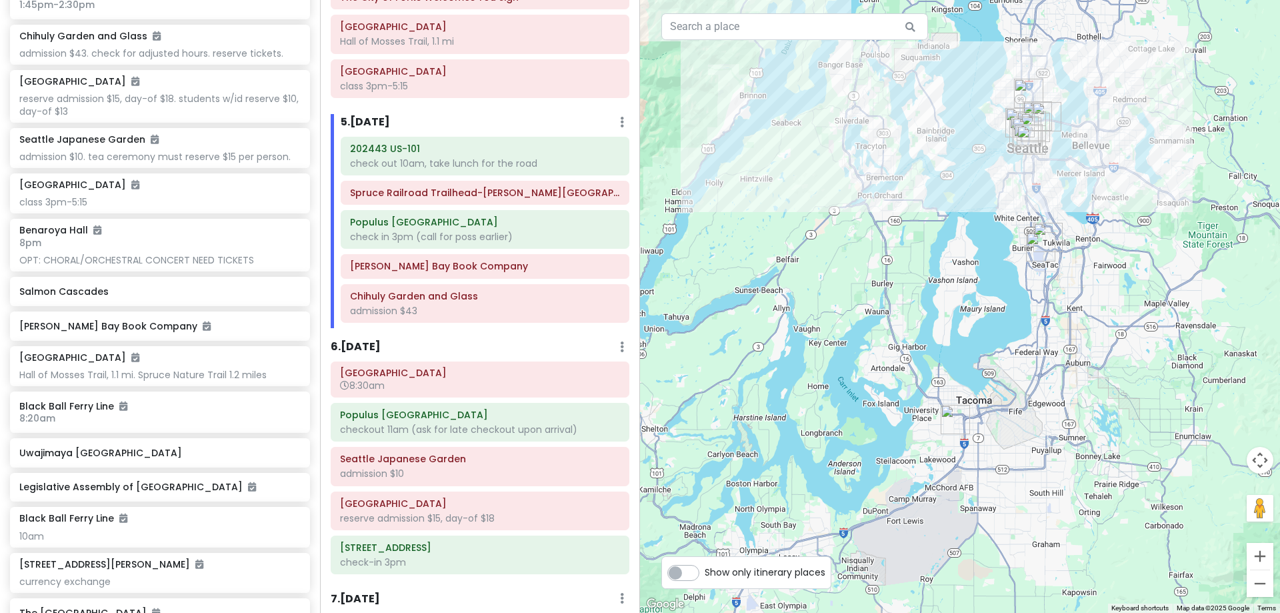
drag, startPoint x: 1089, startPoint y: 279, endPoint x: 1089, endPoint y: 447, distance: 168.0
click at [1089, 447] on div at bounding box center [960, 306] width 640 height 613
click at [947, 413] on img "Howdy Bagel" at bounding box center [955, 419] width 40 height 40
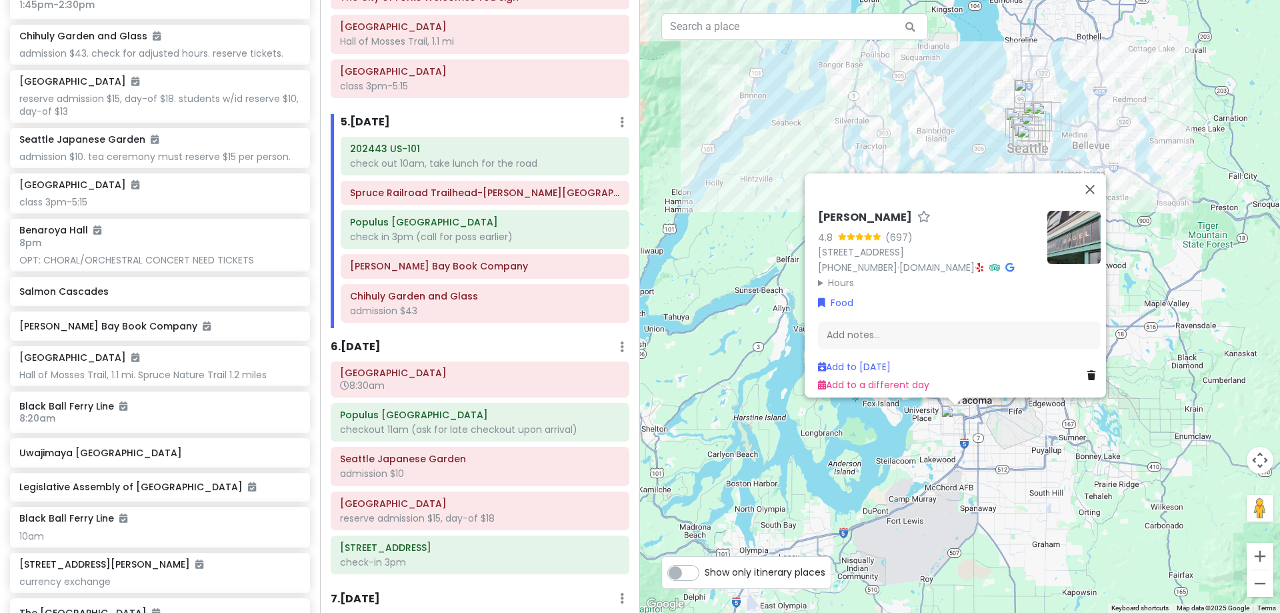
click at [1087, 371] on icon at bounding box center [1091, 375] width 8 height 9
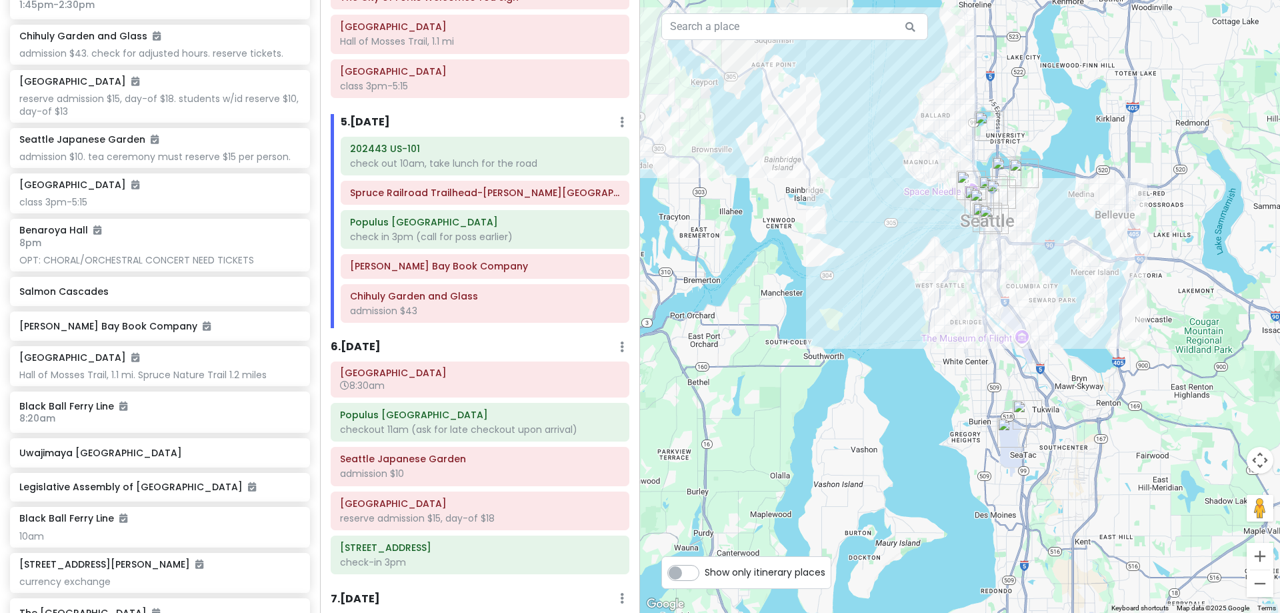
drag, startPoint x: 1093, startPoint y: 176, endPoint x: 1098, endPoint y: 253, distance: 77.5
click at [1098, 253] on div at bounding box center [960, 306] width 640 height 613
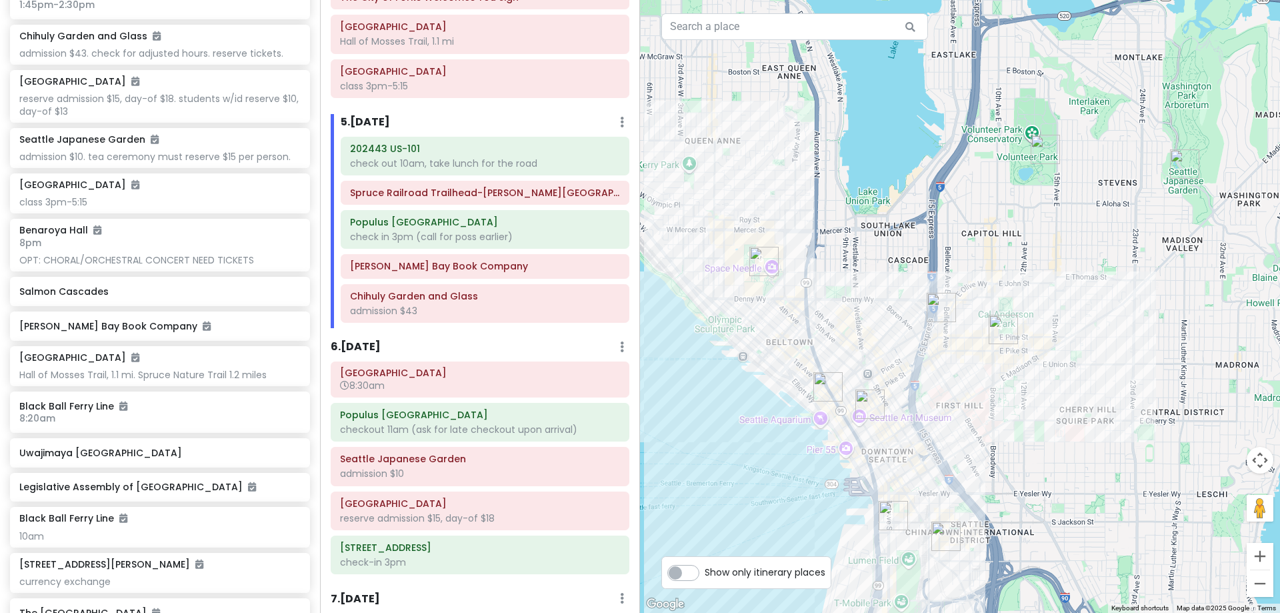
click at [390, 119] on h6 "5 . [DATE]" at bounding box center [365, 122] width 49 height 14
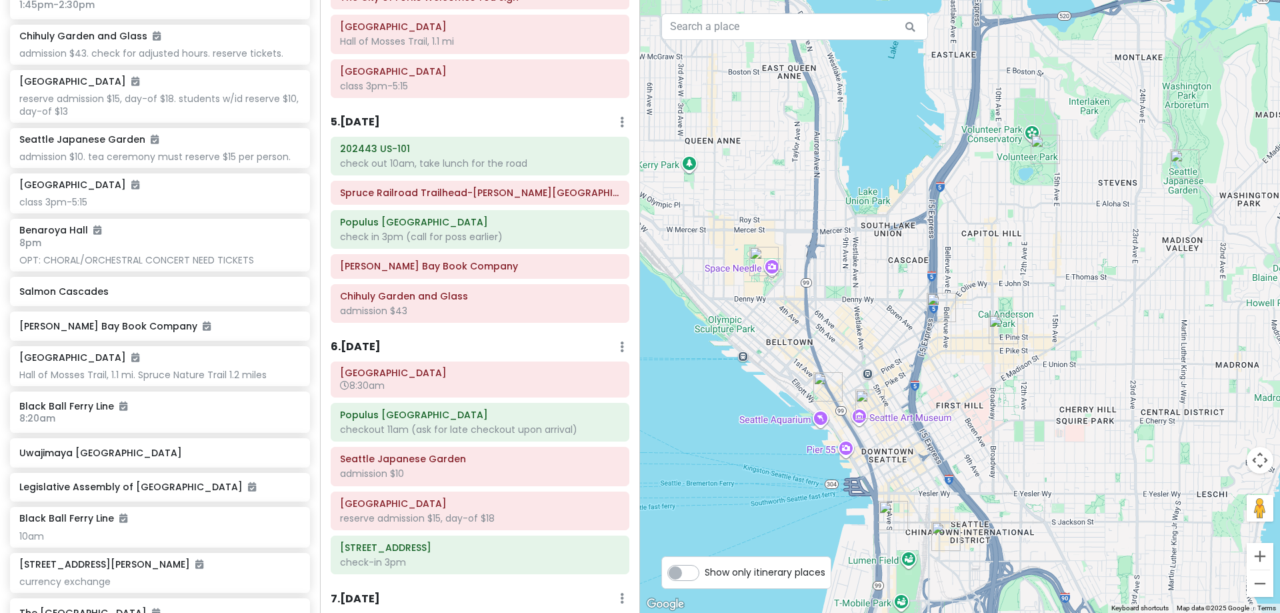
click at [1035, 150] on img "Seattle Asian Art Museum" at bounding box center [1045, 149] width 40 height 40
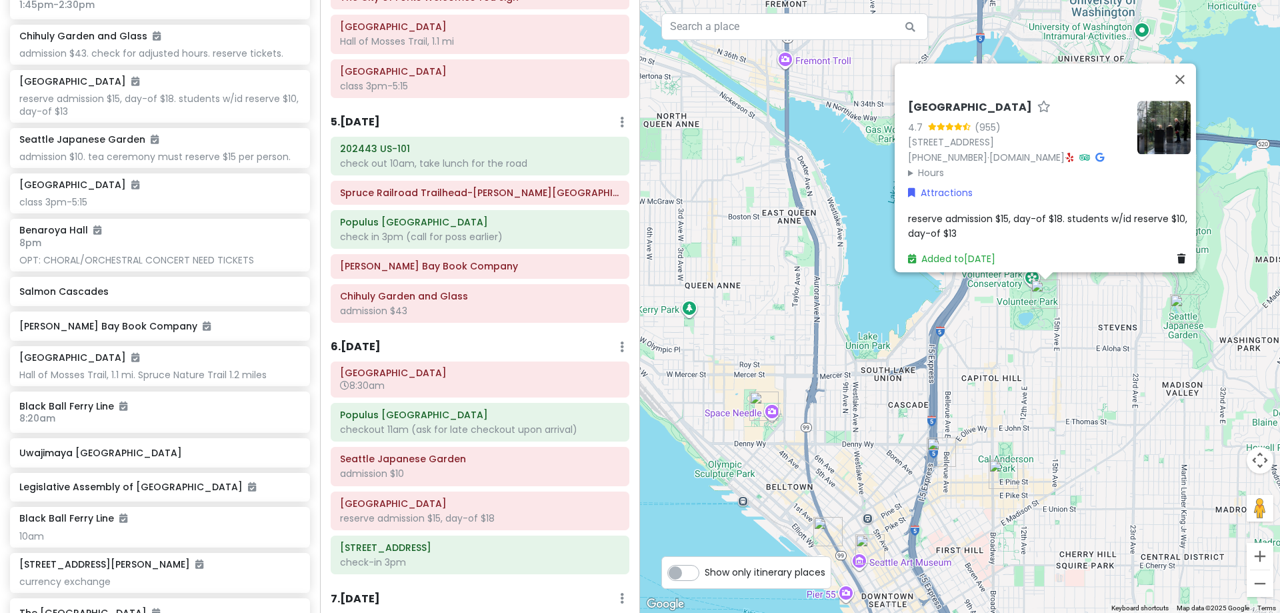
click at [999, 475] on img "Elliott Bay Book Company" at bounding box center [1003, 474] width 40 height 40
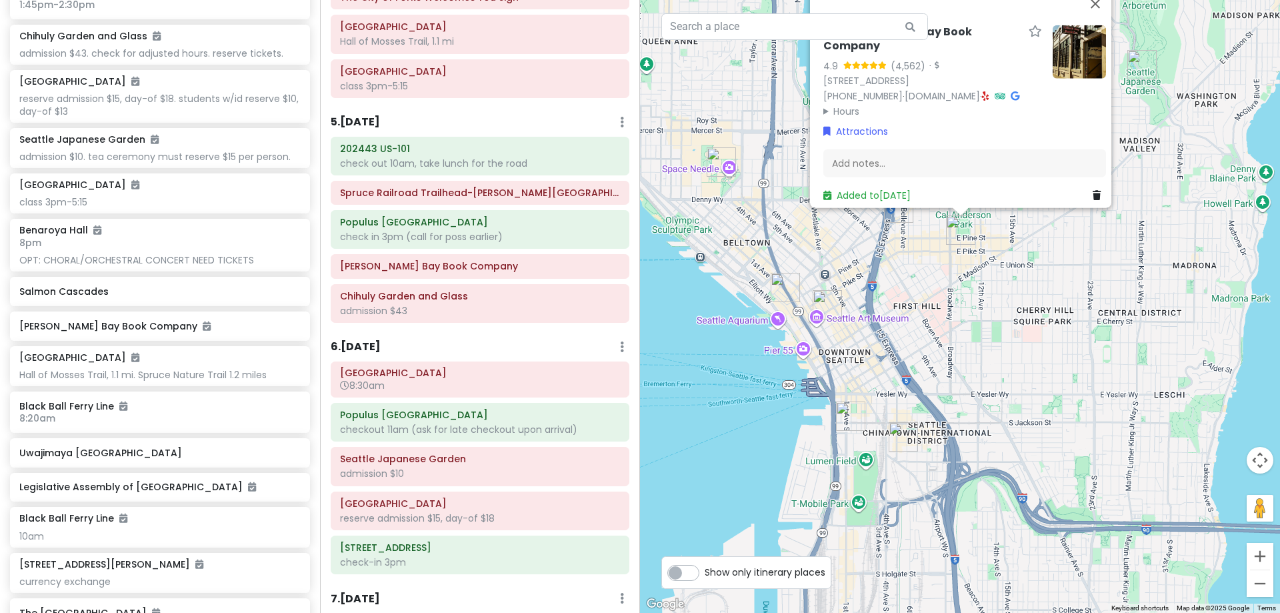
drag, startPoint x: 1199, startPoint y: 401, endPoint x: 1157, endPoint y: 149, distance: 256.2
click at [1157, 149] on div "[PERSON_NAME] Bay Book Company 4.9 (4,562) · [STREET_ADDRESS] [PHONE_NUMBER] · …" at bounding box center [960, 306] width 640 height 613
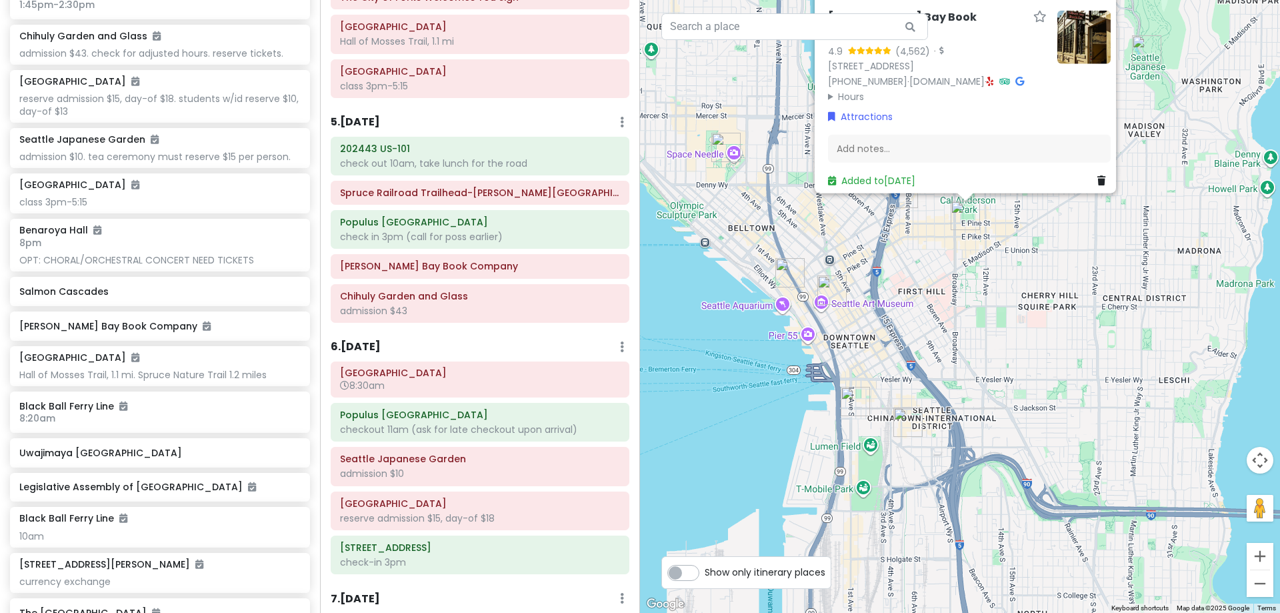
click at [726, 148] on img "Chihuly Garden and Glass" at bounding box center [726, 147] width 40 height 40
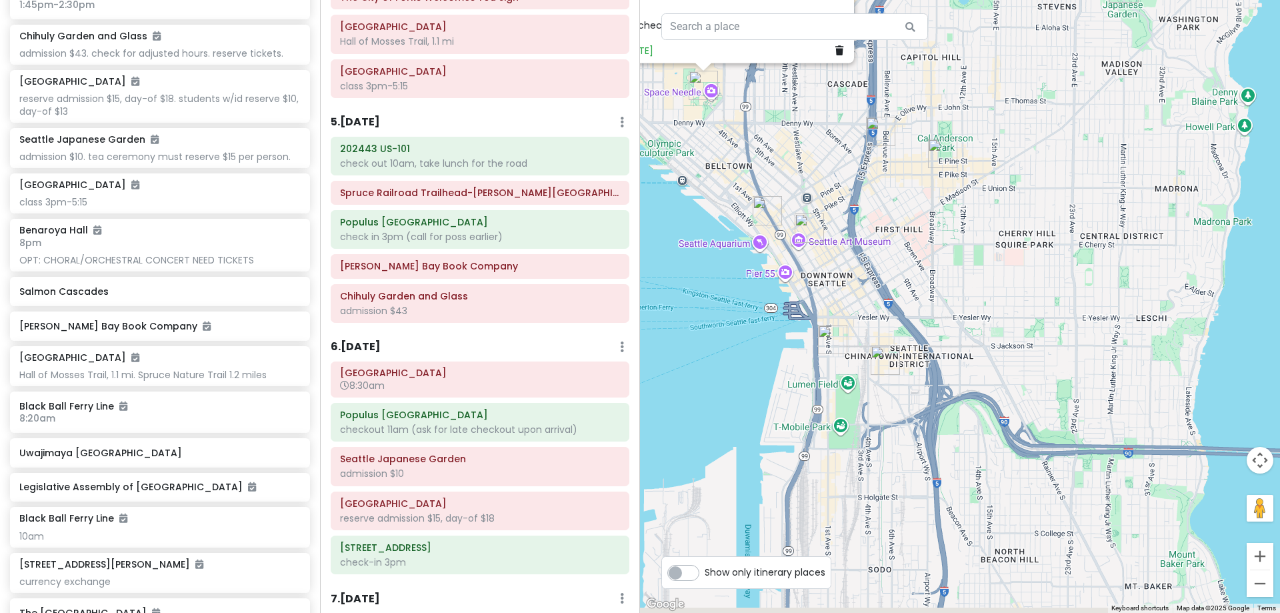
drag, startPoint x: 1009, startPoint y: 398, endPoint x: 869, endPoint y: 194, distance: 247.1
click at [869, 194] on div "Chihuly Garden and Glass 4.7 (23,007) [STREET_ADDRESS][PERSON_NAME] [PHONE_NUMB…" at bounding box center [960, 306] width 640 height 613
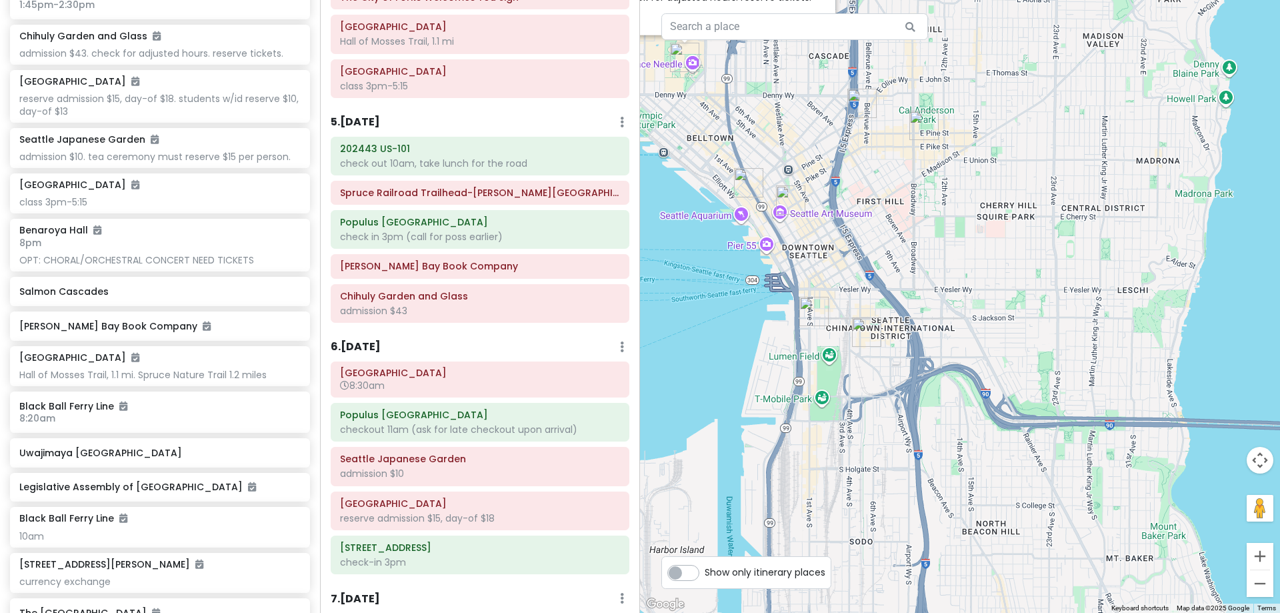
click at [810, 311] on img "Populus Seattle" at bounding box center [814, 311] width 40 height 40
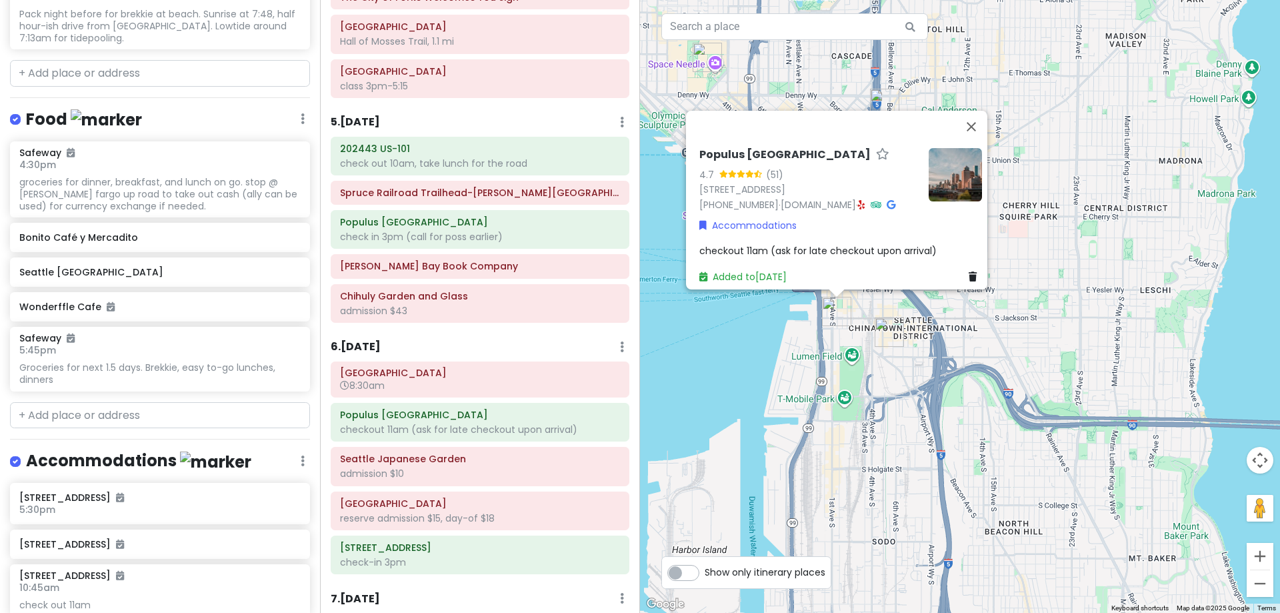
scroll to position [1534, 0]
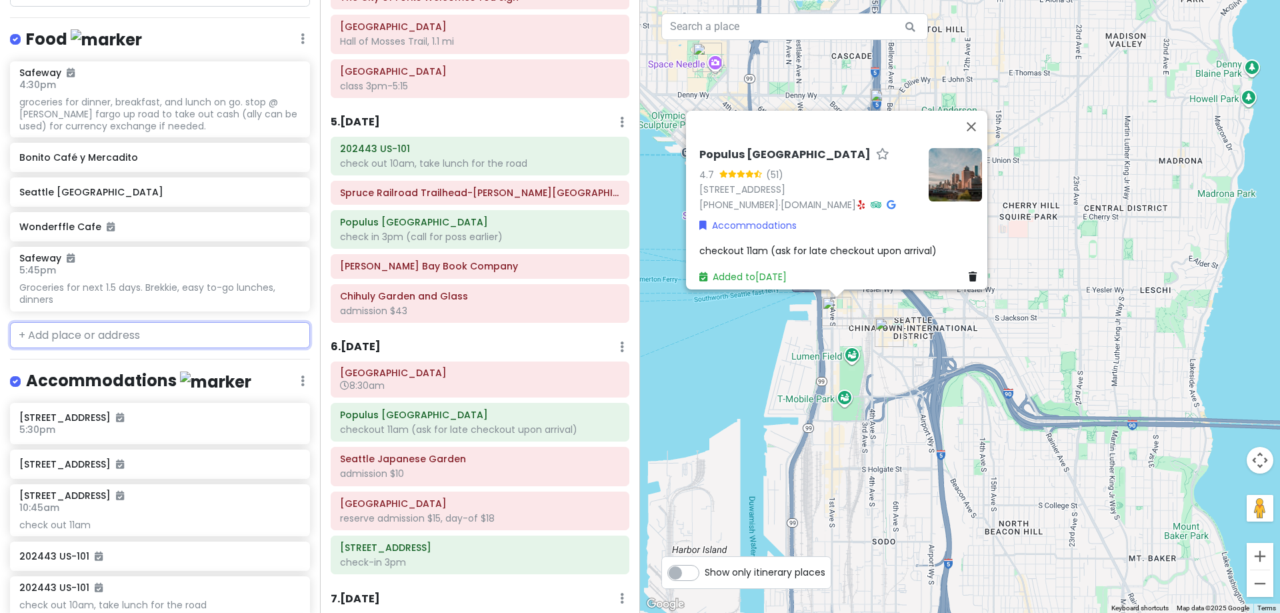
click at [128, 325] on input "text" at bounding box center [160, 335] width 300 height 27
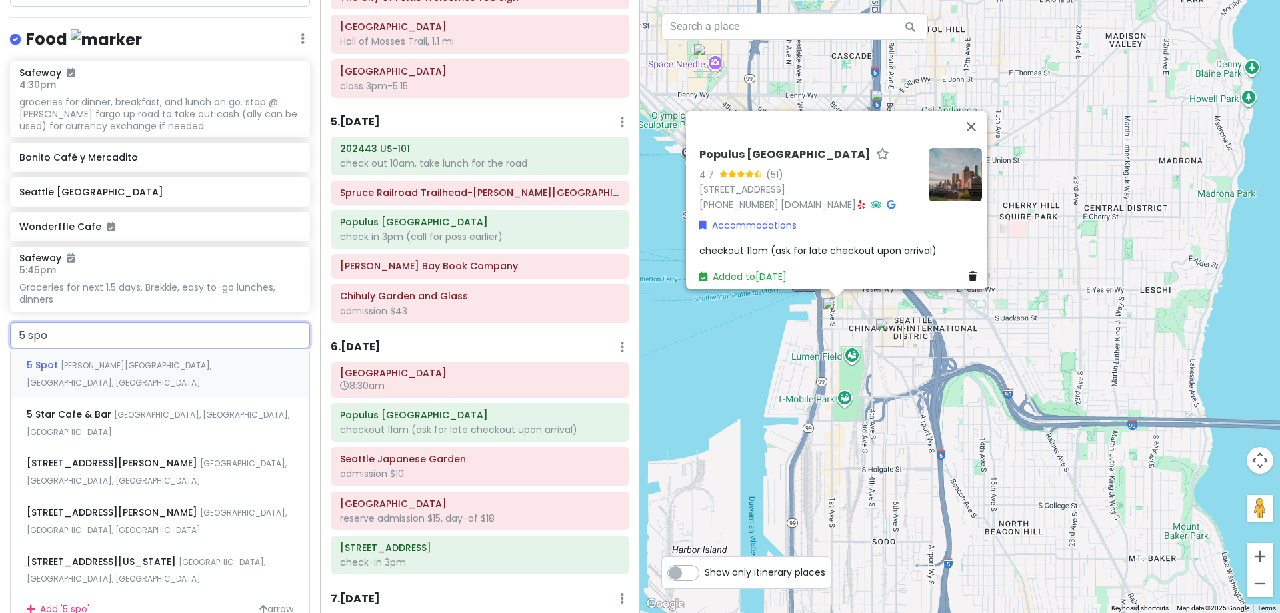
type input "5 spot"
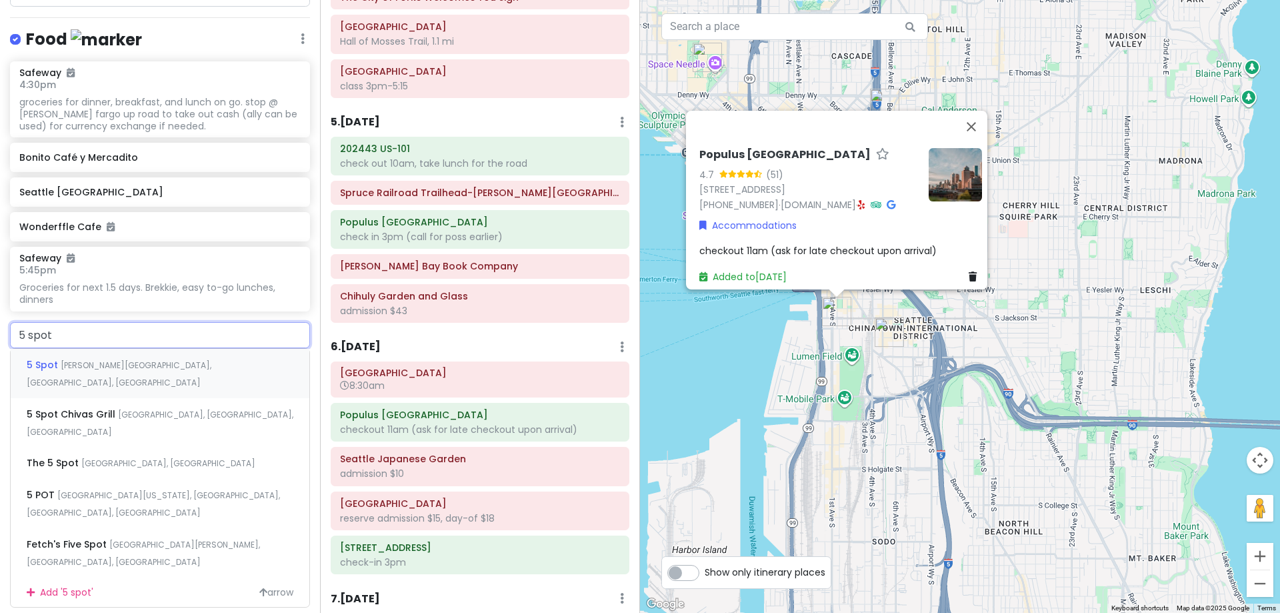
click at [151, 353] on div "[STREET_ADDRESS][PERSON_NAME]" at bounding box center [160, 373] width 299 height 49
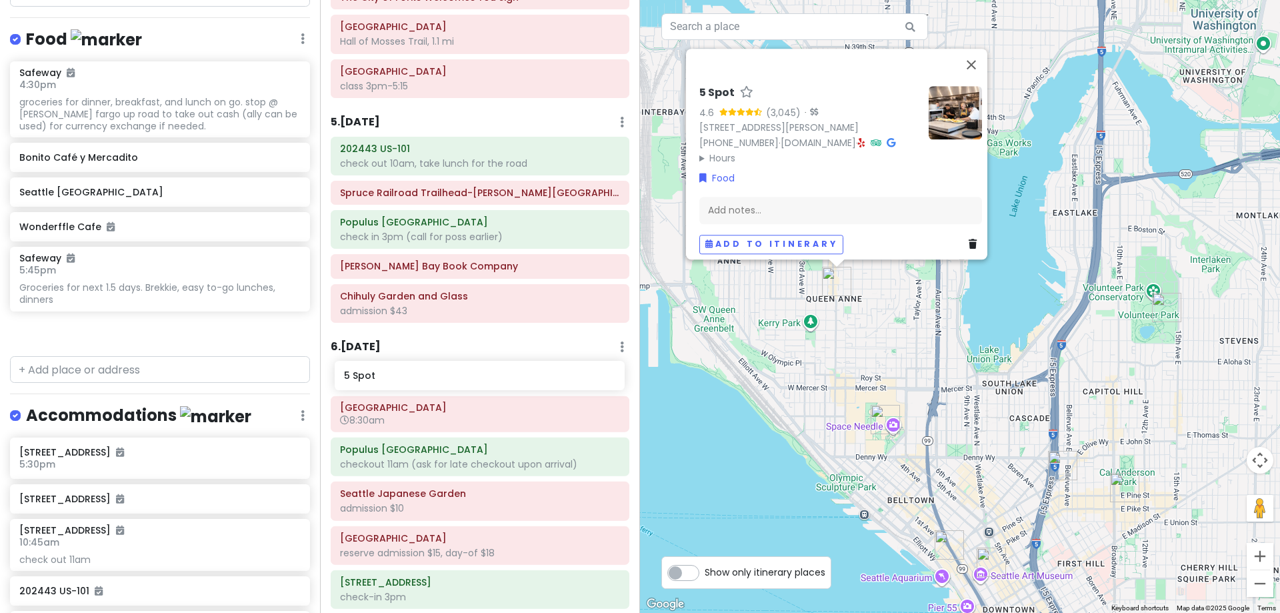
drag, startPoint x: 121, startPoint y: 331, endPoint x: 441, endPoint y: 381, distance: 324.6
click at [441, 381] on div "[PERSON_NAME] 25th in [US_STATE] Private Change Dates Make a Copy Delete Trip G…" at bounding box center [640, 306] width 1280 height 613
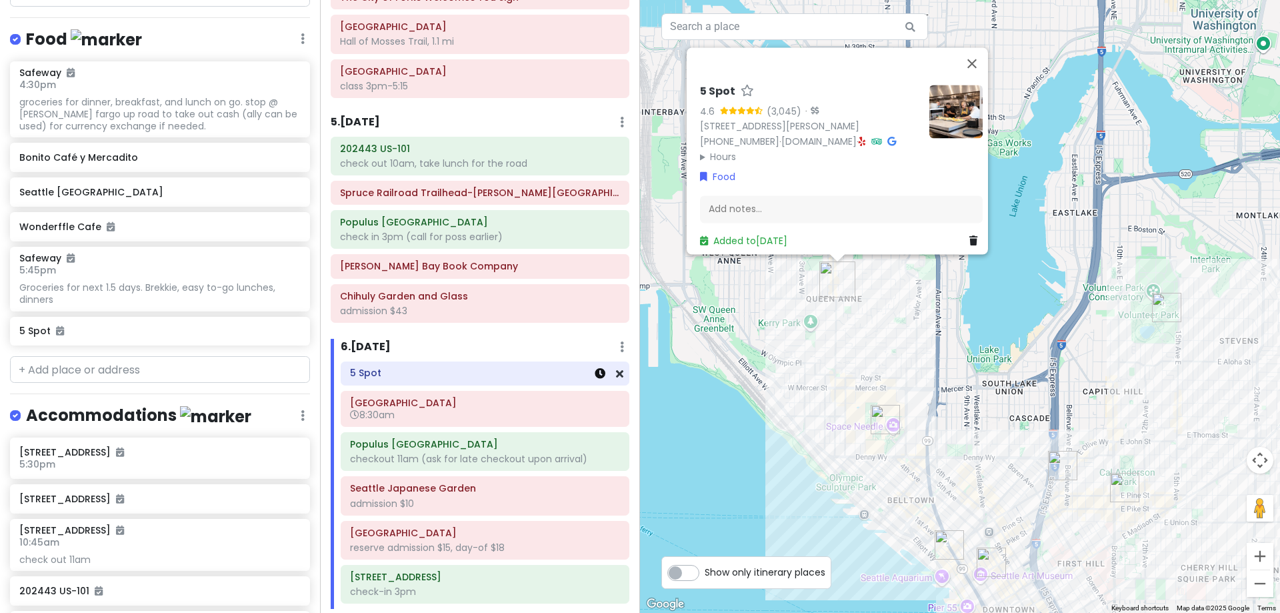
click at [595, 374] on icon at bounding box center [600, 373] width 11 height 11
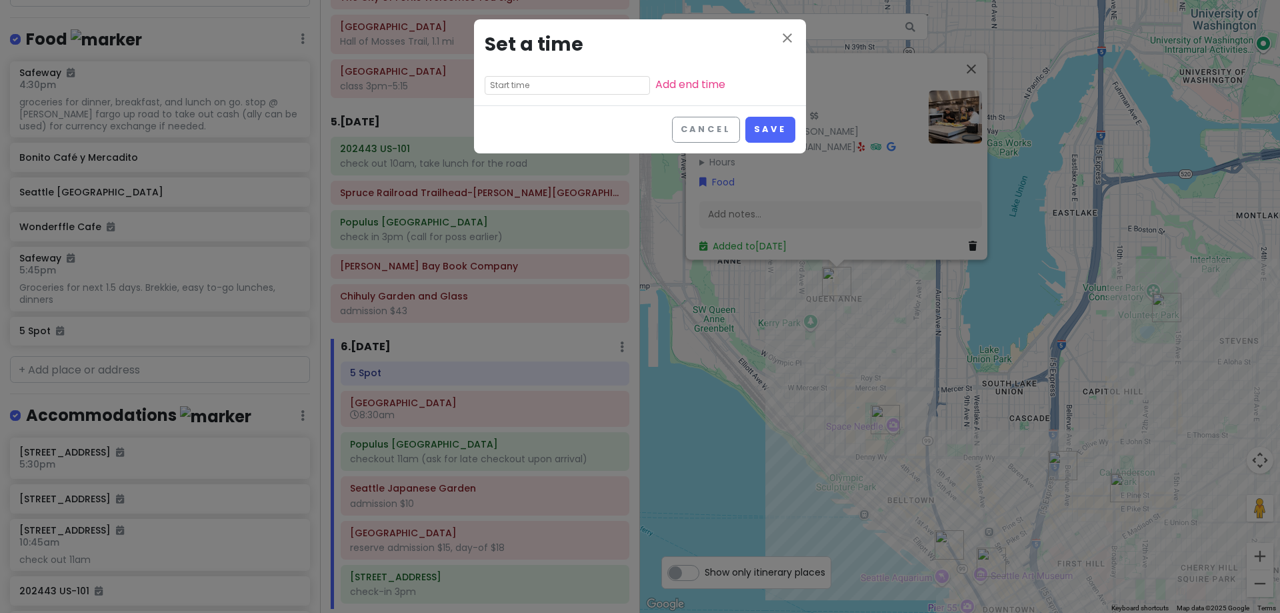
click at [525, 82] on input "text" at bounding box center [567, 85] width 165 height 19
click at [504, 119] on li "07" at bounding box center [503, 121] width 37 height 16
type input "7:10 pm"
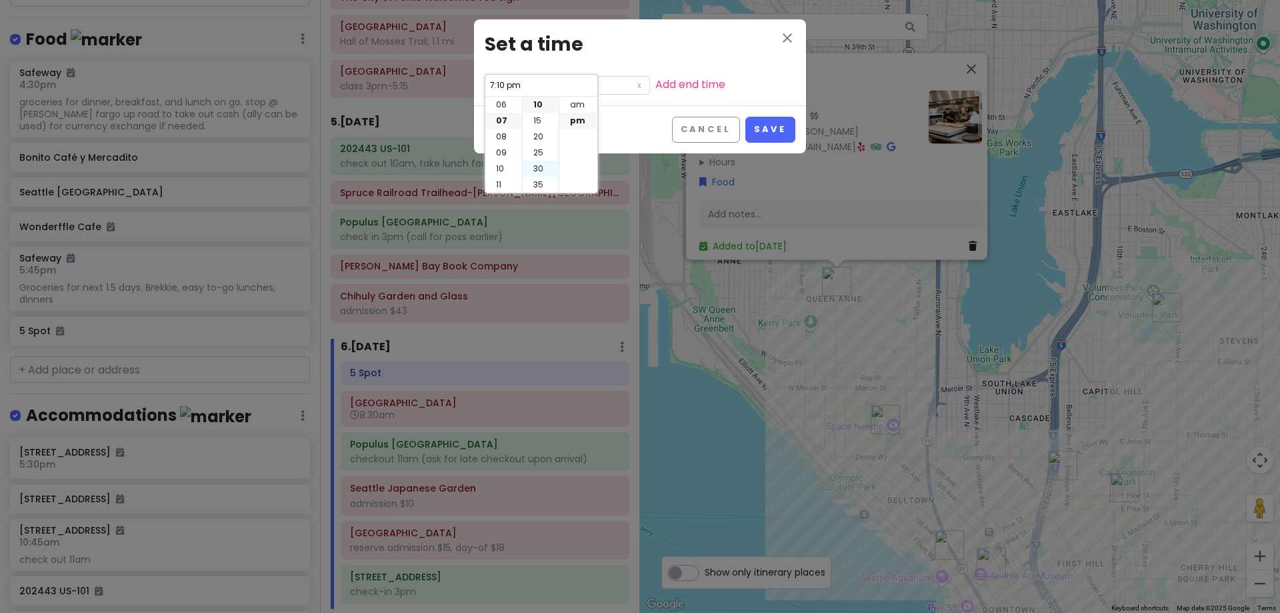
click at [538, 172] on li "30" at bounding box center [541, 169] width 36 height 16
type input "7:30 pm"
click at [578, 107] on li "am" at bounding box center [577, 105] width 37 height 16
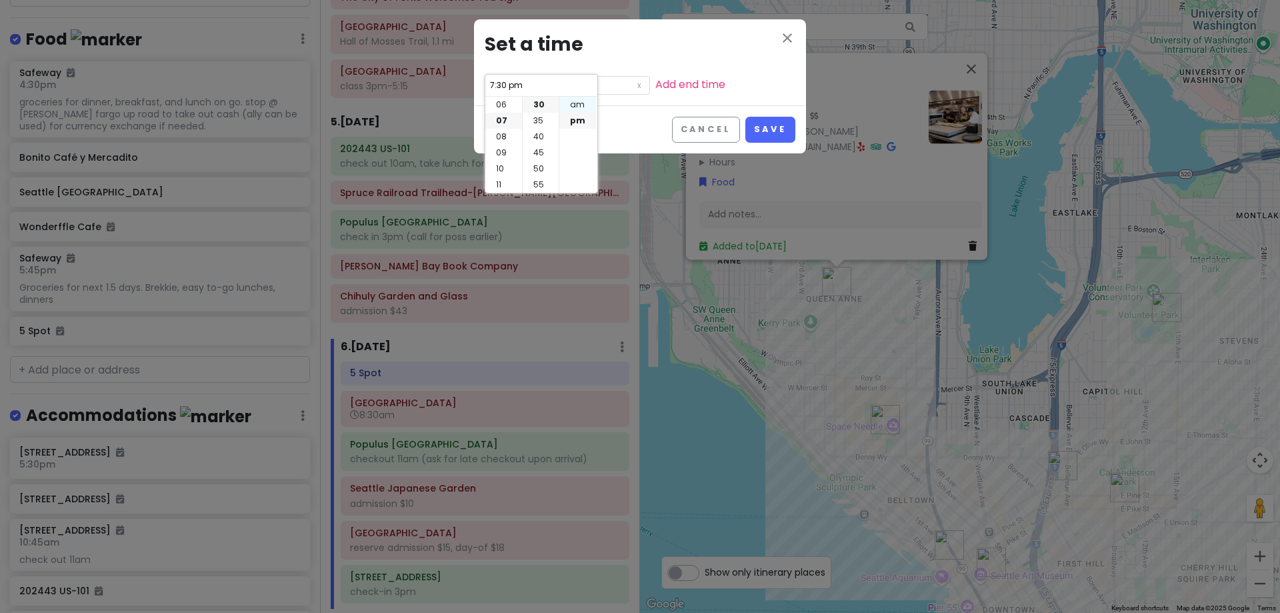
type input "7:30 am"
click at [774, 125] on button "Save" at bounding box center [770, 130] width 50 height 26
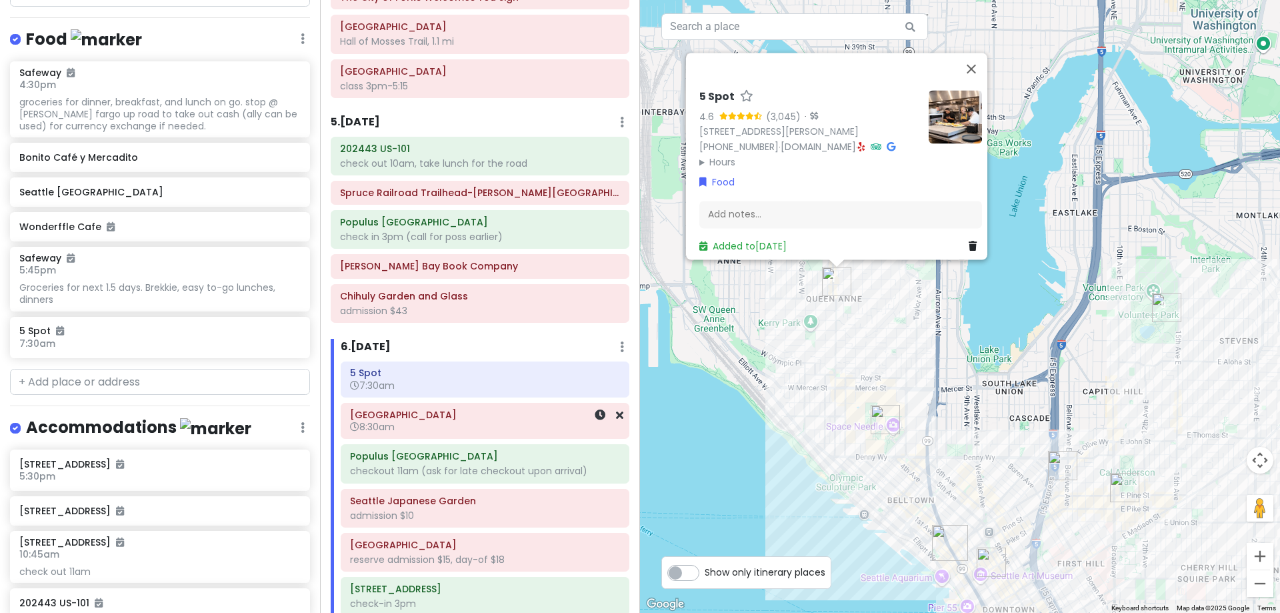
click at [407, 425] on h6 "8:30am" at bounding box center [485, 427] width 270 height 12
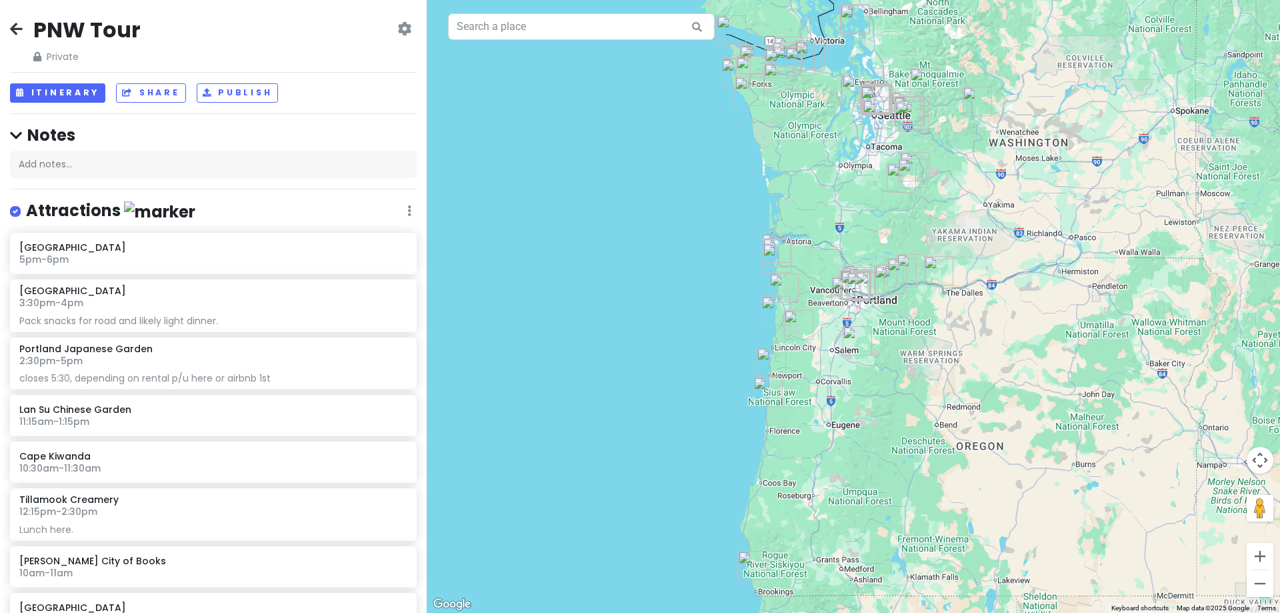
scroll to position [800, 0]
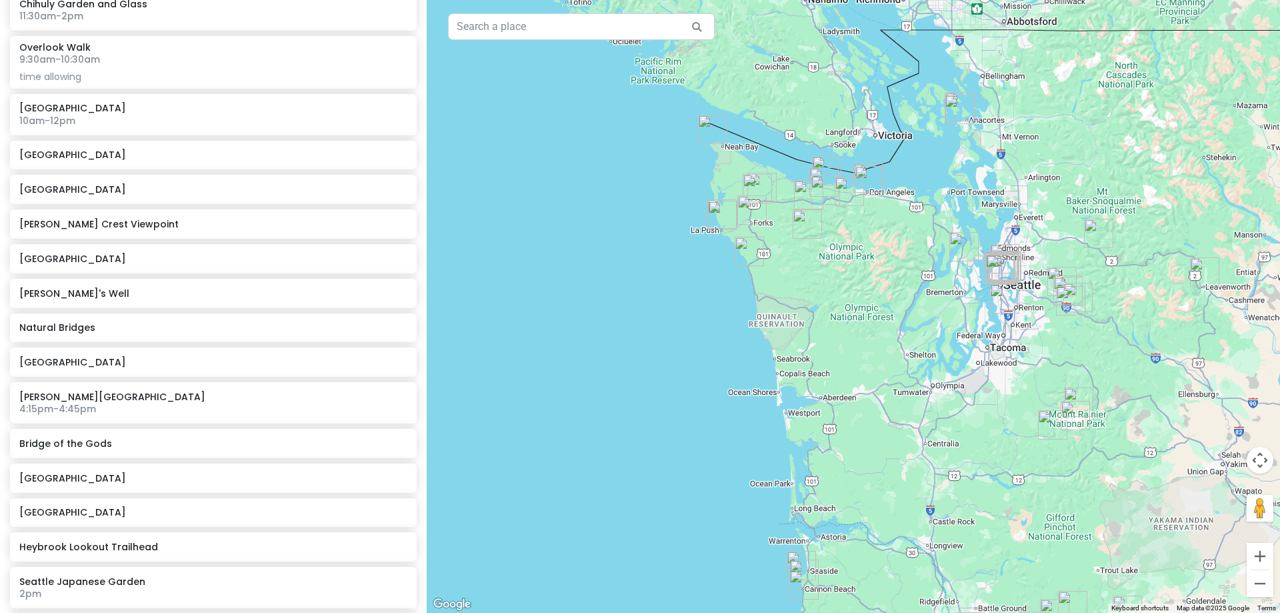
drag, startPoint x: 781, startPoint y: 141, endPoint x: 813, endPoint y: 339, distance: 199.8
click at [813, 339] on div at bounding box center [853, 306] width 853 height 613
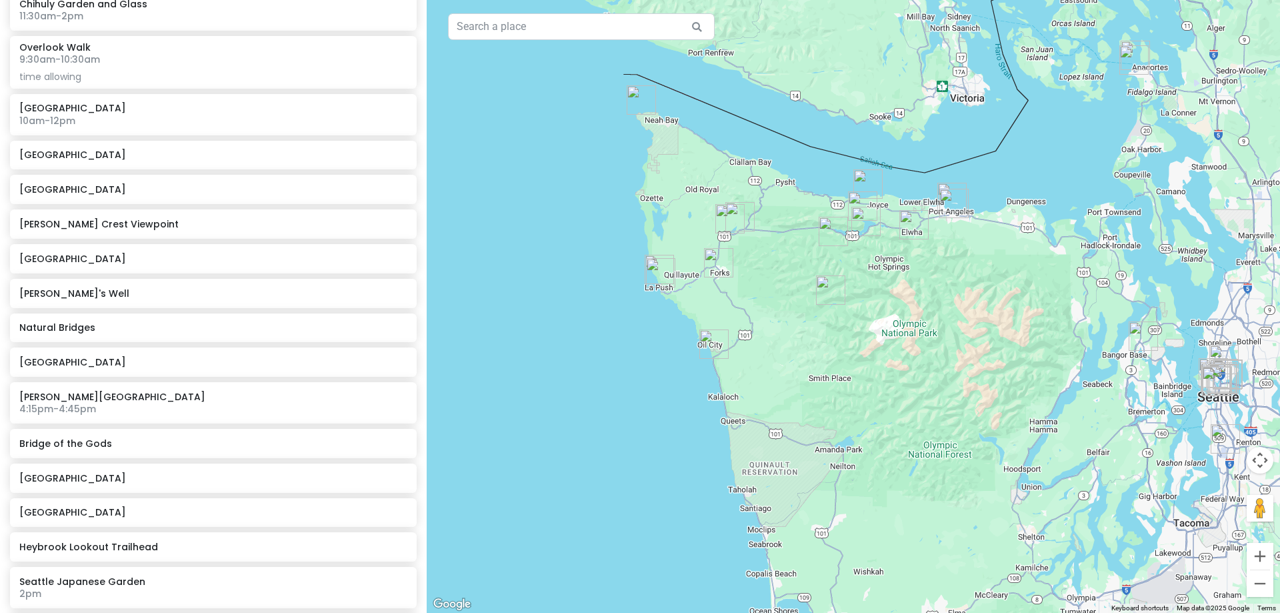
drag, startPoint x: 780, startPoint y: 209, endPoint x: 776, endPoint y: 345, distance: 135.4
click at [776, 345] on div at bounding box center [853, 306] width 853 height 613
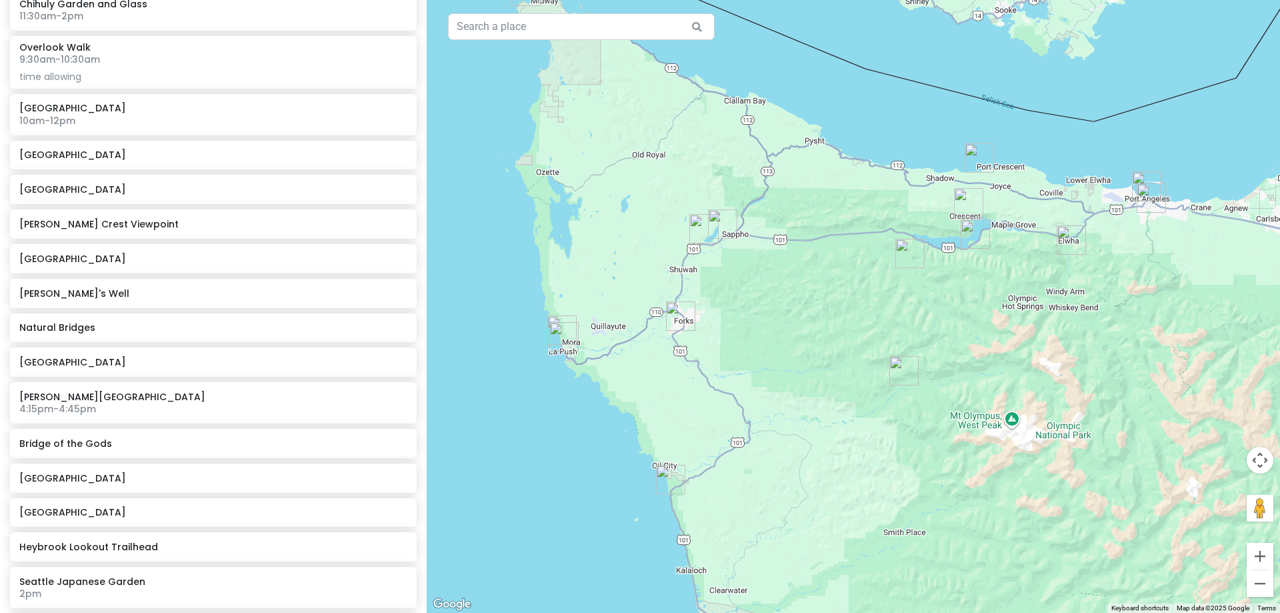
drag, startPoint x: 706, startPoint y: 249, endPoint x: 801, endPoint y: 397, distance: 176.6
click at [801, 397] on div at bounding box center [853, 306] width 853 height 613
click at [670, 474] on img "Ruby Beach" at bounding box center [671, 479] width 40 height 40
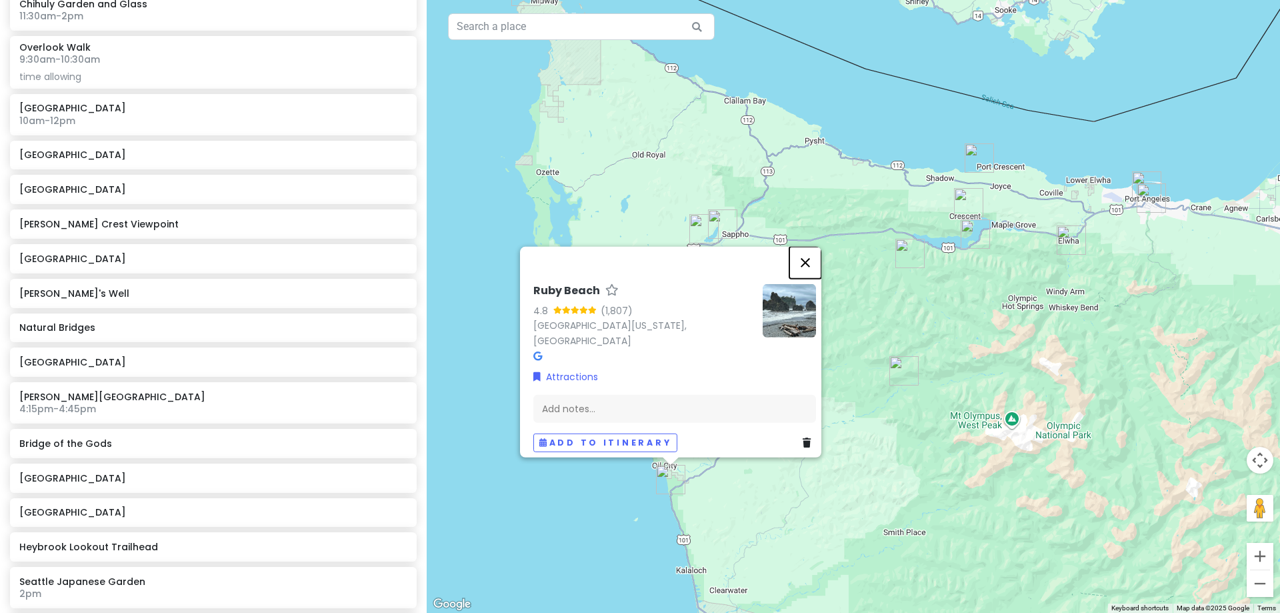
click at [809, 273] on button "Close" at bounding box center [805, 262] width 32 height 32
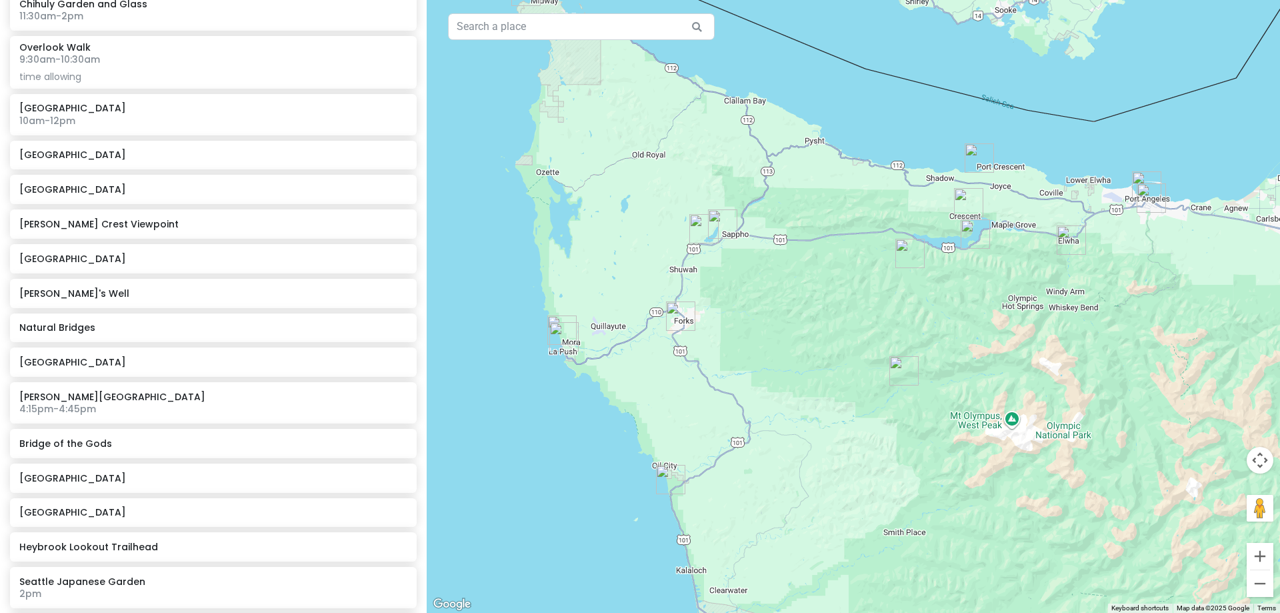
click at [894, 365] on img "Hoh Rainforest Visitor Center" at bounding box center [904, 371] width 40 height 40
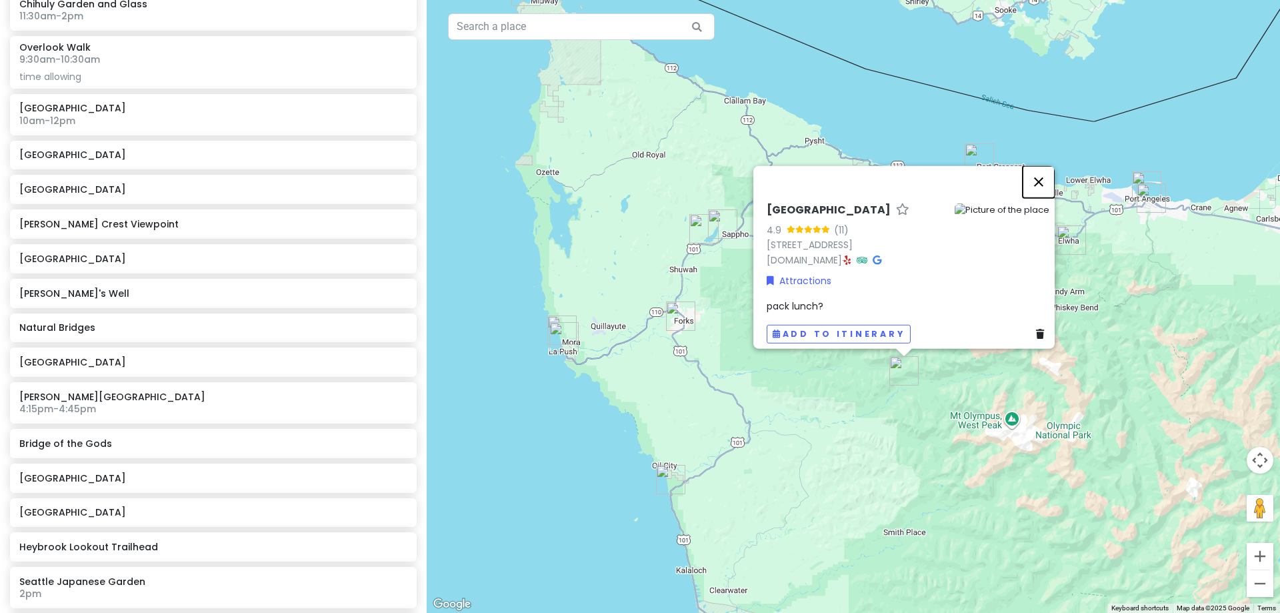
click at [1046, 165] on button "Close" at bounding box center [1039, 181] width 32 height 32
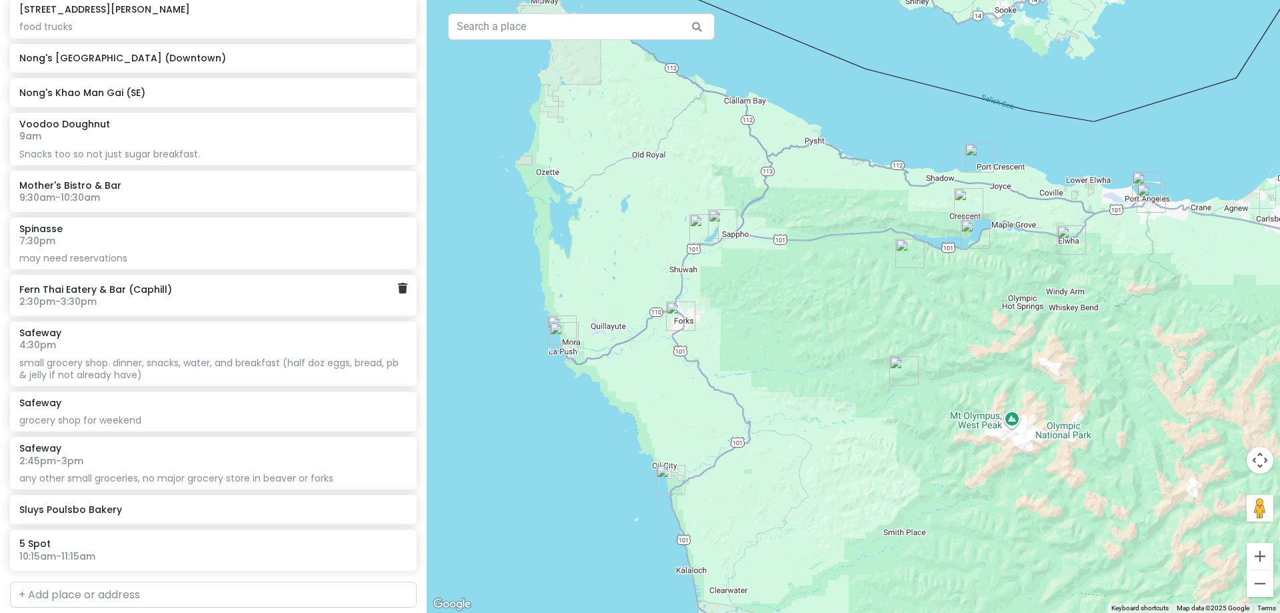
scroll to position [3067, 0]
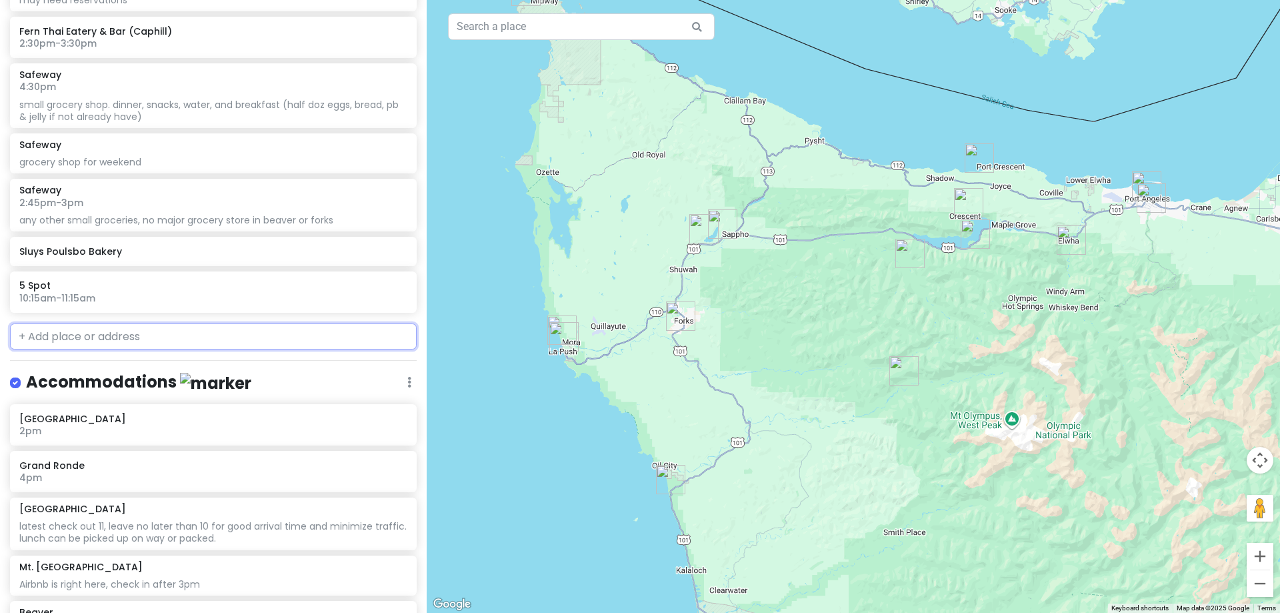
click at [275, 335] on input "text" at bounding box center [213, 336] width 407 height 27
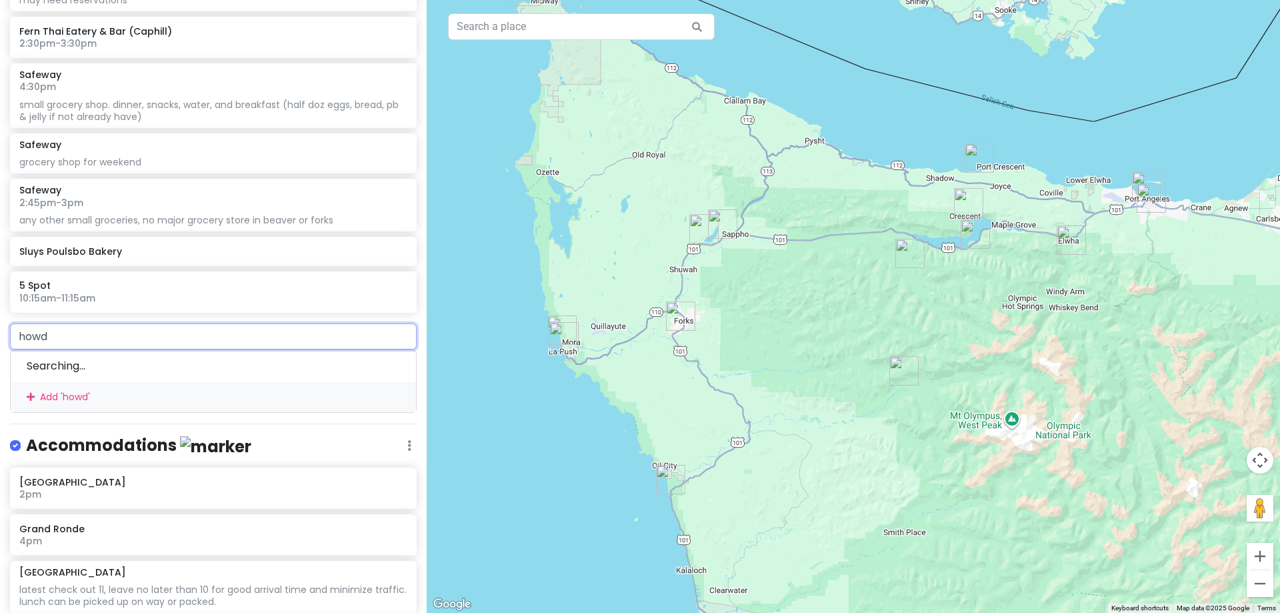
type input "howdy"
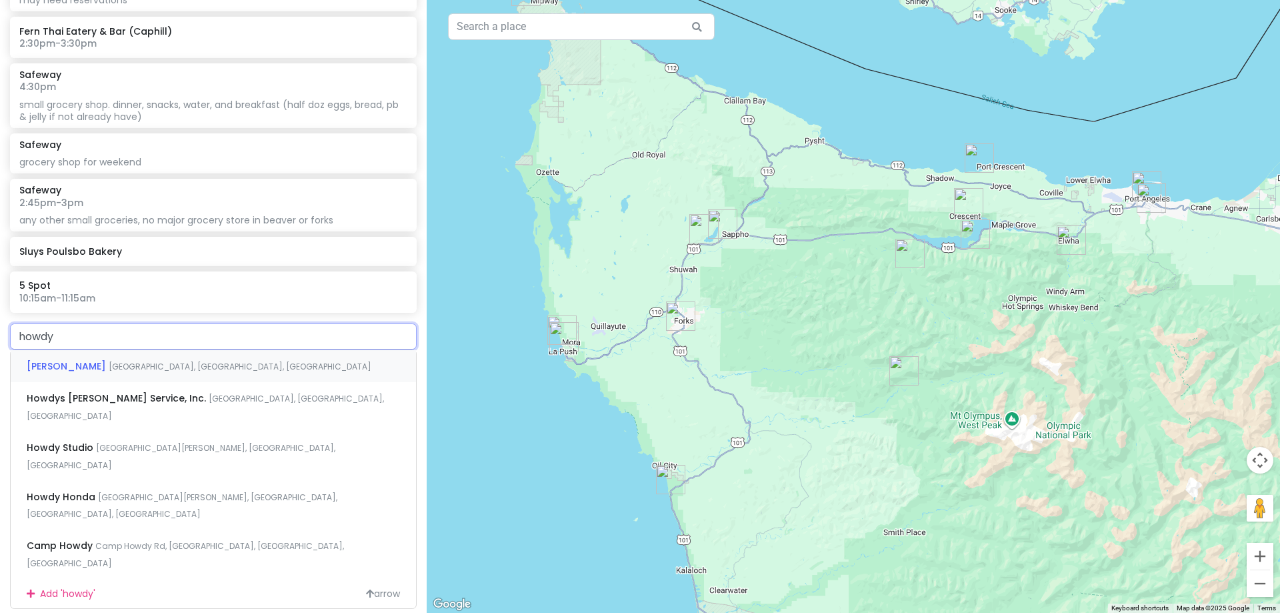
click at [289, 368] on div "Howdy Bagel South Tacoma Way, Tacoma, WA, USA" at bounding box center [213, 366] width 405 height 32
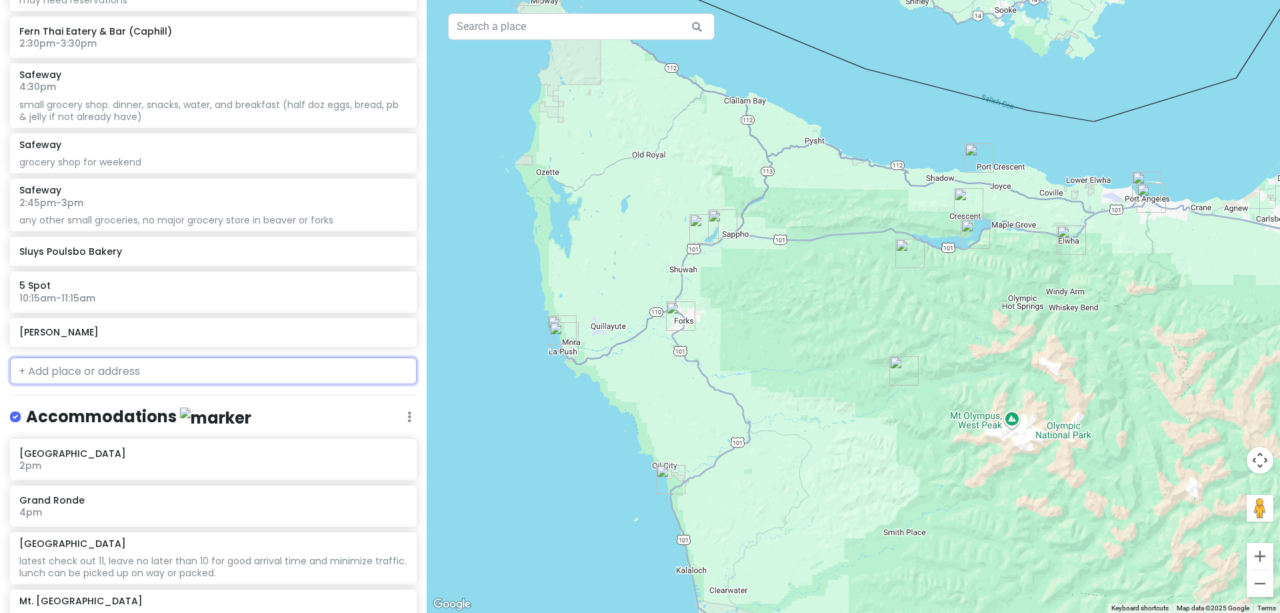
scroll to position [3102, 0]
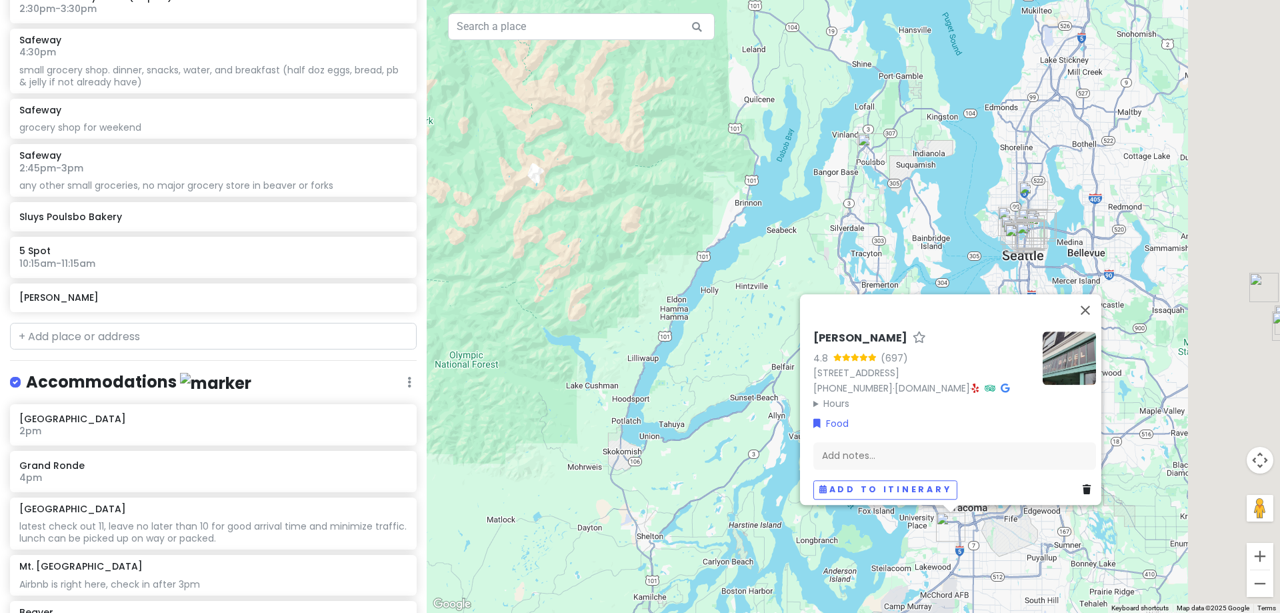
drag, startPoint x: 939, startPoint y: 159, endPoint x: 855, endPoint y: 147, distance: 85.0
click at [855, 147] on div "Howdy Bagel 4.8 (697) 5421 S Tacoma Way, Tacoma, WA 98409, USA (253) 301-1586 ·…" at bounding box center [853, 306] width 853 height 613
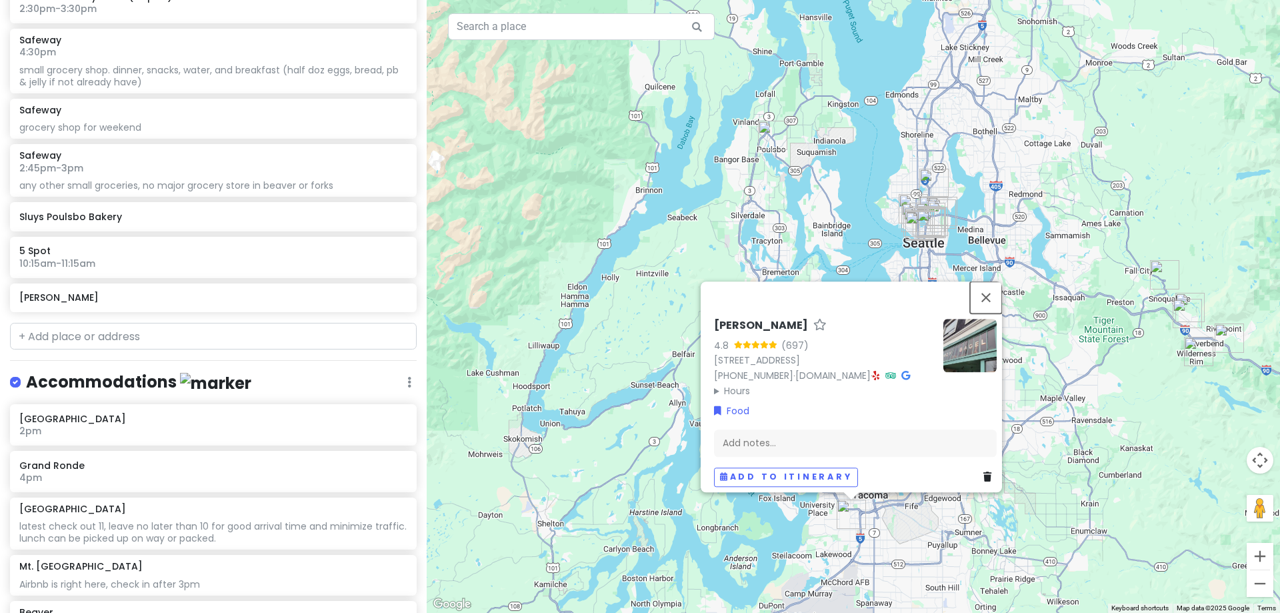
click at [997, 281] on button "Close" at bounding box center [986, 297] width 32 height 32
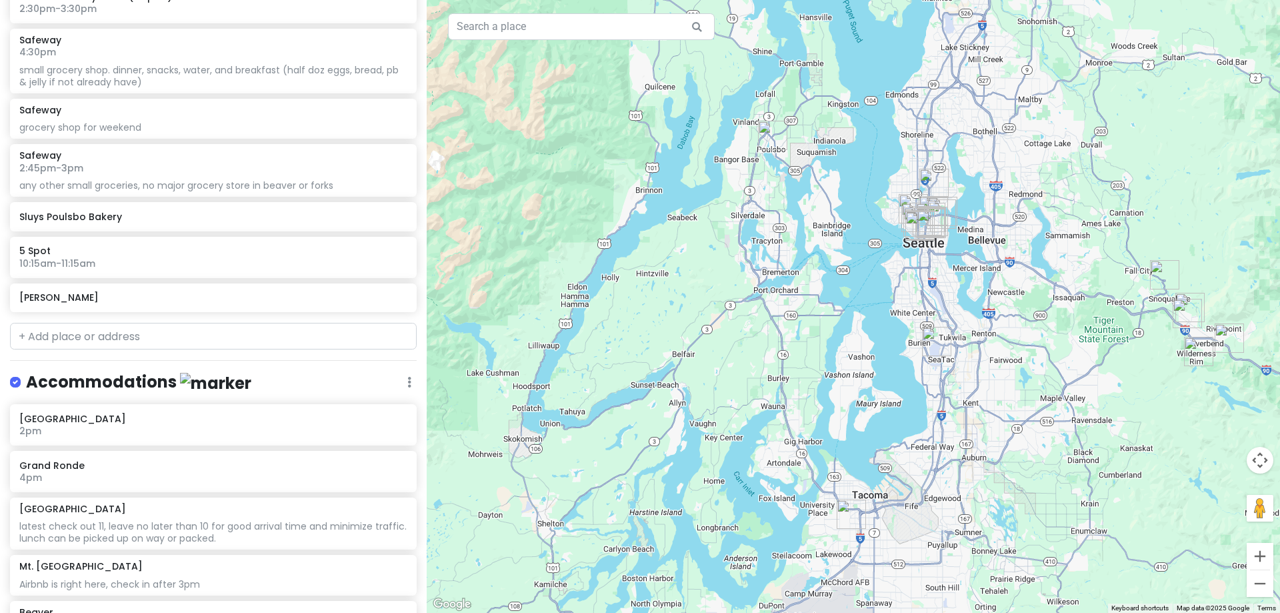
click at [930, 347] on img "Seattle–Tacoma International Airport" at bounding box center [937, 341] width 40 height 40
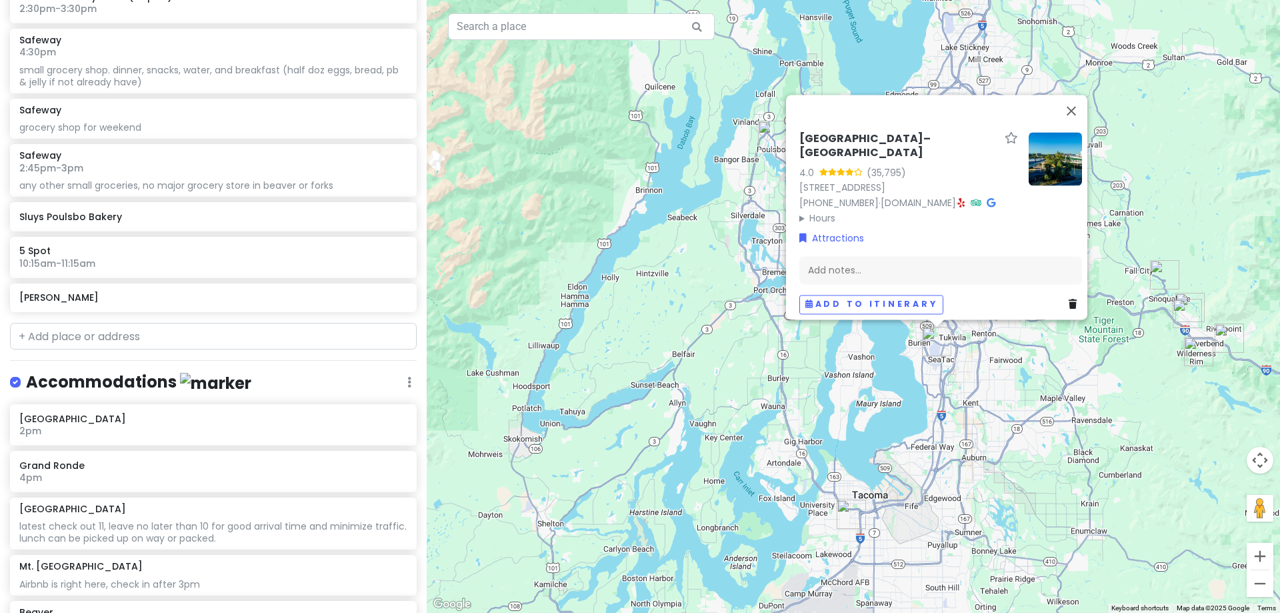
click at [1069, 299] on icon at bounding box center [1073, 303] width 8 height 9
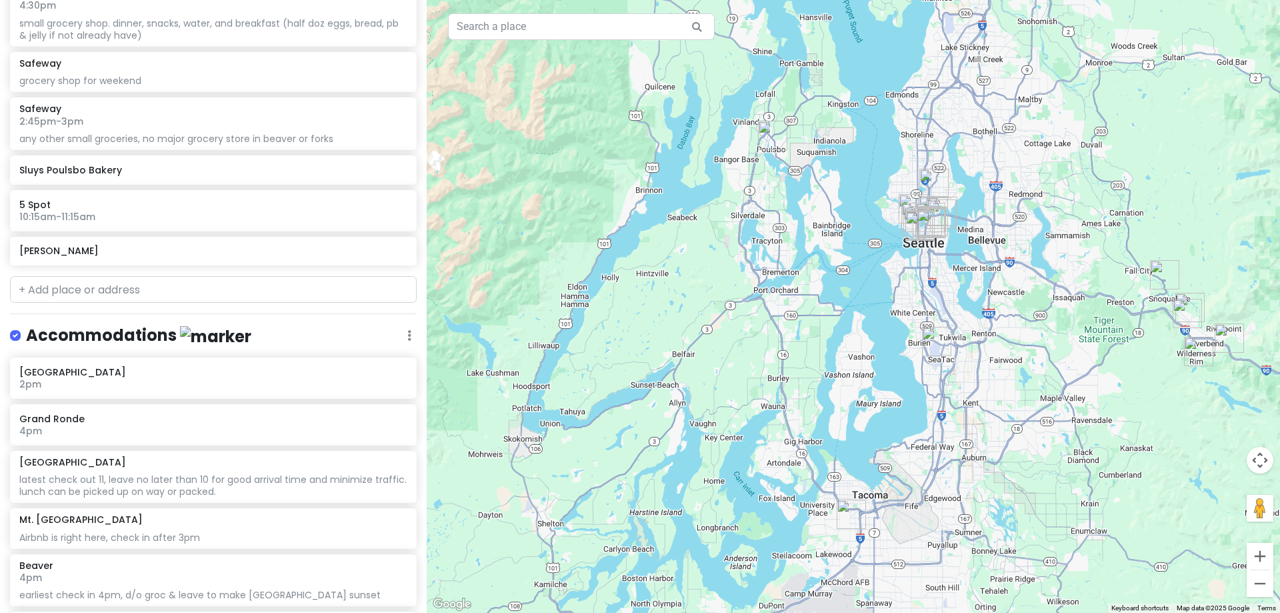
scroll to position [3055, 0]
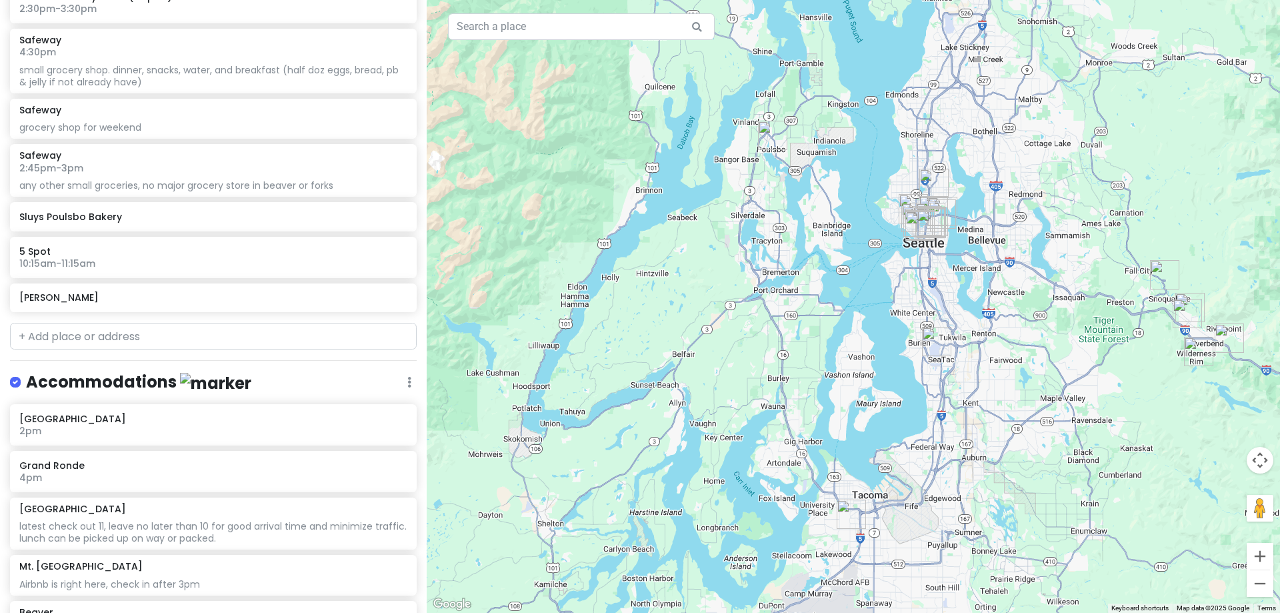
click at [935, 339] on img "Seattle–Tacoma International Airport" at bounding box center [937, 341] width 40 height 40
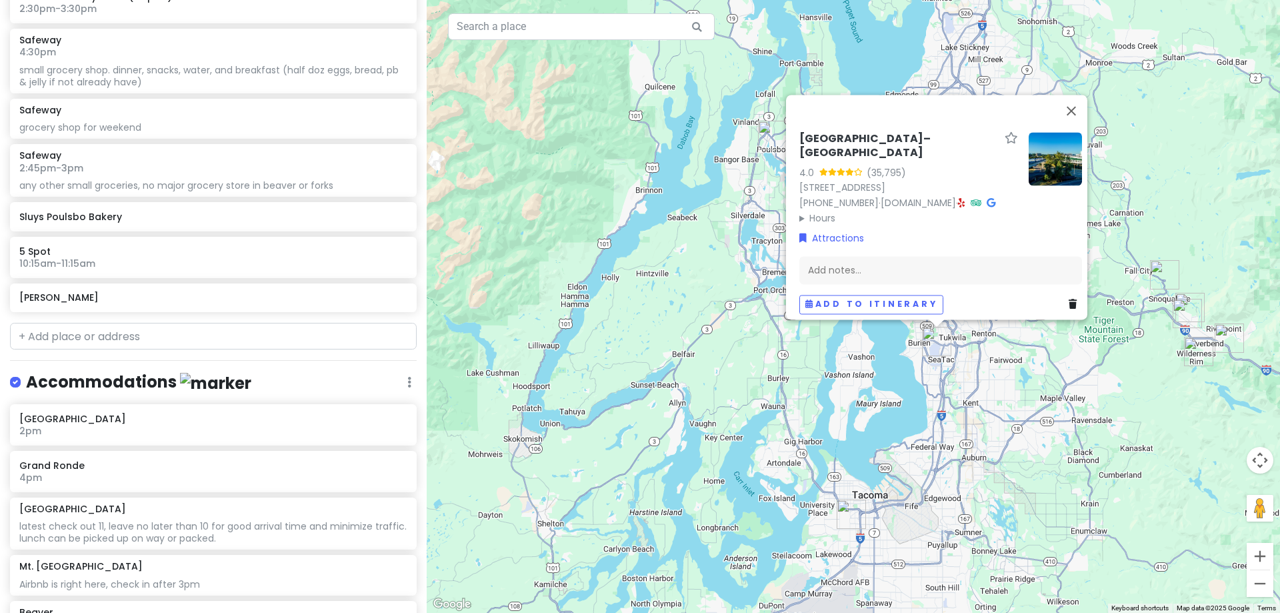
click at [1069, 302] on link at bounding box center [1075, 304] width 13 height 15
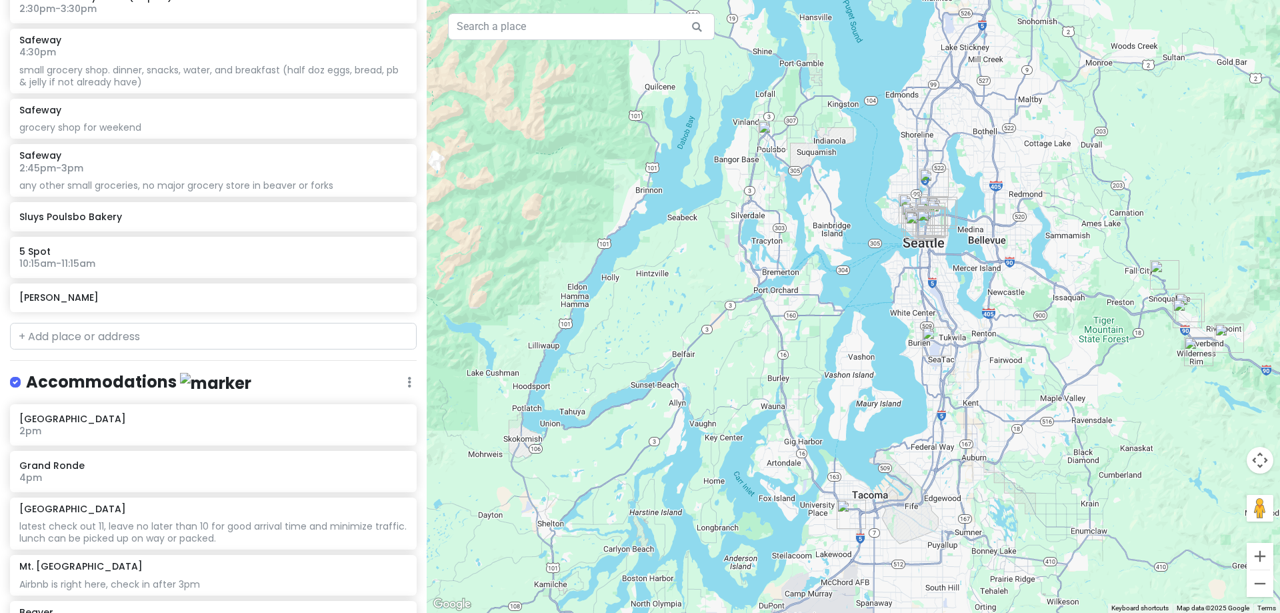
scroll to position [3008, 0]
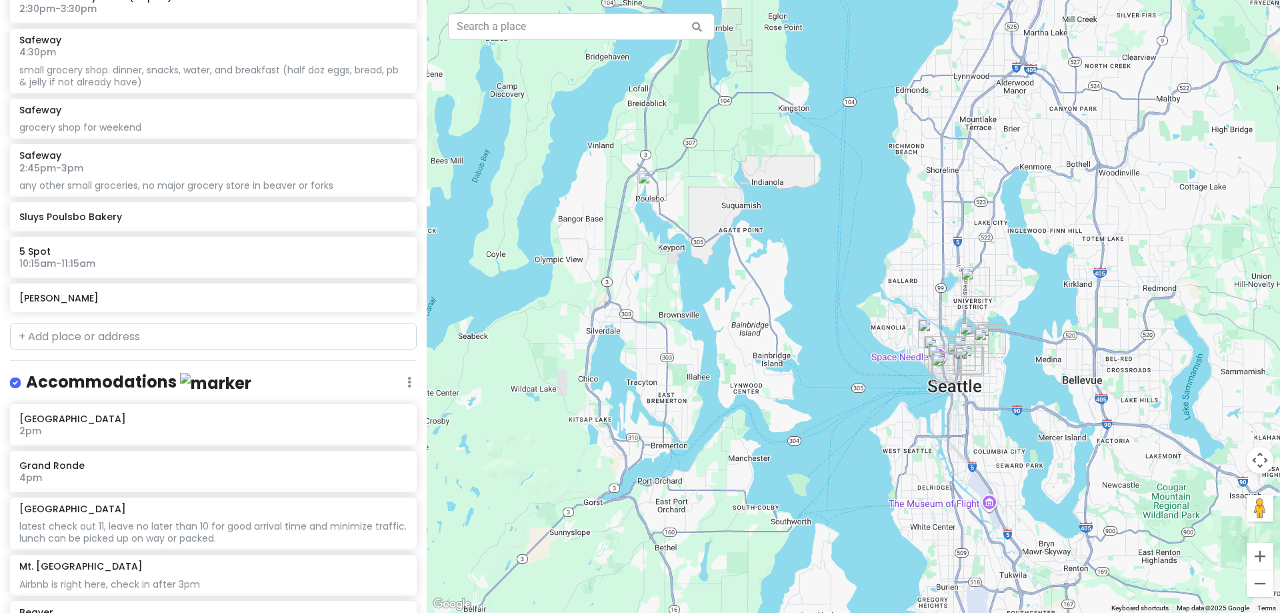
drag, startPoint x: 967, startPoint y: 231, endPoint x: 1101, endPoint y: 457, distance: 263.1
click at [1101, 457] on div at bounding box center [853, 306] width 853 height 613
click at [650, 187] on img "Sluys Poulsbo Bakery" at bounding box center [652, 186] width 40 height 40
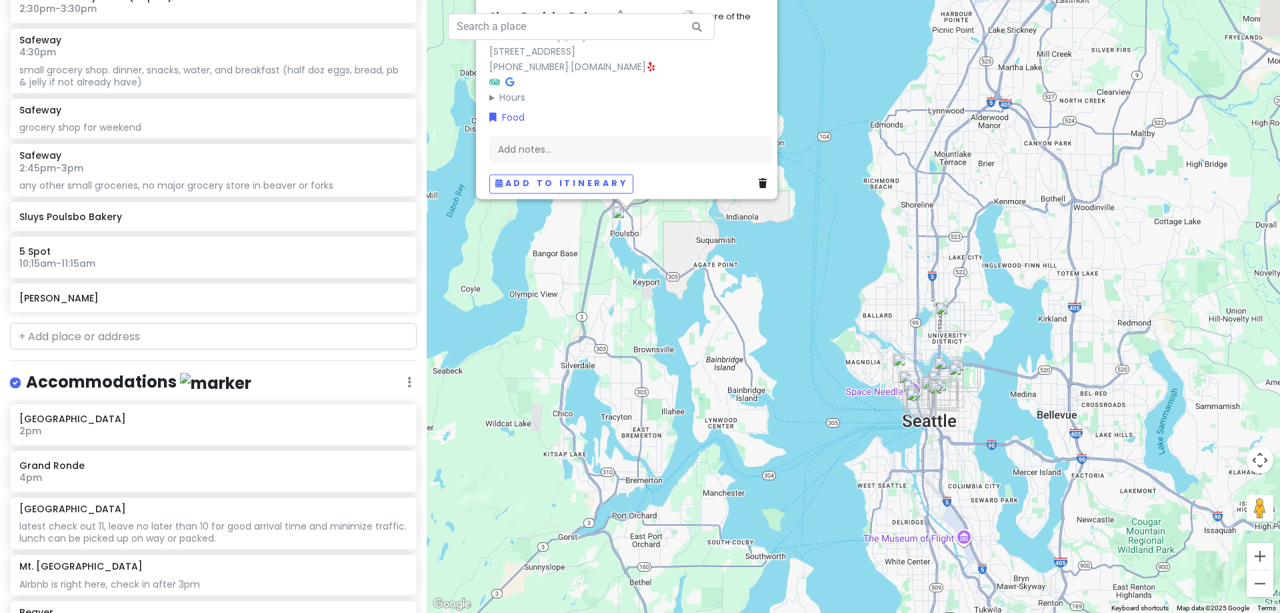
drag, startPoint x: 807, startPoint y: 349, endPoint x: 751, endPoint y: 234, distance: 127.3
click at [751, 234] on div "Sluys Poulsbo Bakery 4.7 (2,185) · 18924 Front St NE, Poulsbo, WA 98370, USA (3…" at bounding box center [853, 306] width 853 height 613
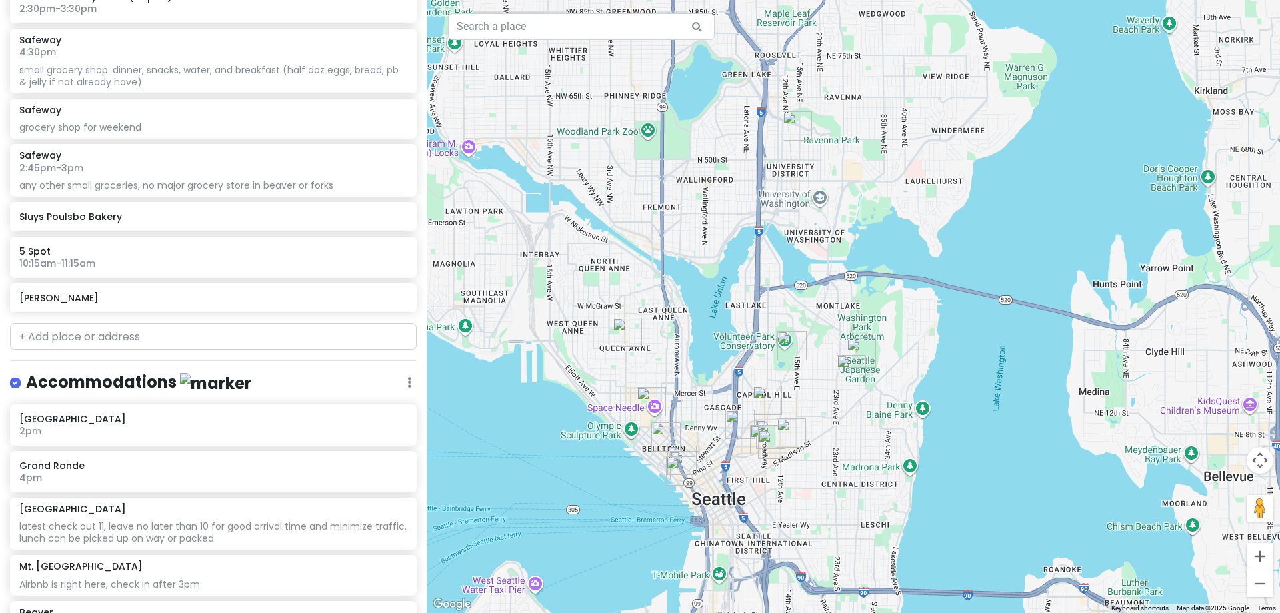
click at [787, 126] on img "Snowy Village" at bounding box center [797, 126] width 40 height 40
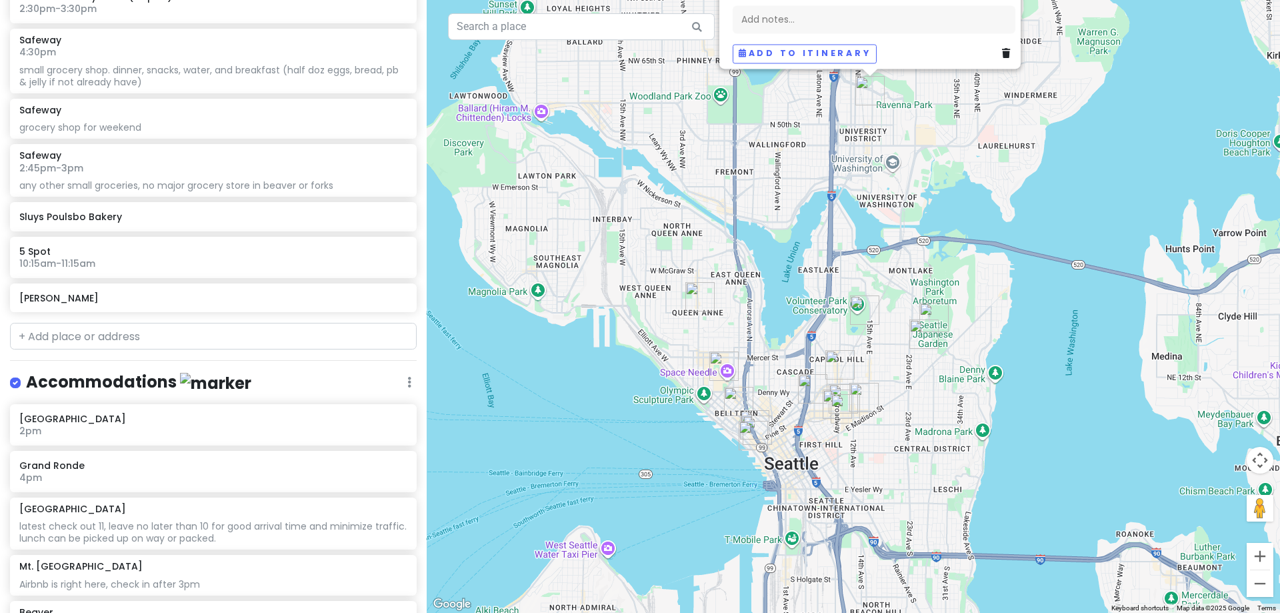
drag, startPoint x: 671, startPoint y: 415, endPoint x: 744, endPoint y: 191, distance: 234.9
click at [744, 191] on div "Snowy Village 4.4 (525) · 5264 University Wy NE, Seattle, WA 98105, USA (425) 5…" at bounding box center [853, 306] width 853 height 613
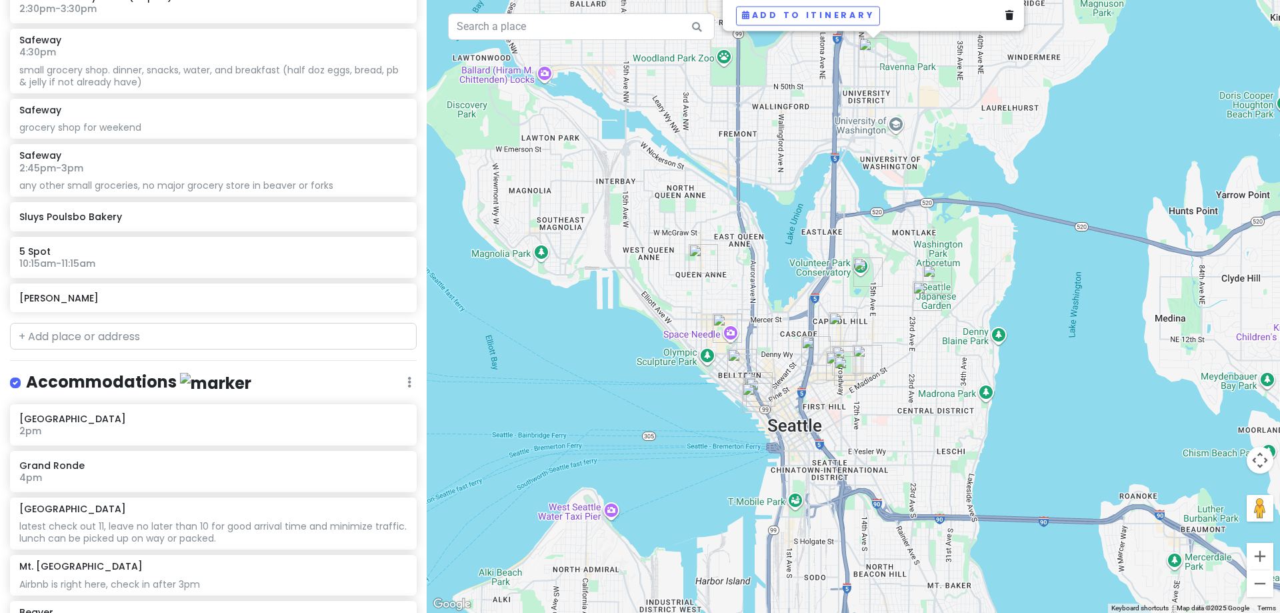
click at [694, 261] on img "5 Spot" at bounding box center [703, 259] width 40 height 40
